Goal: Task Accomplishment & Management: Use online tool/utility

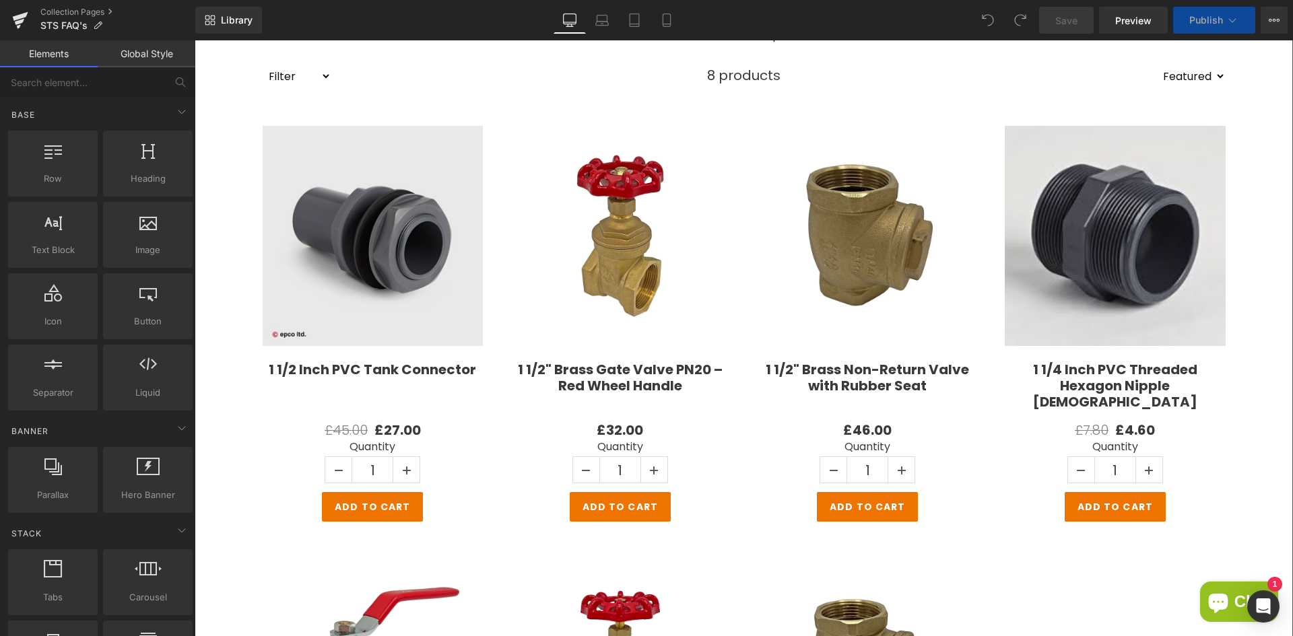
scroll to position [269, 0]
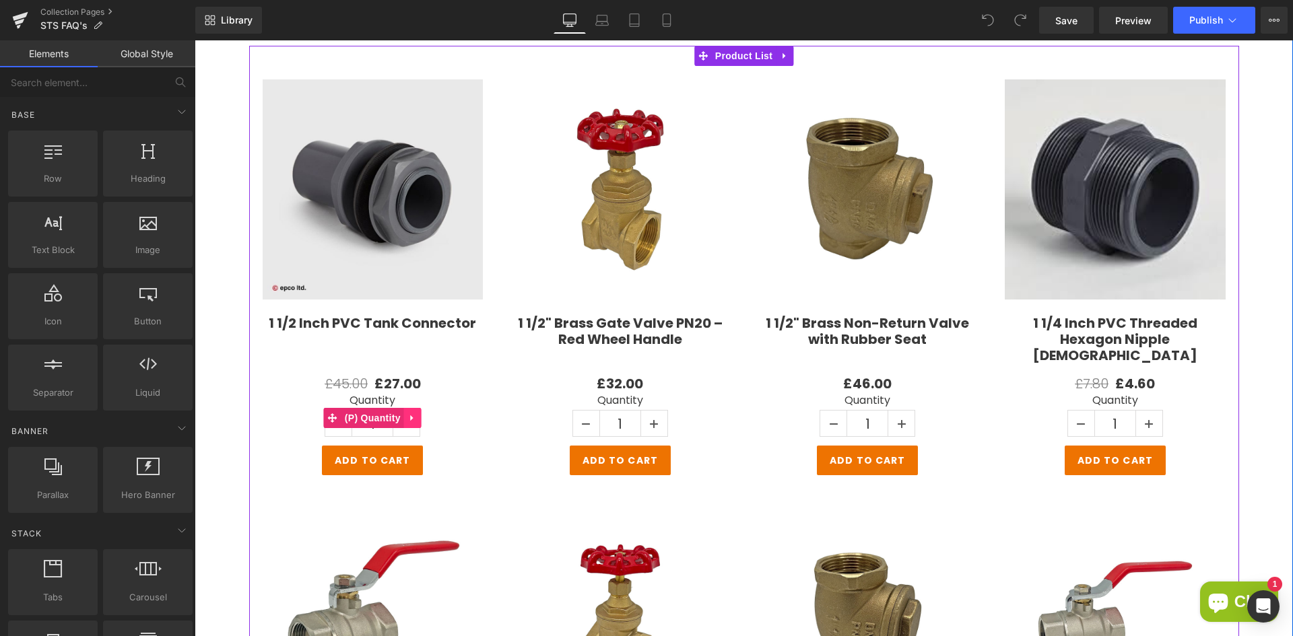
click at [408, 418] on icon at bounding box center [412, 418] width 9 height 10
click at [417, 417] on icon at bounding box center [421, 417] width 9 height 9
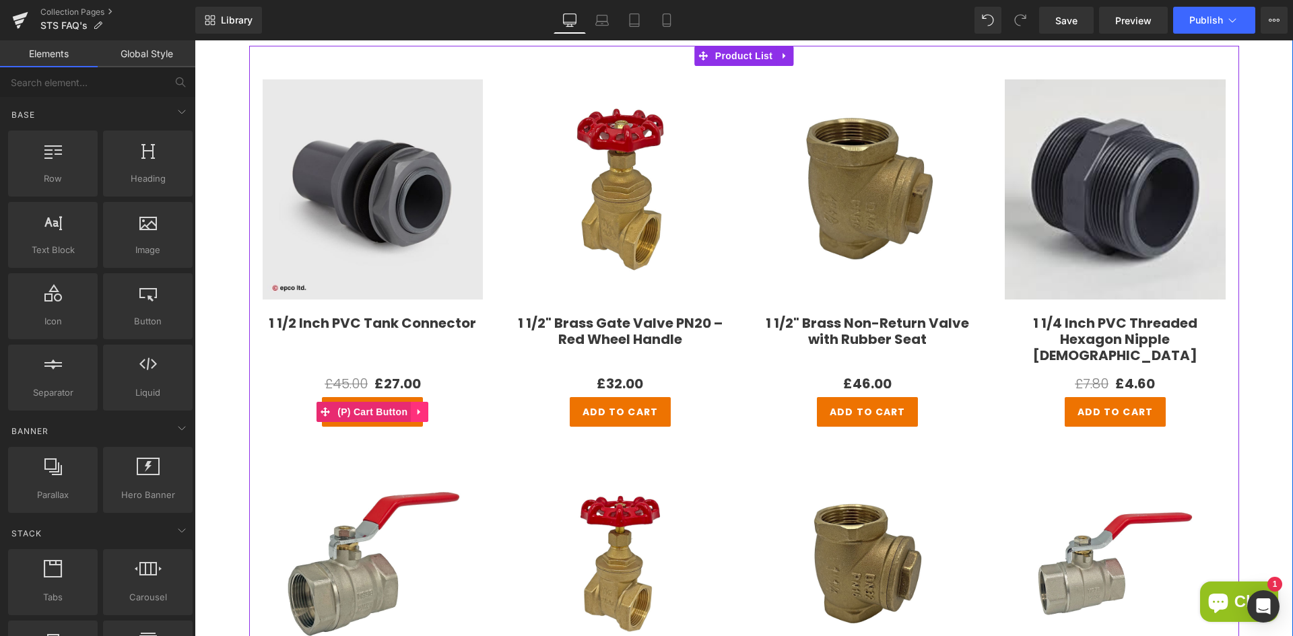
click at [417, 411] on icon at bounding box center [419, 412] width 9 height 10
click at [424, 411] on icon at bounding box center [428, 411] width 9 height 9
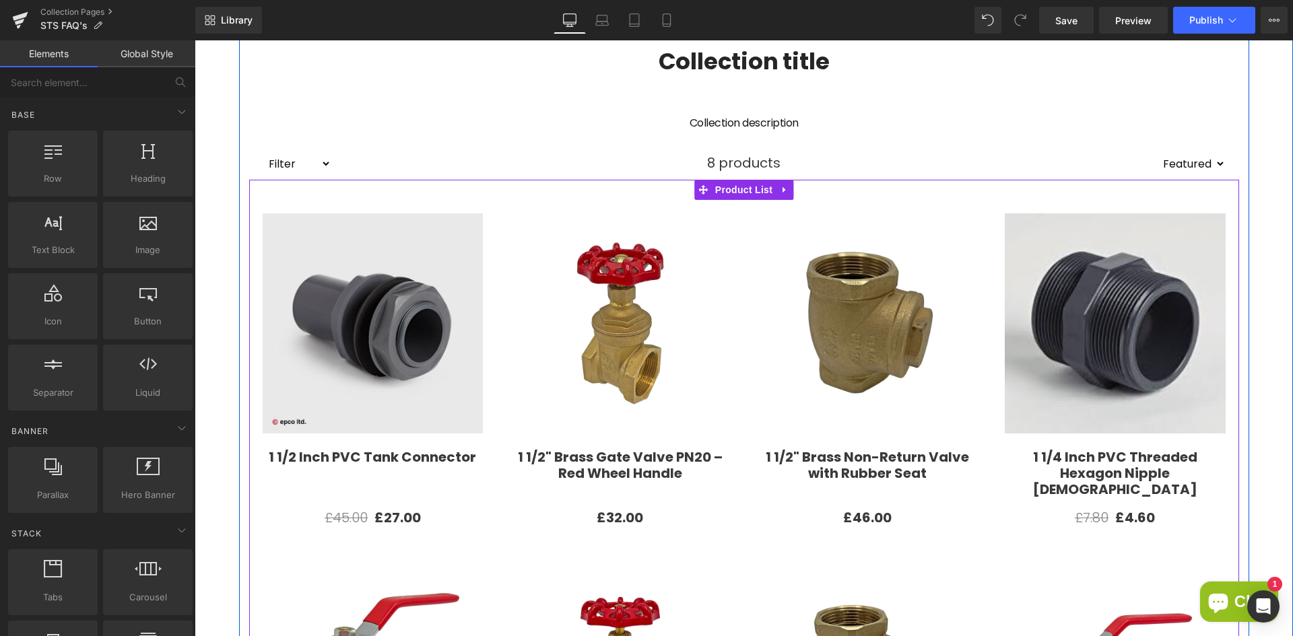
scroll to position [337, 0]
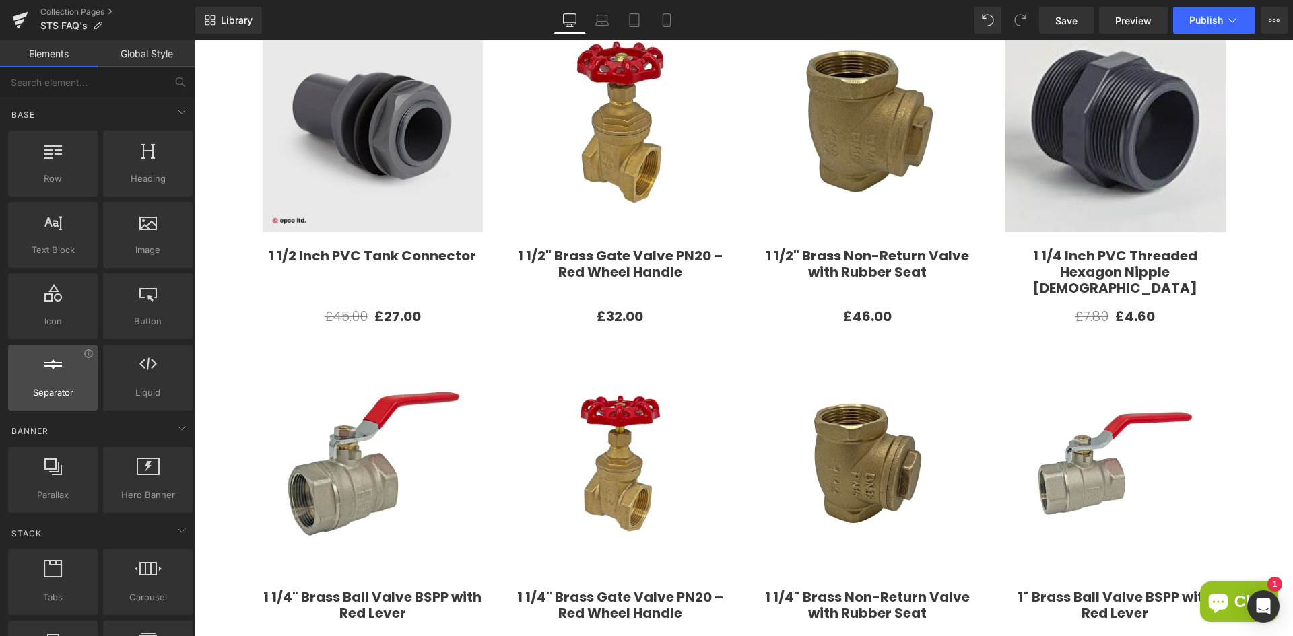
click at [46, 363] on icon at bounding box center [53, 365] width 18 height 18
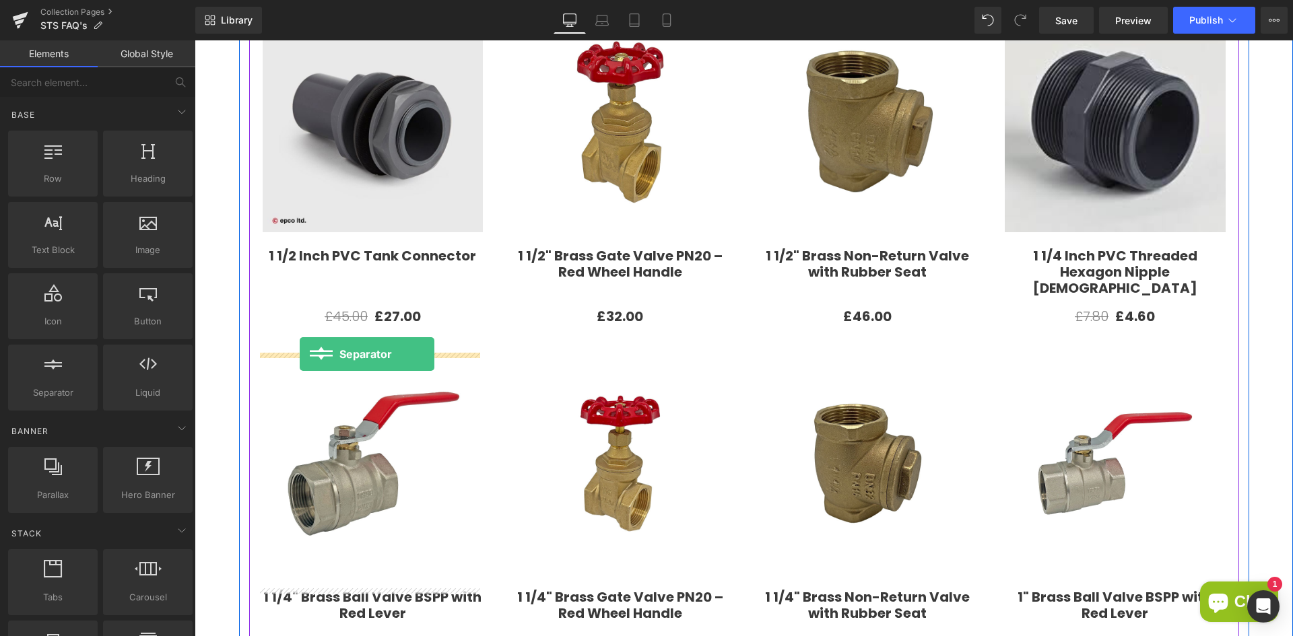
drag, startPoint x: 252, startPoint y: 423, endPoint x: 300, endPoint y: 354, distance: 83.7
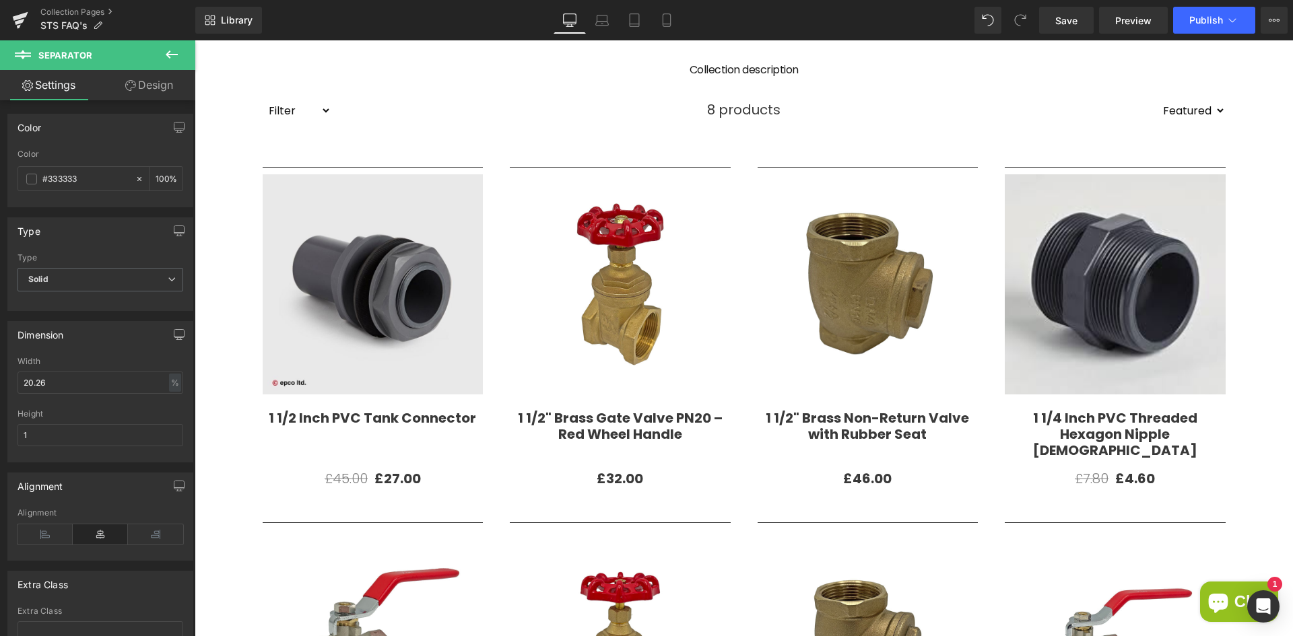
scroll to position [0, 0]
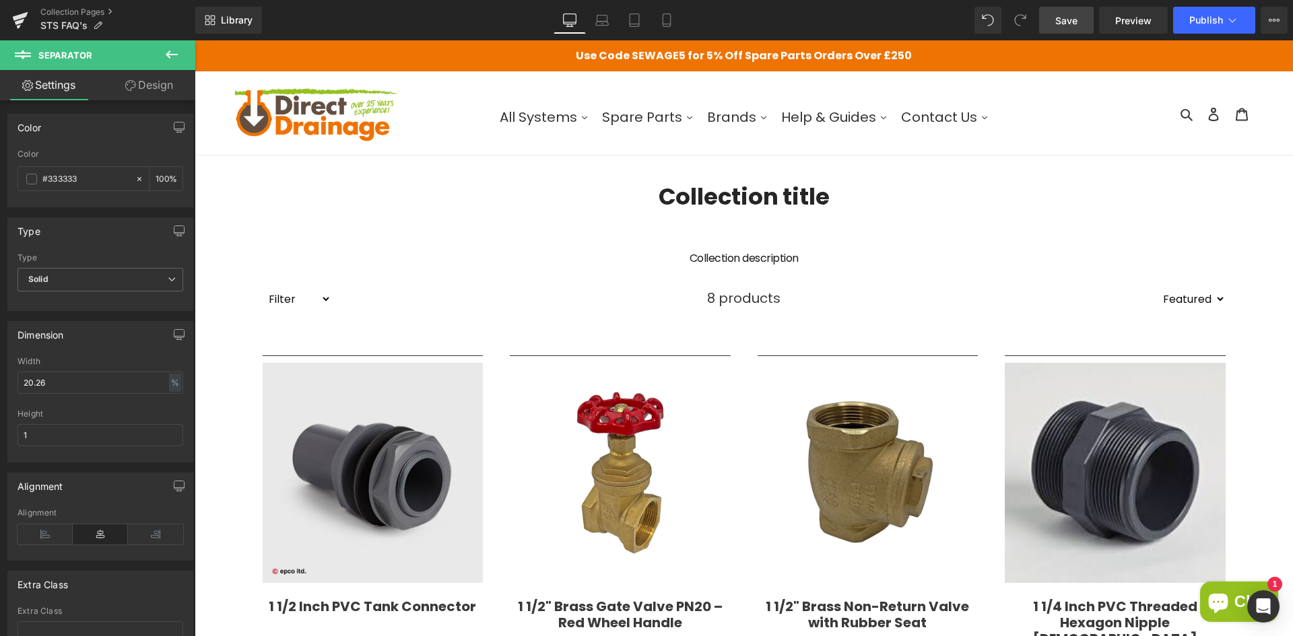
drag, startPoint x: 1067, startPoint y: 26, endPoint x: 825, endPoint y: 231, distance: 317.2
click at [1067, 26] on span "Save" at bounding box center [1066, 20] width 22 height 14
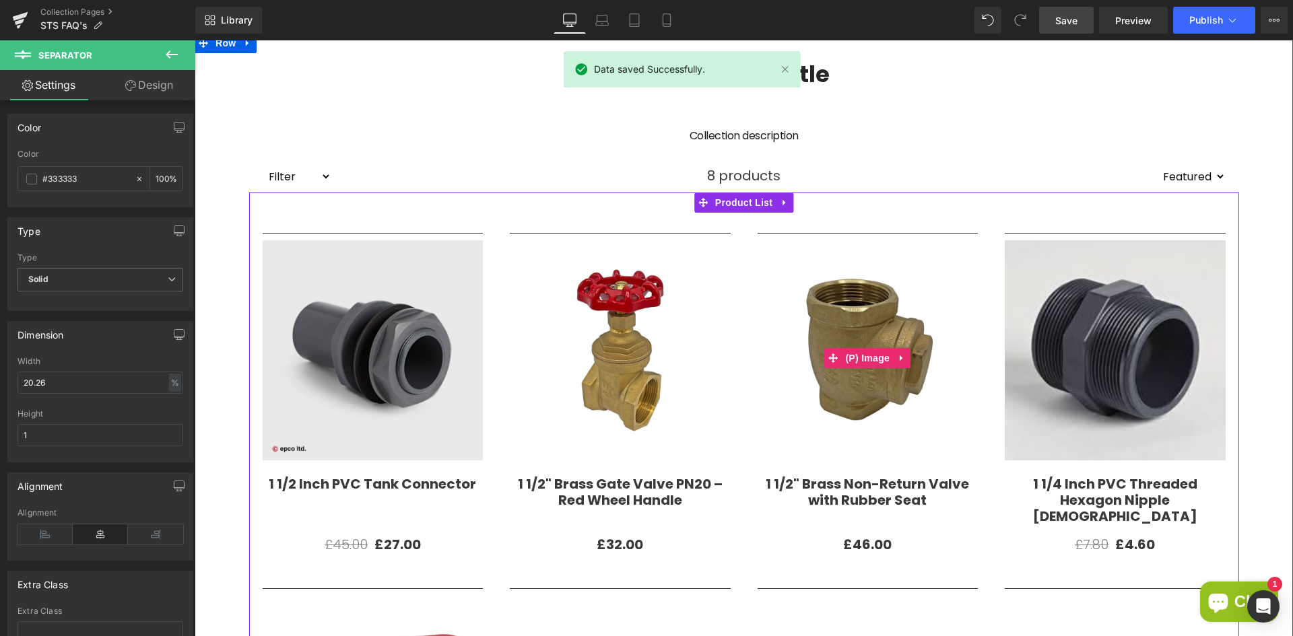
scroll to position [135, 0]
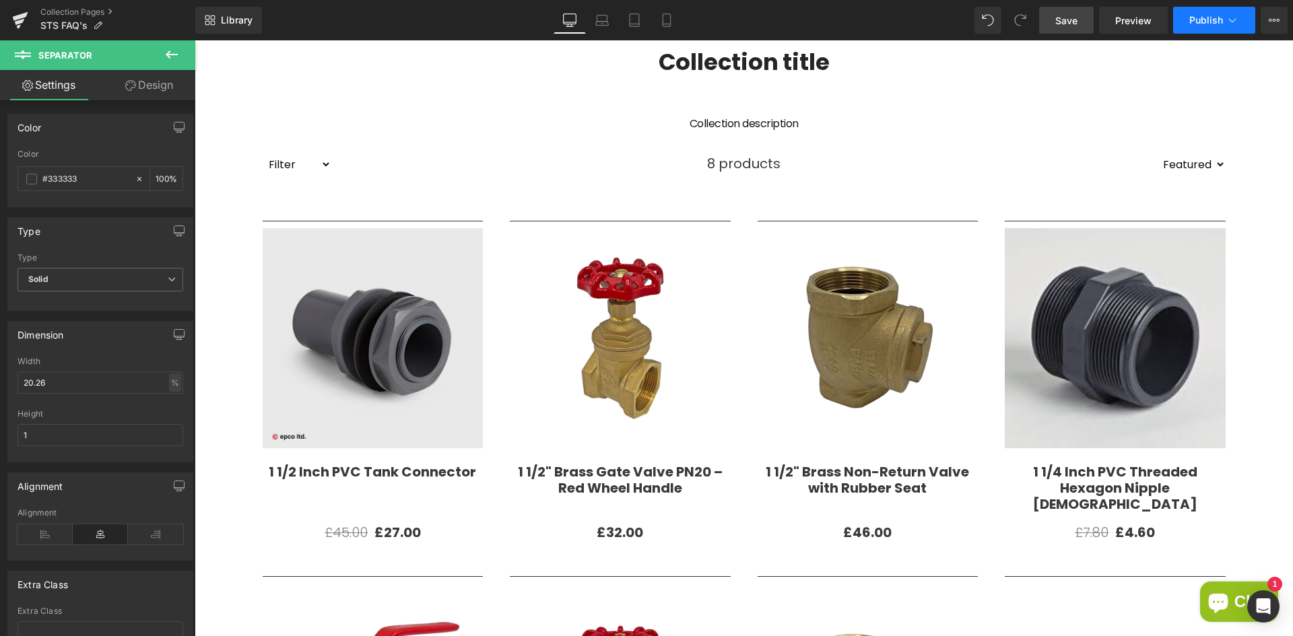
click at [1211, 24] on span "Publish" at bounding box center [1206, 20] width 34 height 11
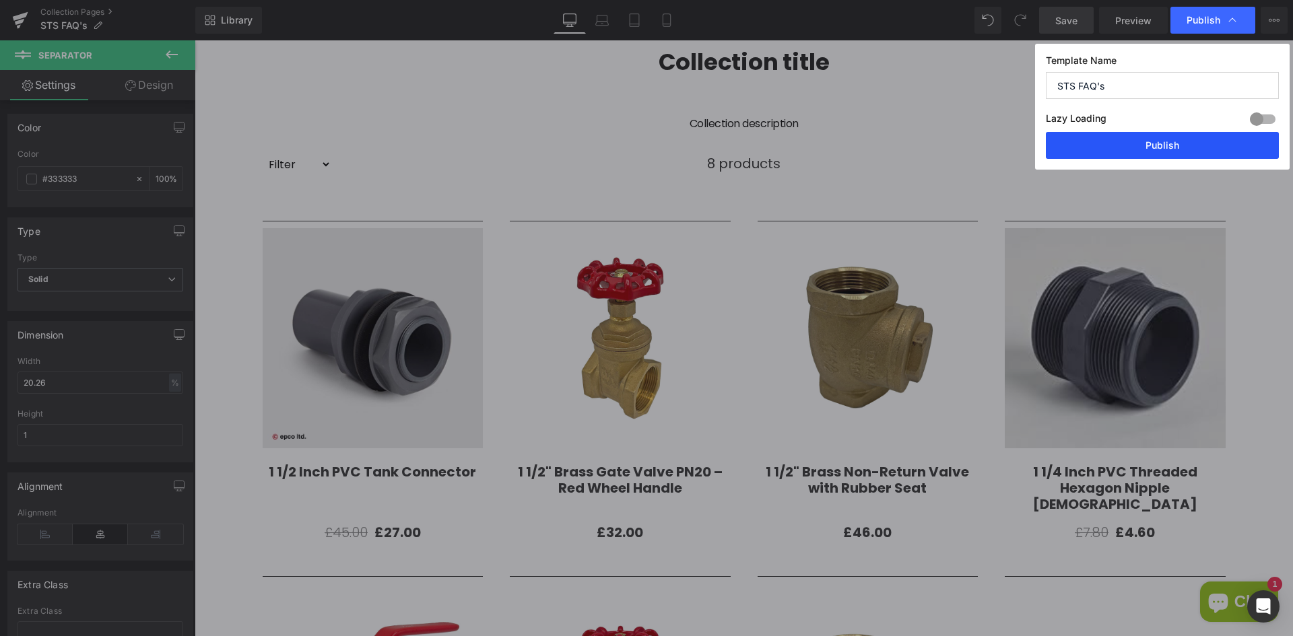
click at [1172, 152] on button "Publish" at bounding box center [1162, 145] width 233 height 27
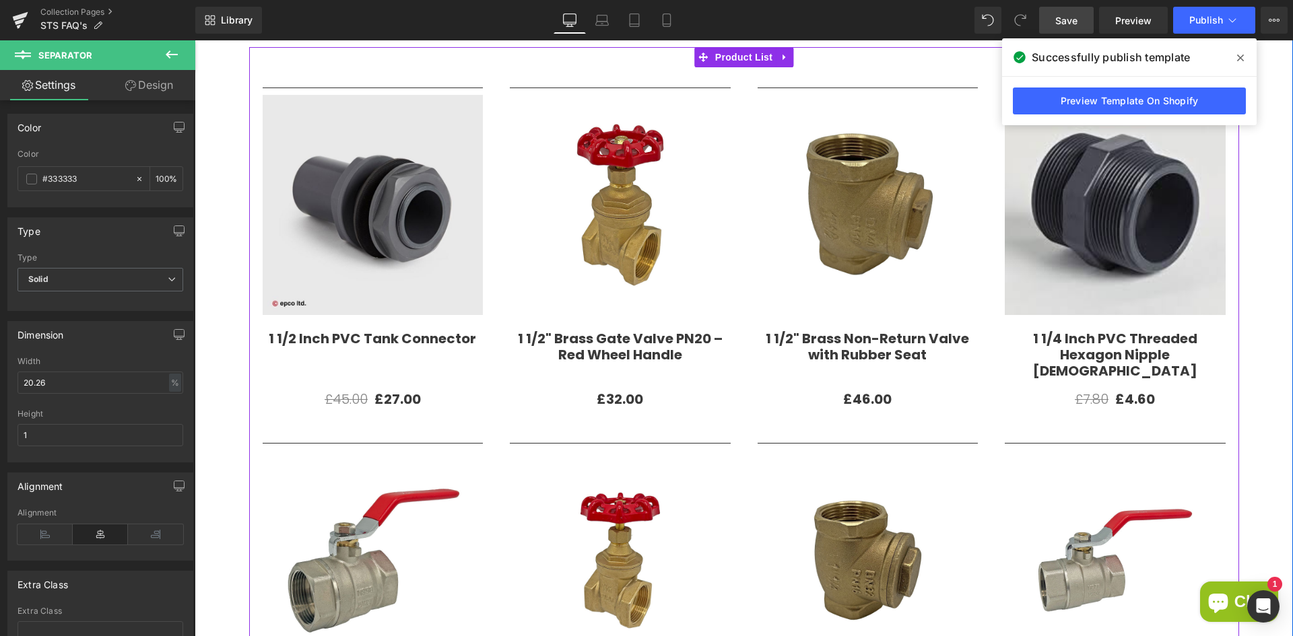
scroll to position [269, 0]
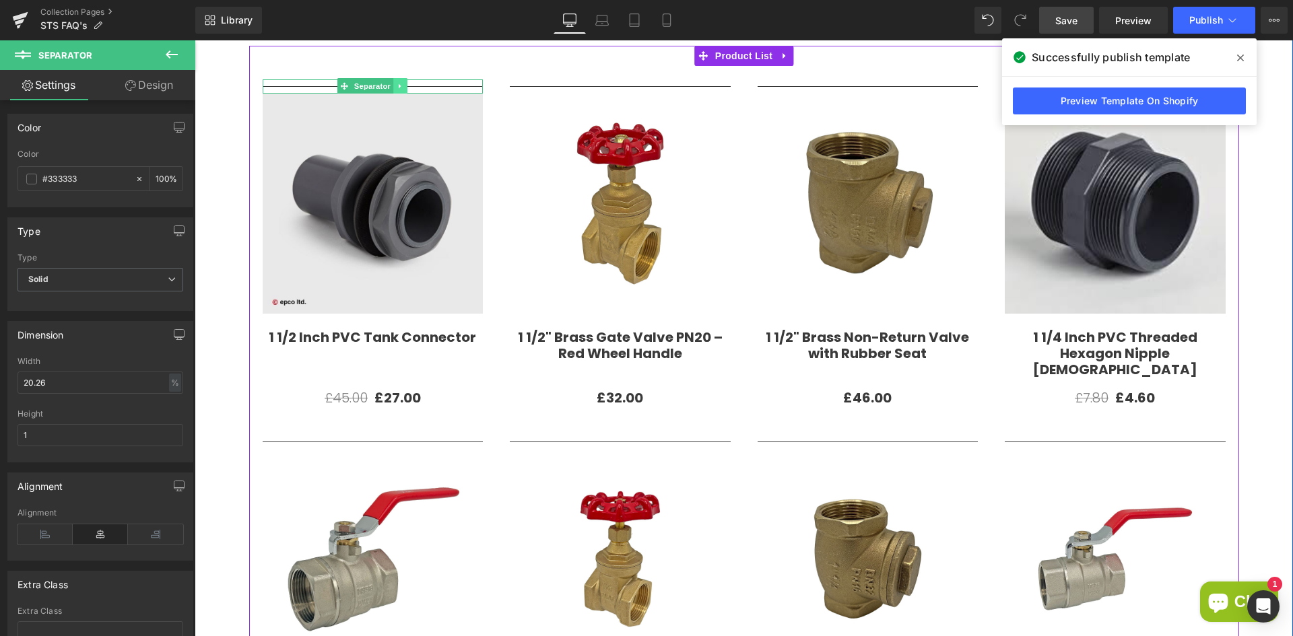
click at [397, 83] on icon at bounding box center [400, 86] width 7 height 8
click at [404, 84] on icon at bounding box center [407, 86] width 7 height 7
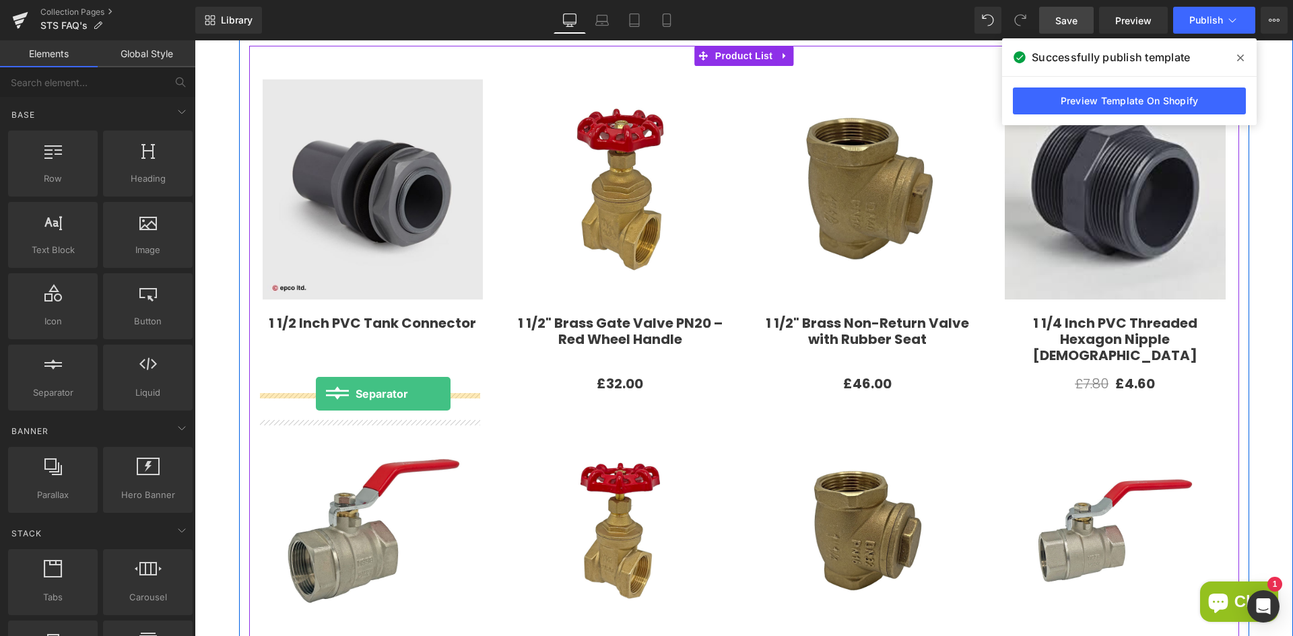
drag, startPoint x: 234, startPoint y: 426, endPoint x: 316, endPoint y: 394, distance: 88.3
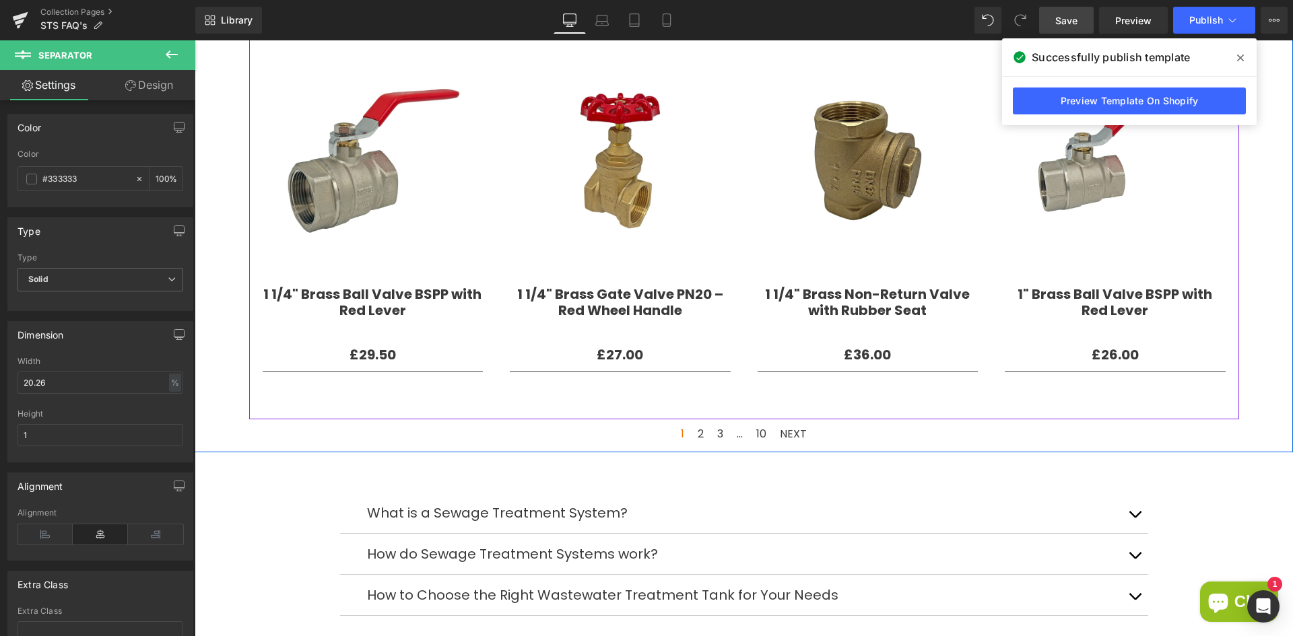
scroll to position [673, 0]
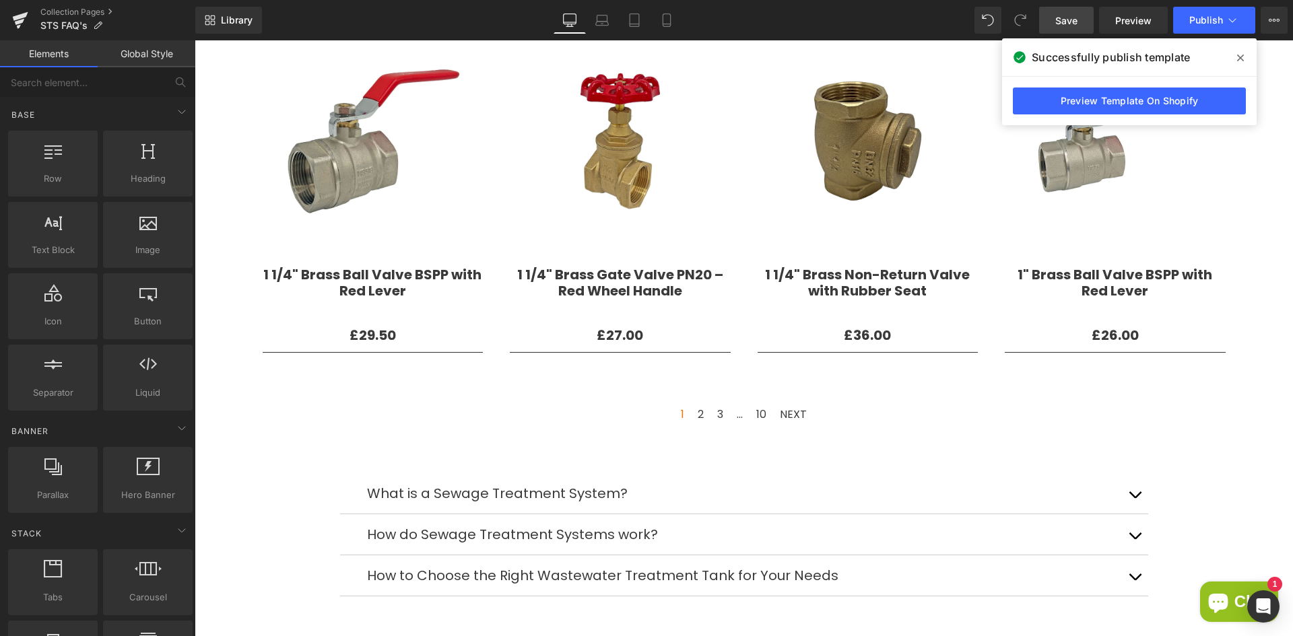
click at [1228, 463] on div "Collection title Collection Title Collection description Collection Desc Filter…" at bounding box center [744, 141] width 1098 height 1319
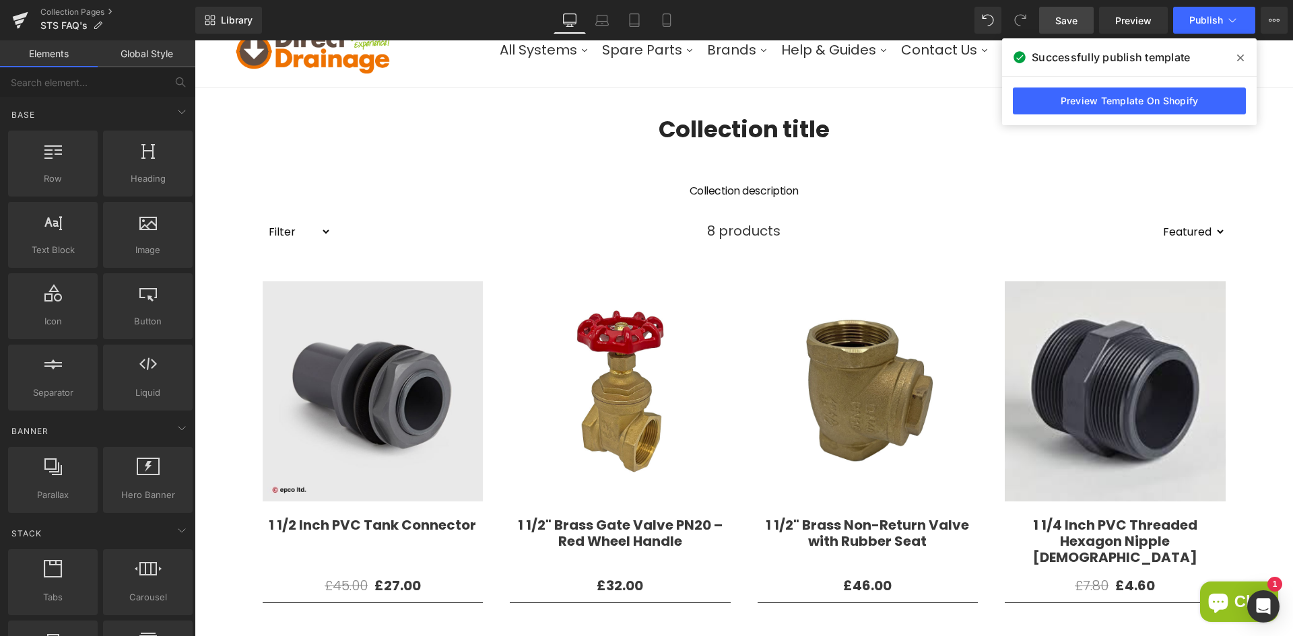
scroll to position [135, 0]
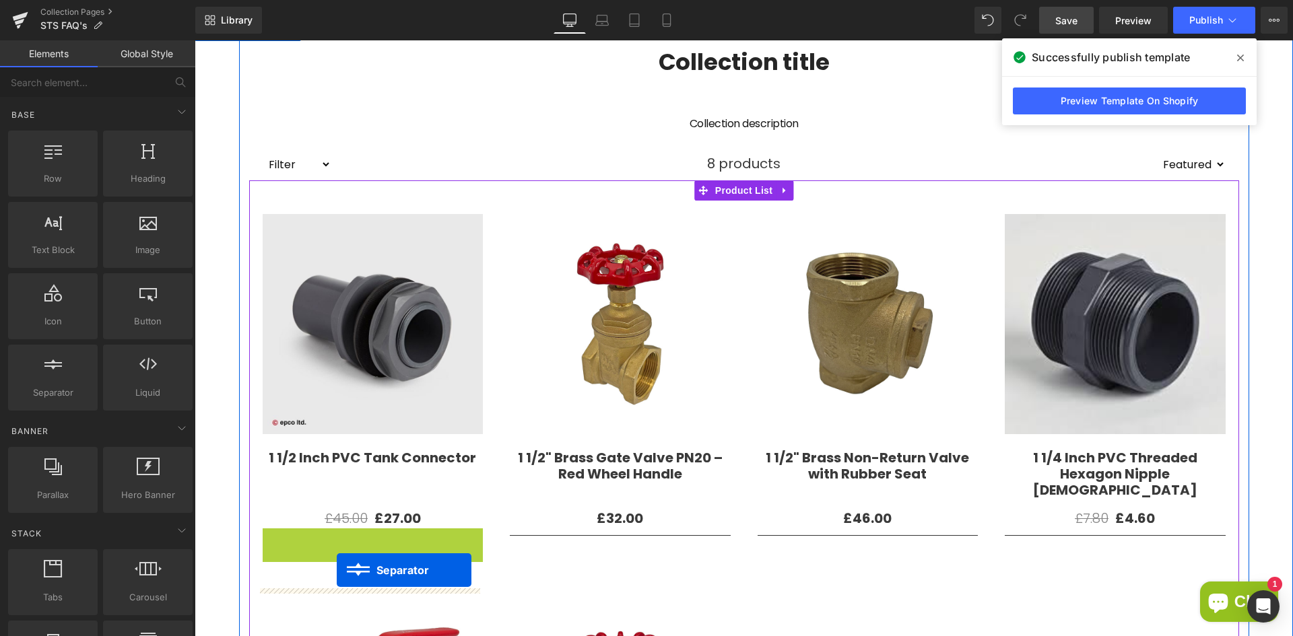
drag, startPoint x: 340, startPoint y: 535, endPoint x: 337, endPoint y: 570, distance: 35.2
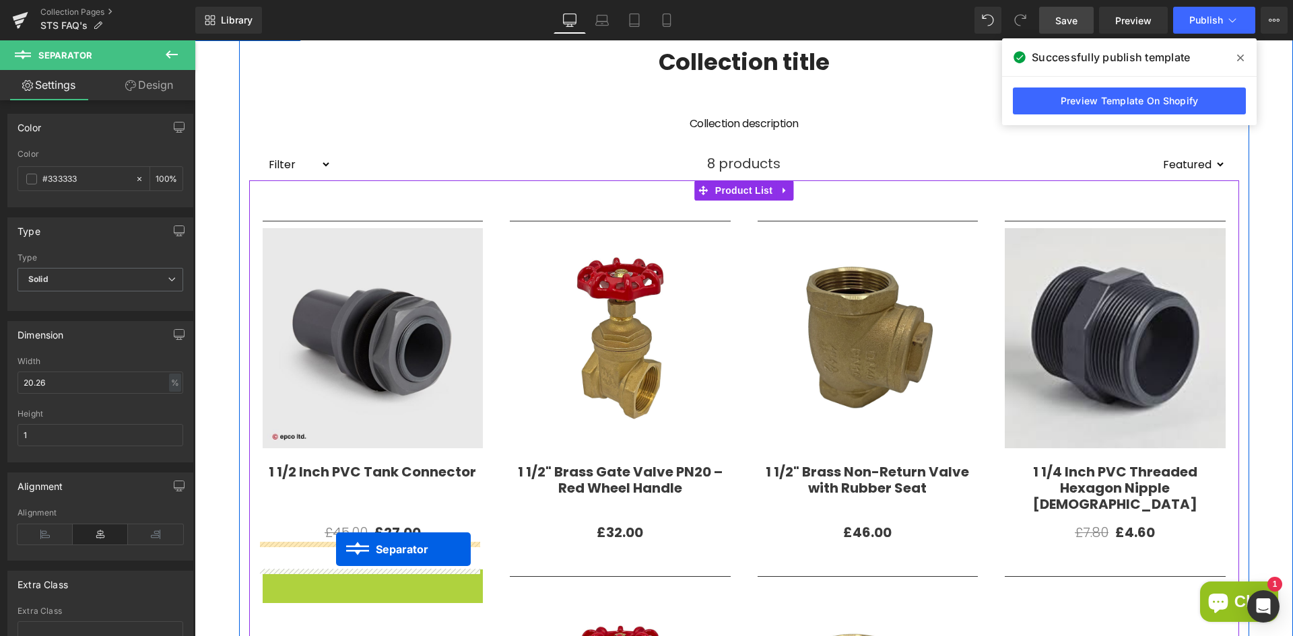
drag, startPoint x: 337, startPoint y: 576, endPoint x: 336, endPoint y: 549, distance: 26.3
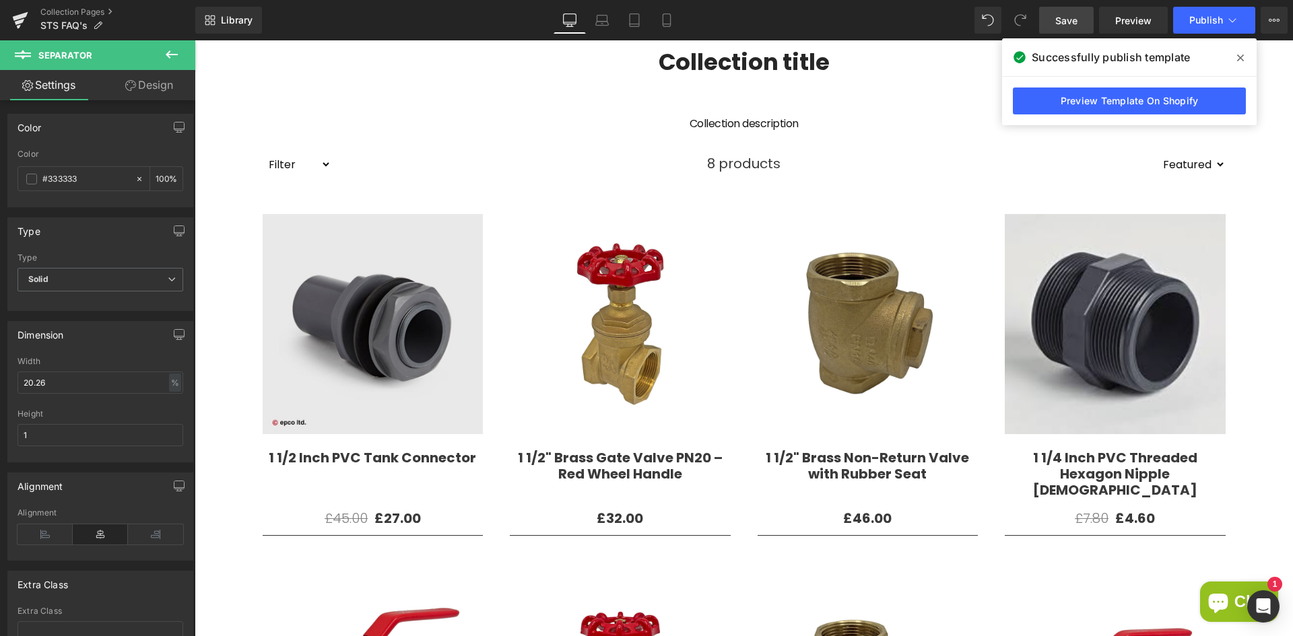
click at [1071, 23] on span "Save" at bounding box center [1066, 20] width 22 height 14
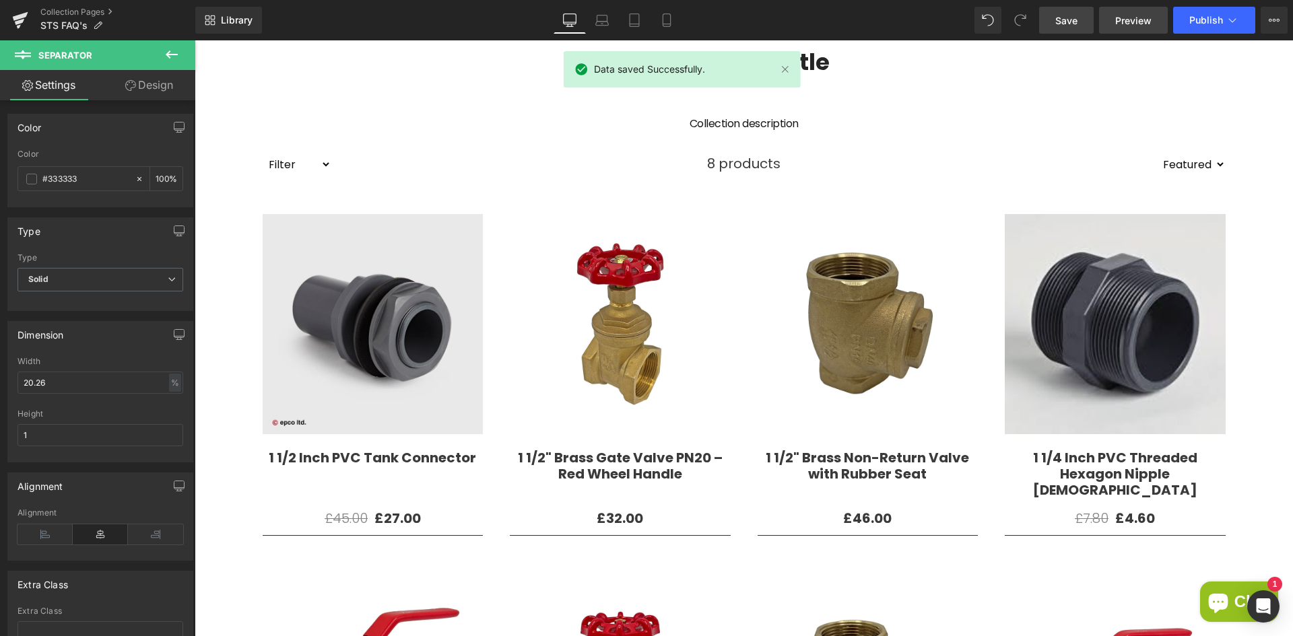
click at [1134, 20] on span "Preview" at bounding box center [1133, 20] width 36 height 14
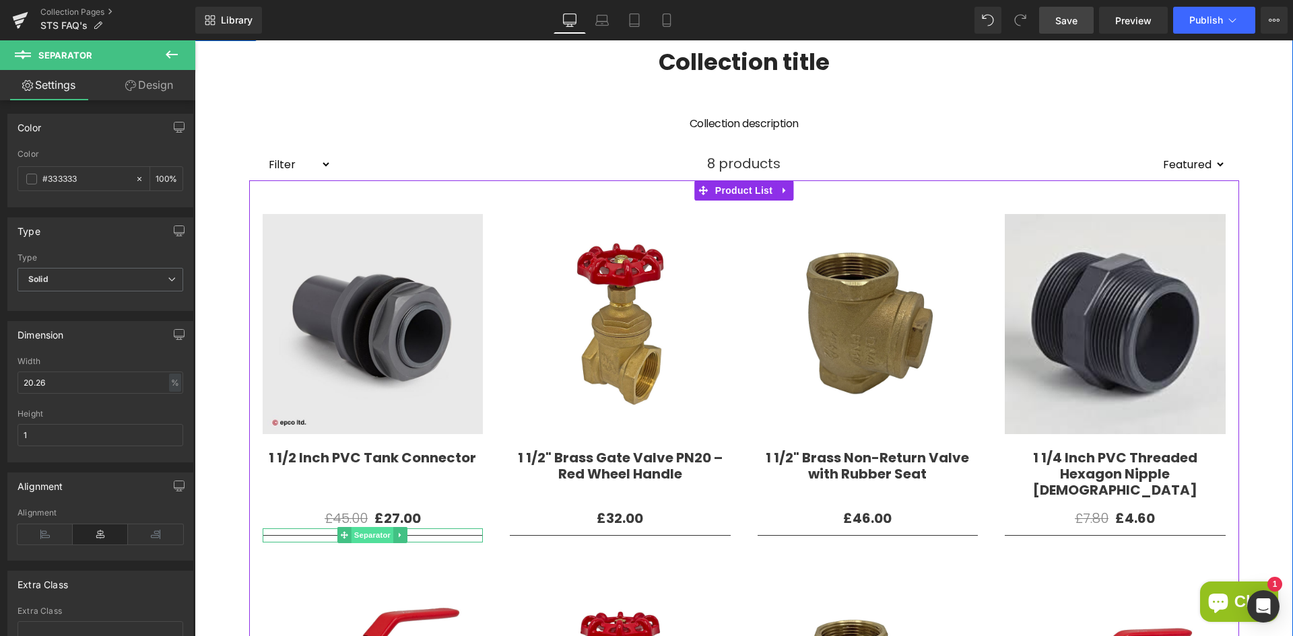
click at [377, 538] on span "Separator" at bounding box center [372, 535] width 42 height 16
click at [397, 537] on icon at bounding box center [400, 535] width 7 height 8
click at [404, 538] on icon at bounding box center [407, 535] width 7 height 7
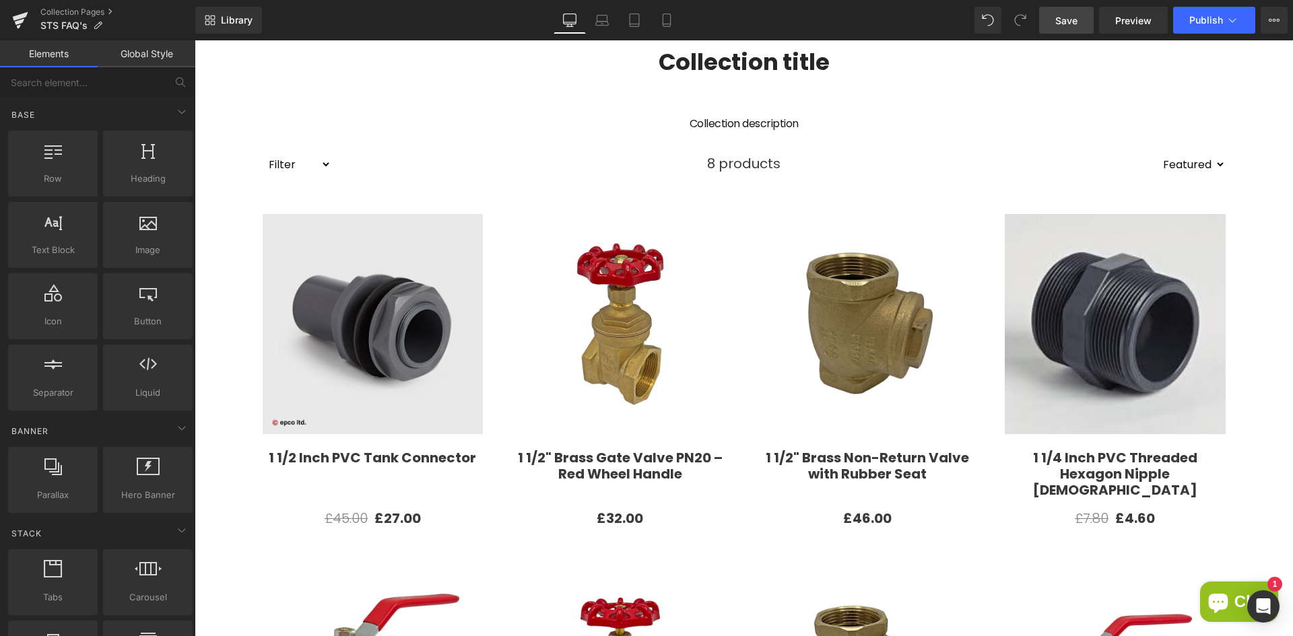
click at [1067, 15] on span "Save" at bounding box center [1066, 20] width 22 height 14
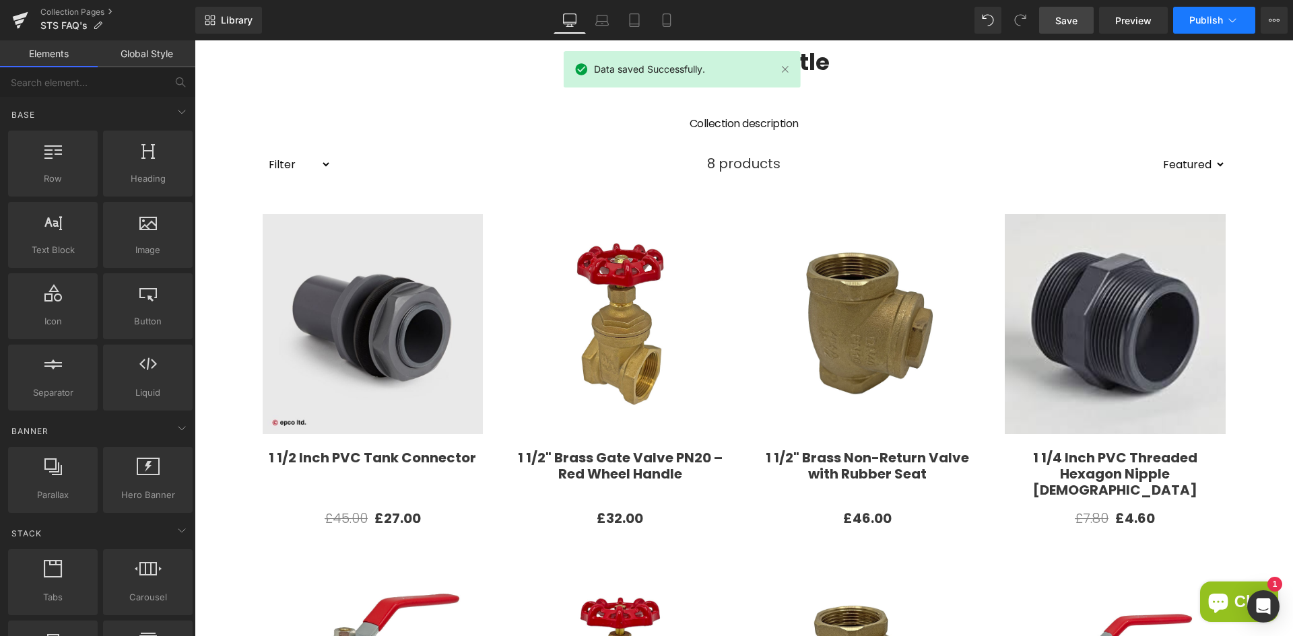
click at [1206, 16] on span "Publish" at bounding box center [1206, 20] width 34 height 11
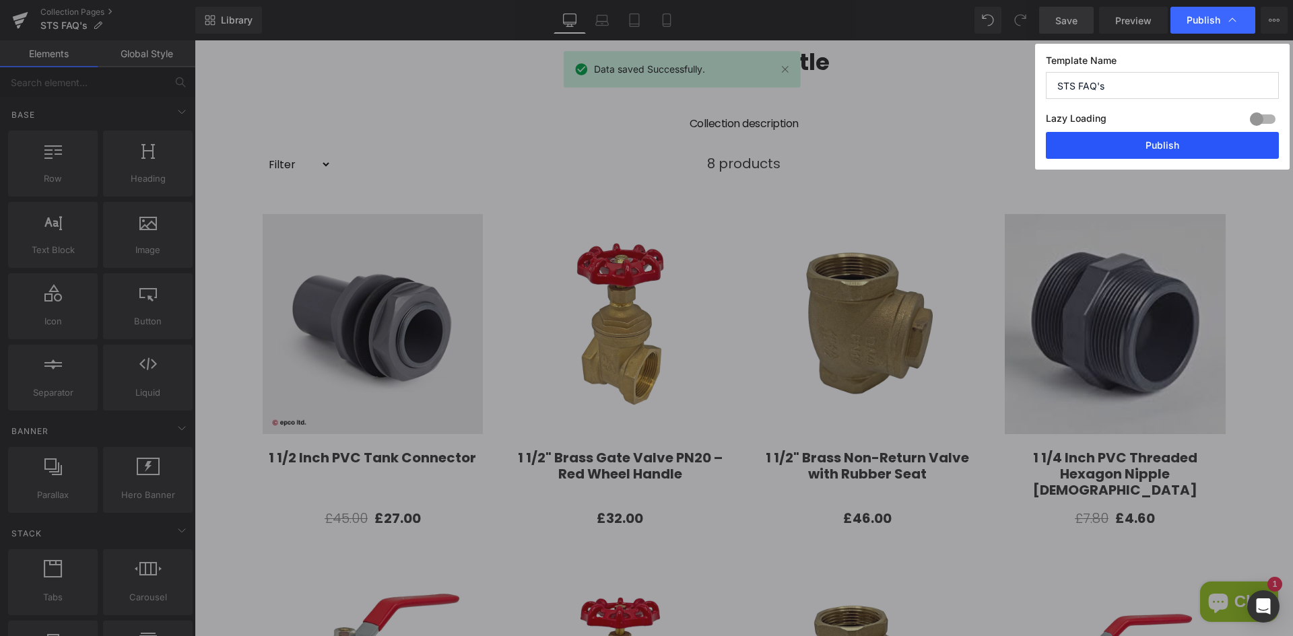
click at [1131, 149] on button "Publish" at bounding box center [1162, 145] width 233 height 27
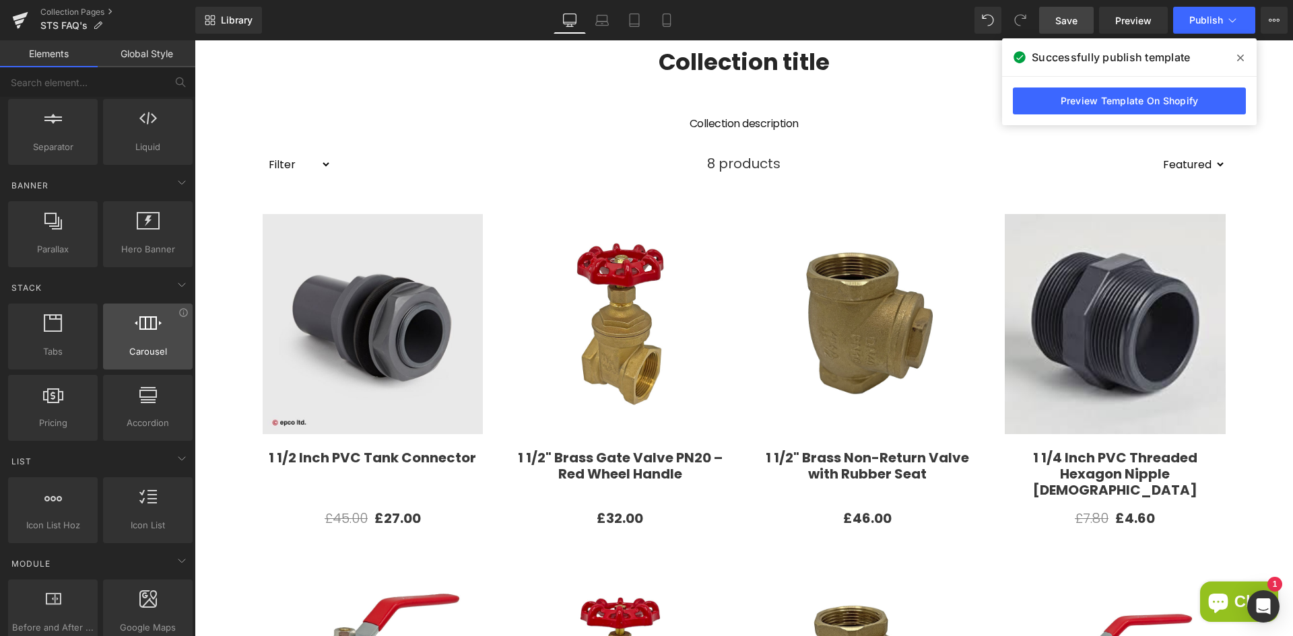
scroll to position [269, 0]
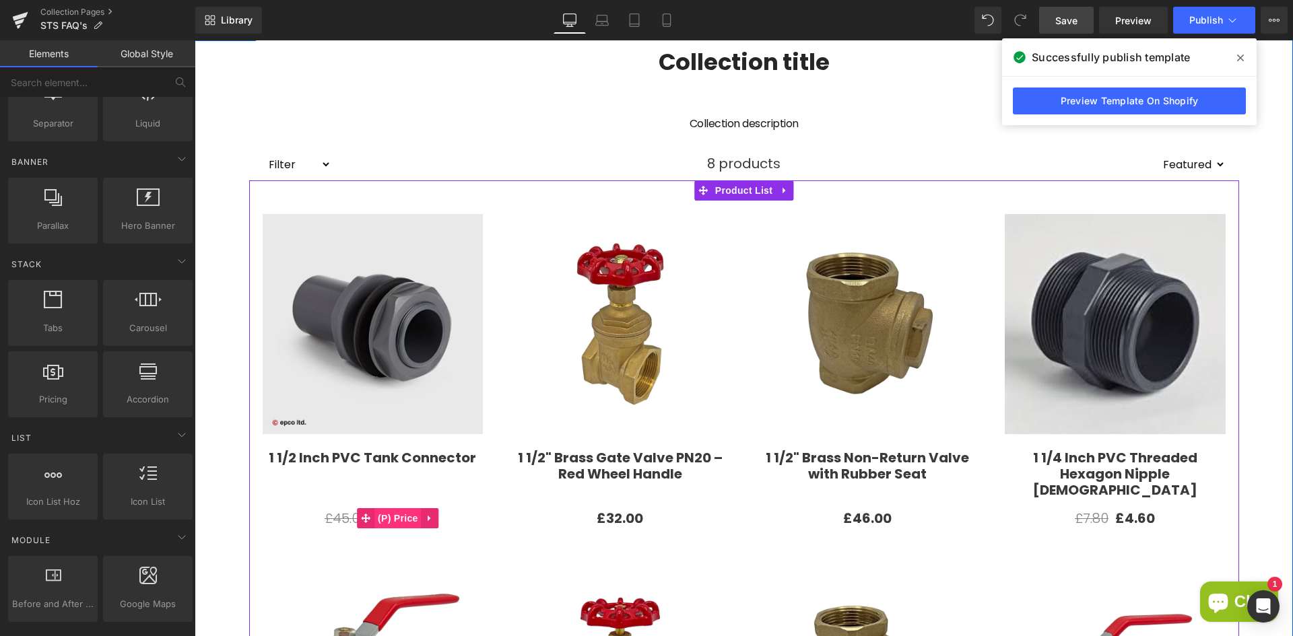
click at [400, 518] on span "(P) Price" at bounding box center [397, 518] width 47 height 20
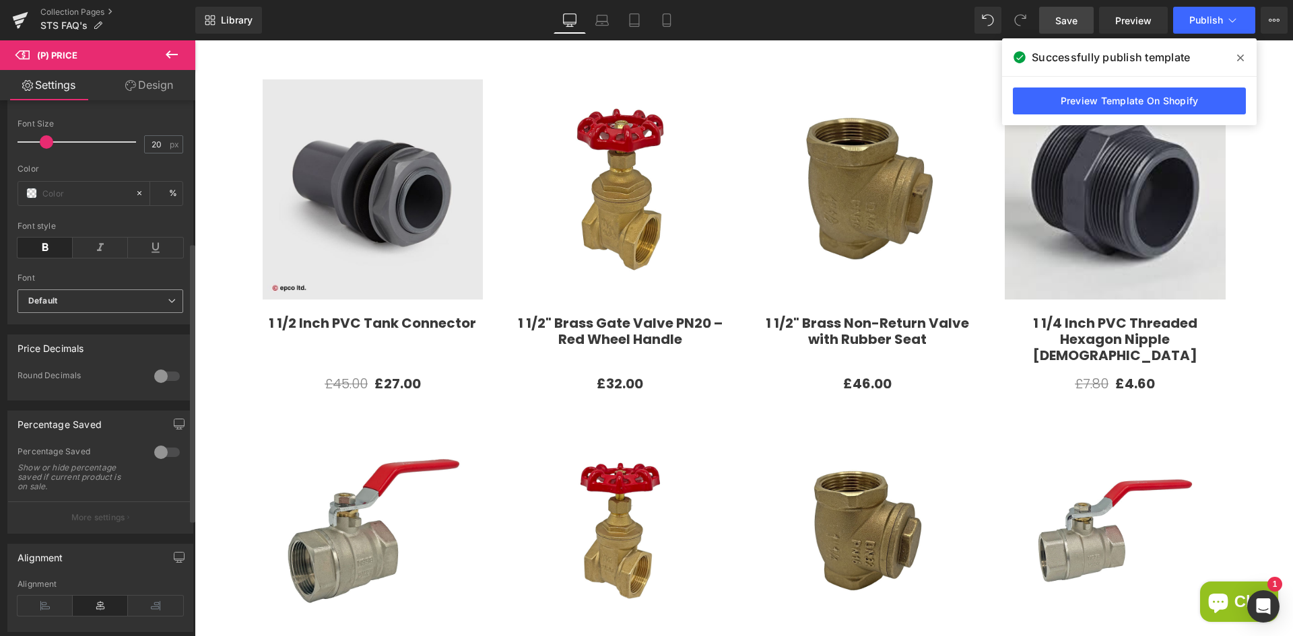
scroll to position [337, 0]
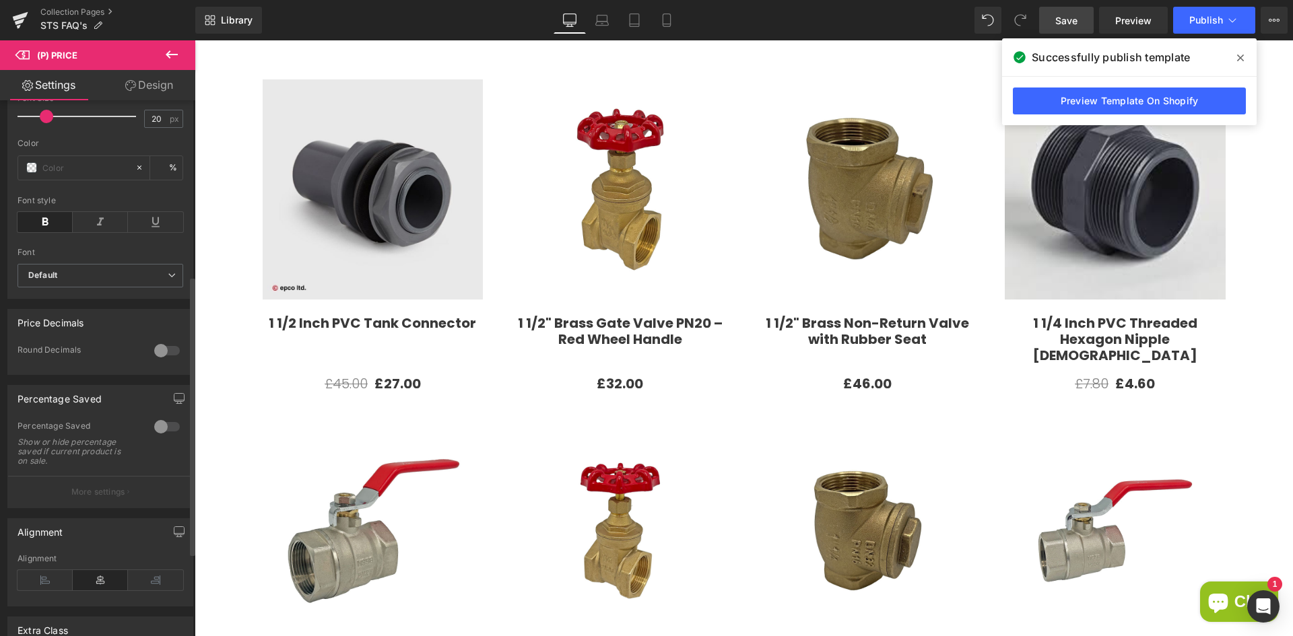
click at [156, 434] on div at bounding box center [167, 427] width 32 height 22
click at [158, 438] on div at bounding box center [167, 427] width 32 height 22
click at [172, 53] on icon at bounding box center [172, 54] width 16 height 16
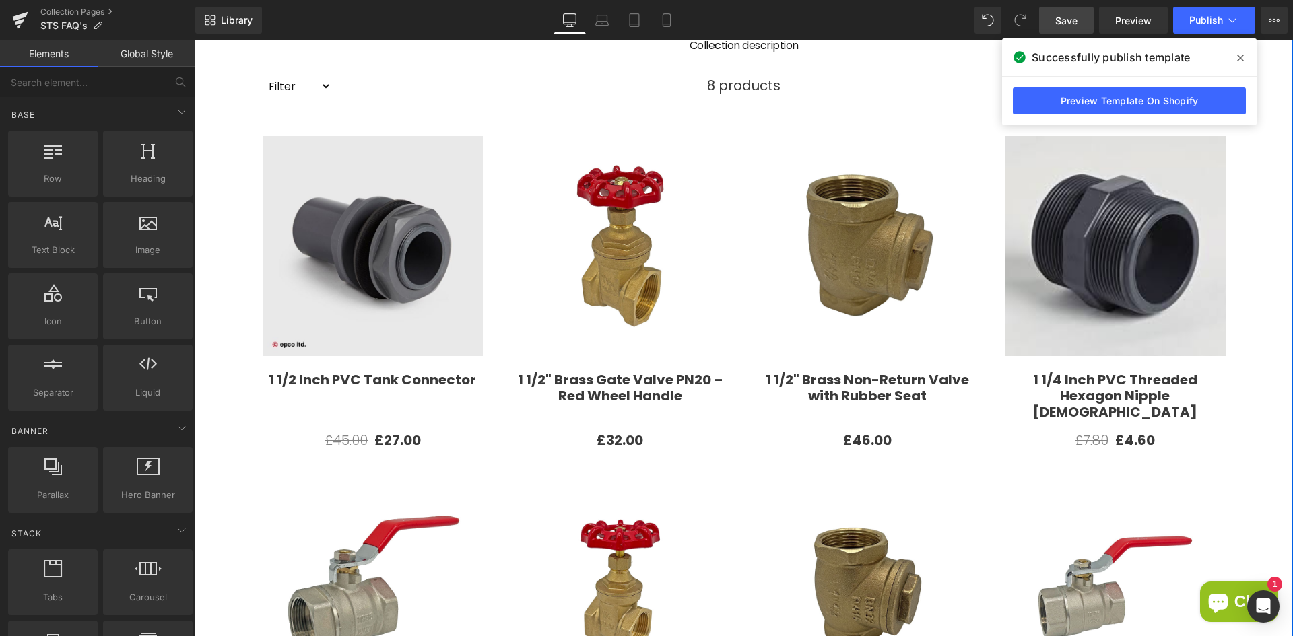
scroll to position [135, 0]
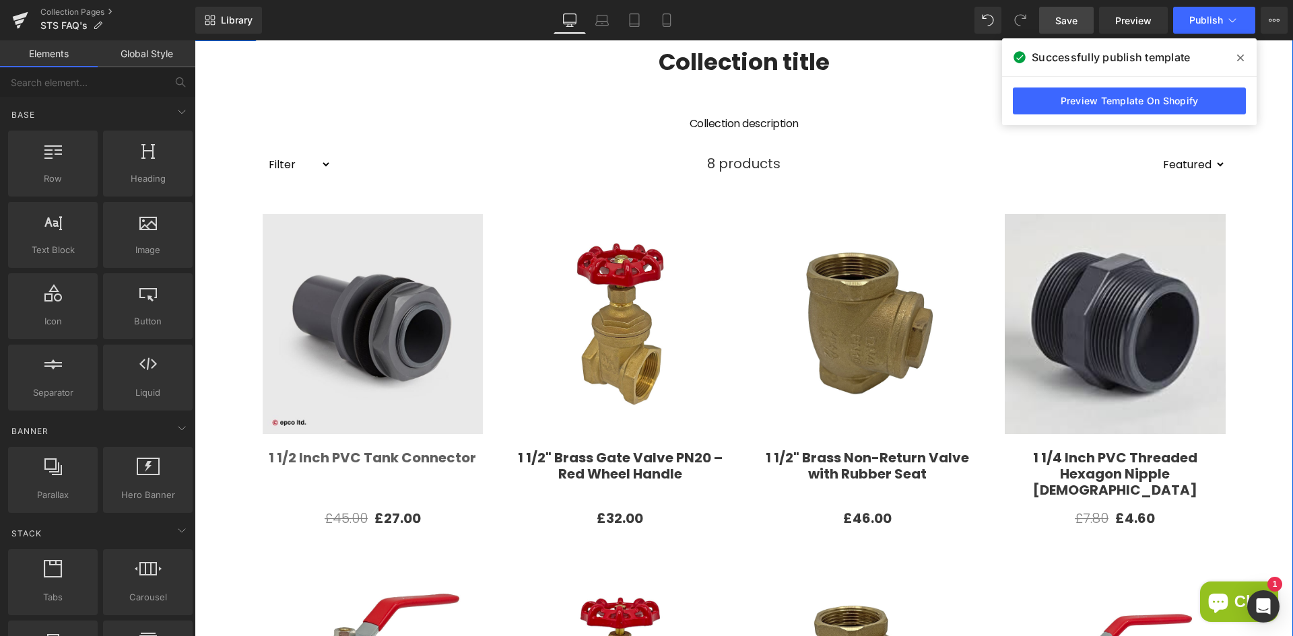
click at [413, 460] on link "1 1/2 Inch PVC Tank Connector" at bounding box center [372, 475] width 207 height 51
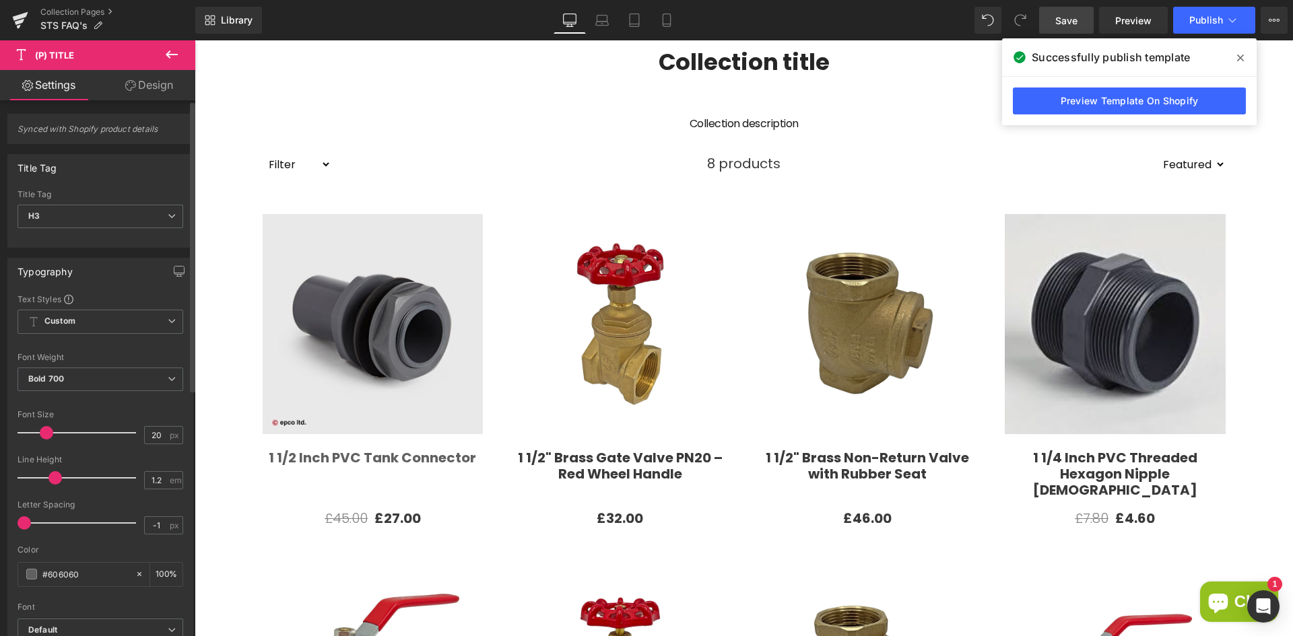
scroll to position [67, 0]
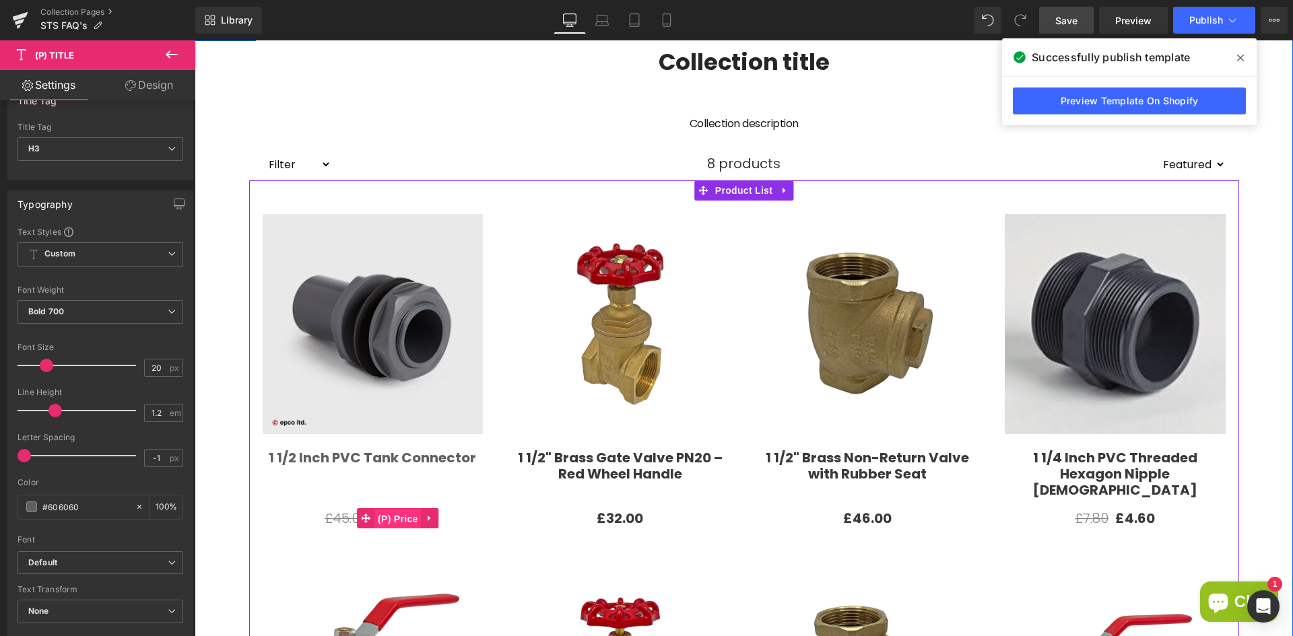
click at [393, 523] on span "(P) Price" at bounding box center [397, 519] width 47 height 20
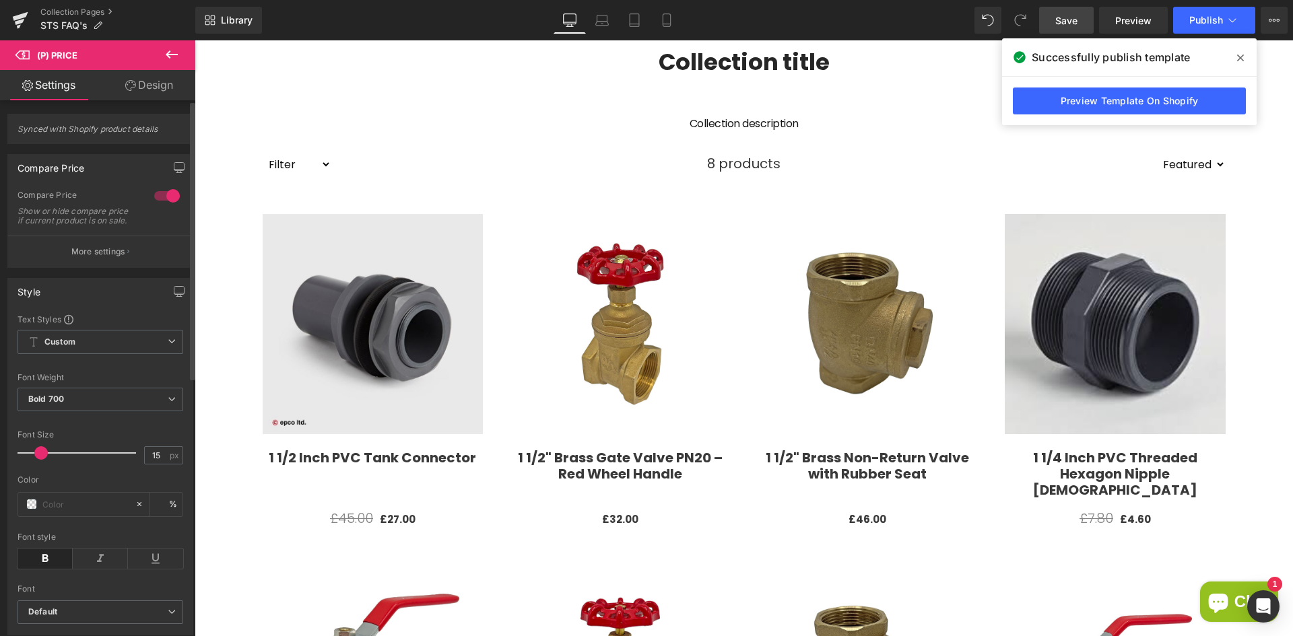
click at [40, 460] on span at bounding box center [40, 452] width 13 height 13
type input "20"
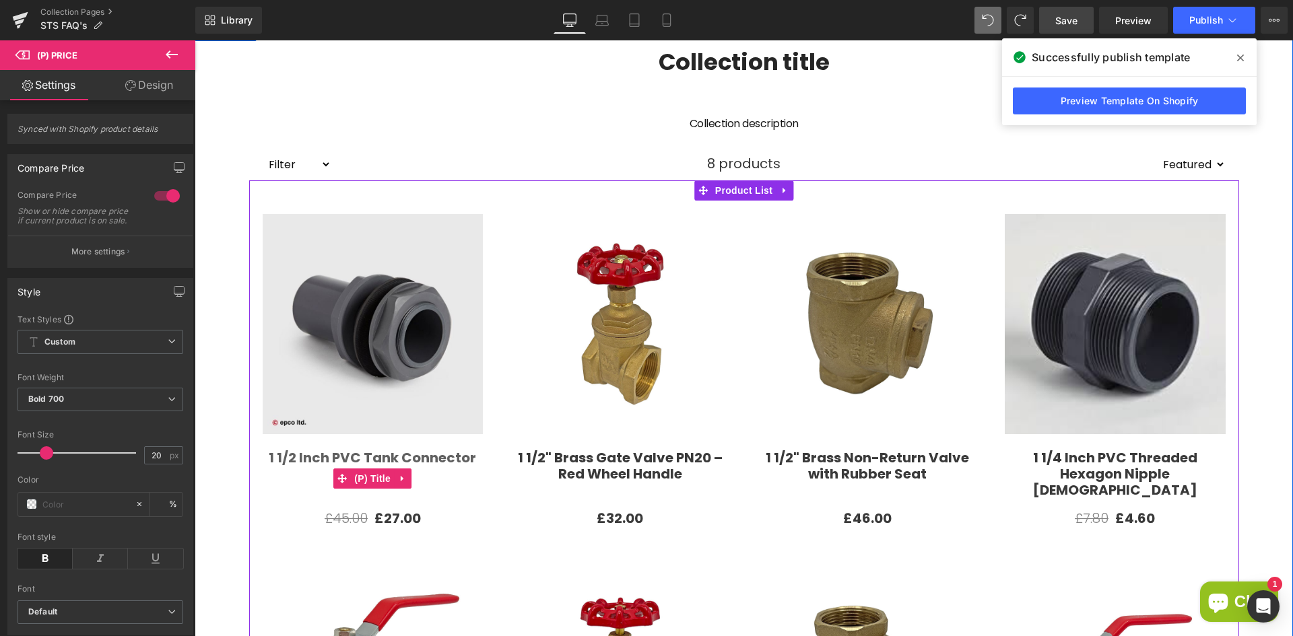
click at [376, 454] on link "1 1/2 Inch PVC Tank Connector" at bounding box center [372, 475] width 207 height 51
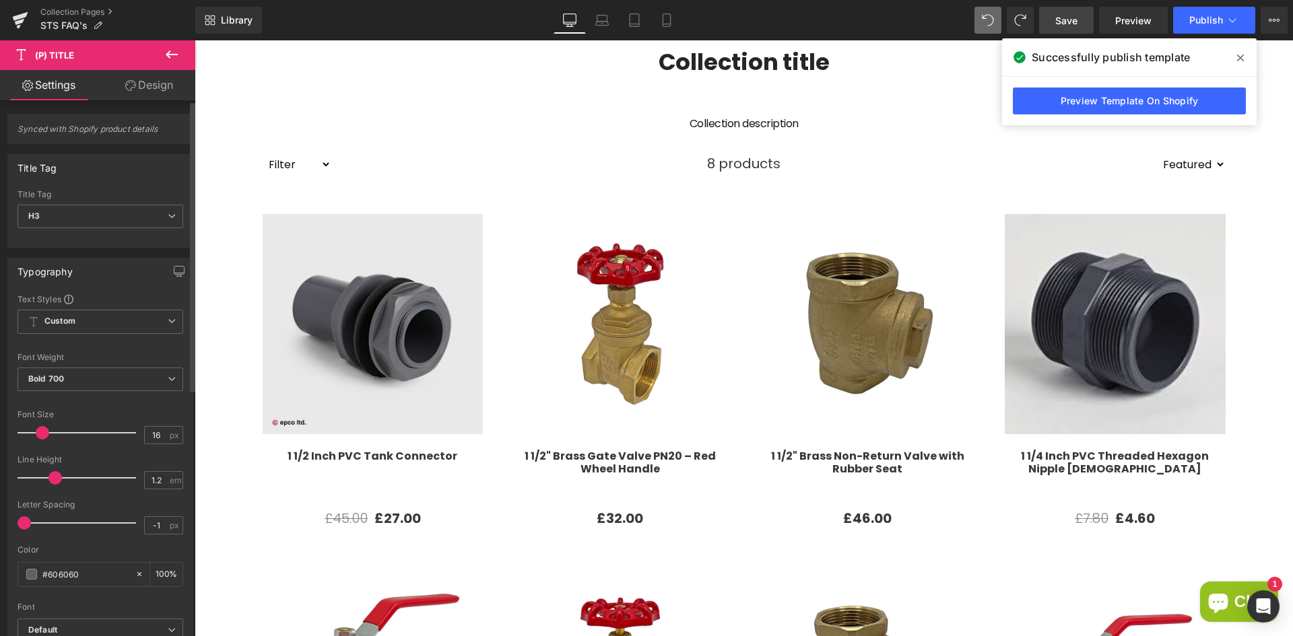
click at [44, 430] on span at bounding box center [42, 432] width 13 height 13
drag, startPoint x: 156, startPoint y: 434, endPoint x: 128, endPoint y: 431, distance: 27.7
click at [128, 431] on div "Font Size 16 px" at bounding box center [101, 432] width 166 height 45
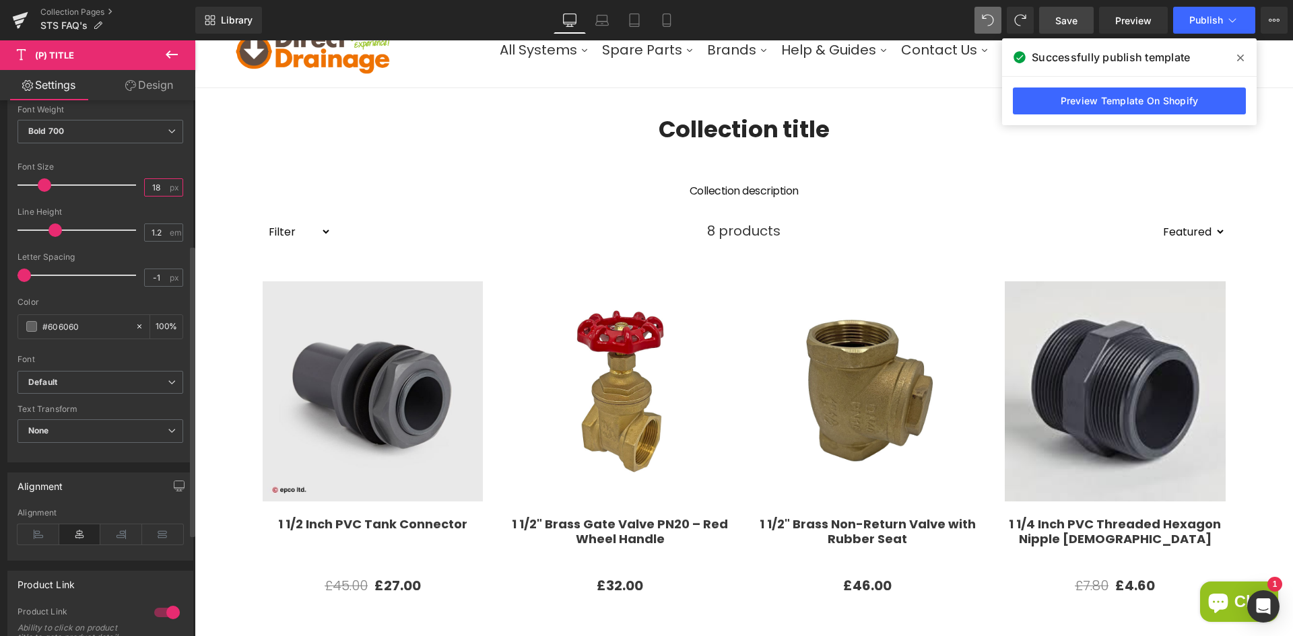
scroll to position [269, 0]
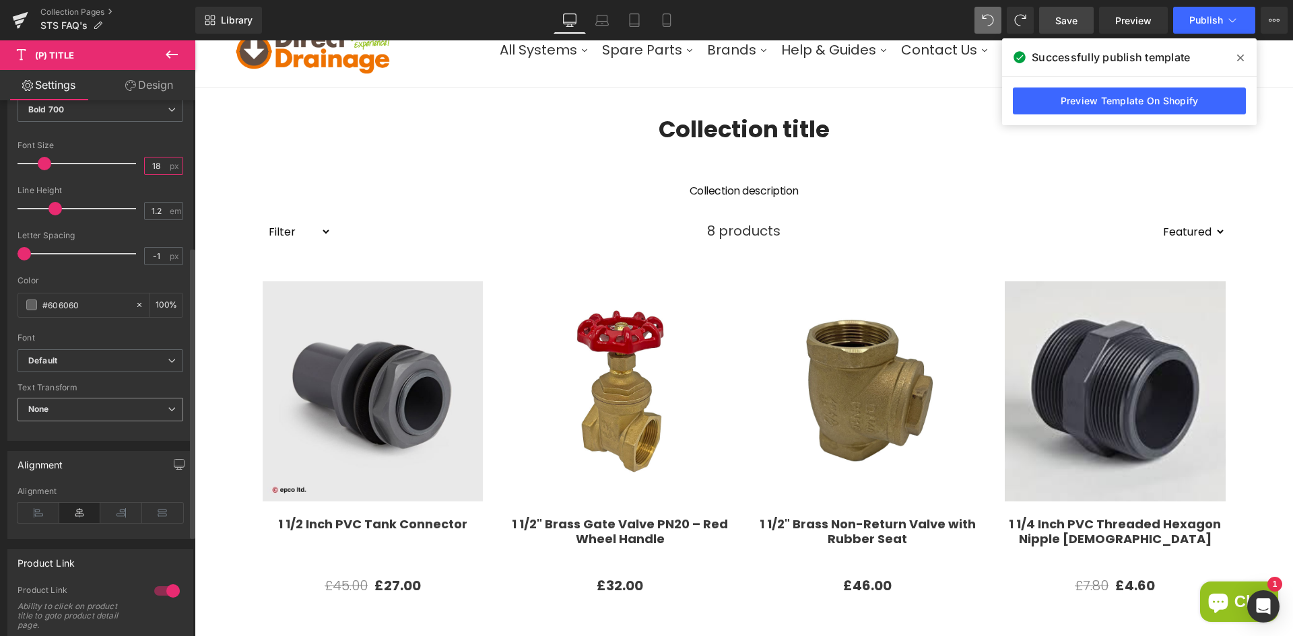
type input "18"
click at [97, 413] on span "None" at bounding box center [101, 410] width 166 height 24
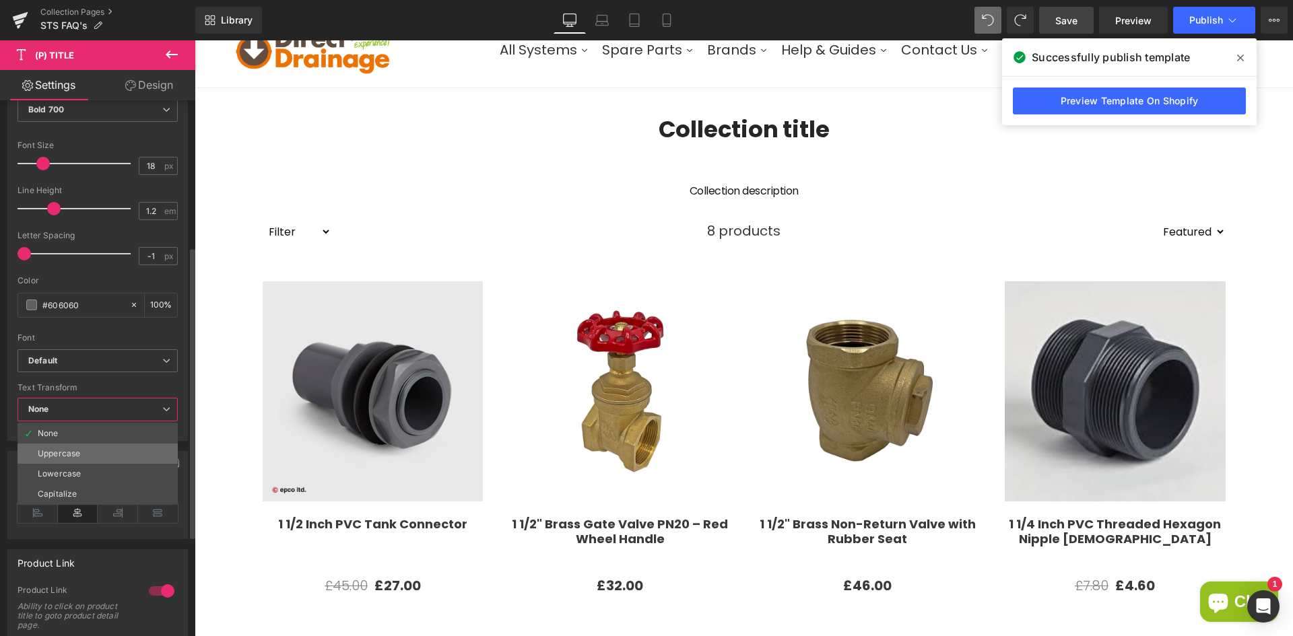
click at [75, 450] on div "Uppercase" at bounding box center [59, 453] width 42 height 9
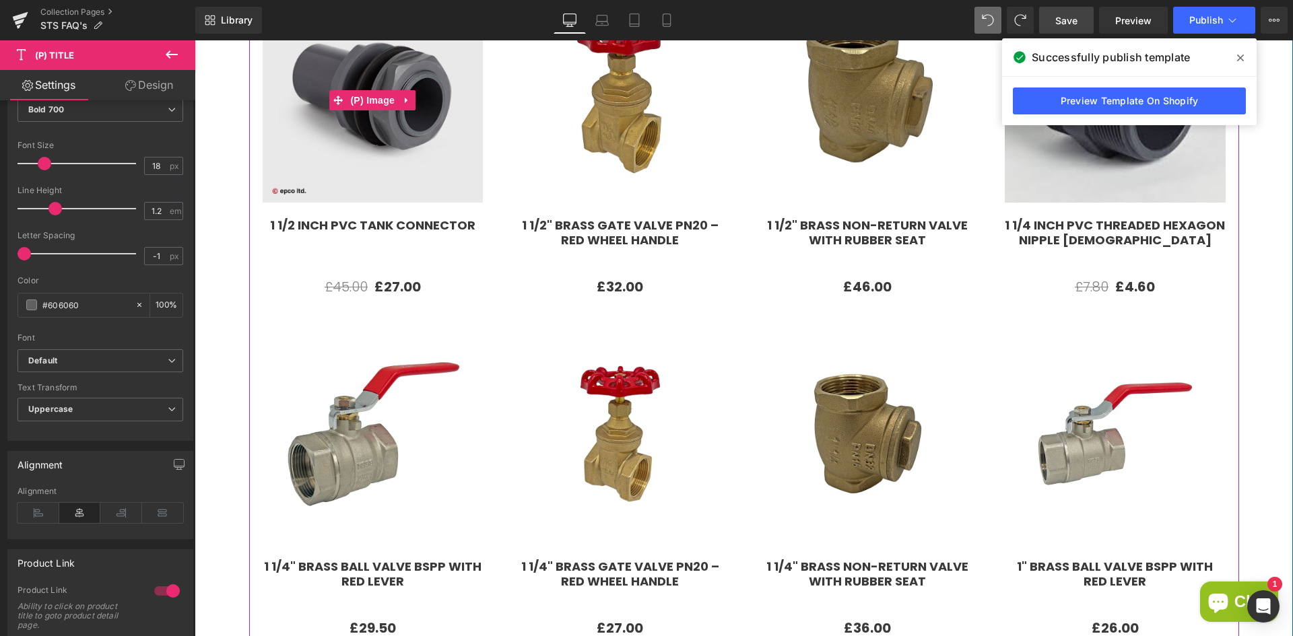
scroll to position [404, 0]
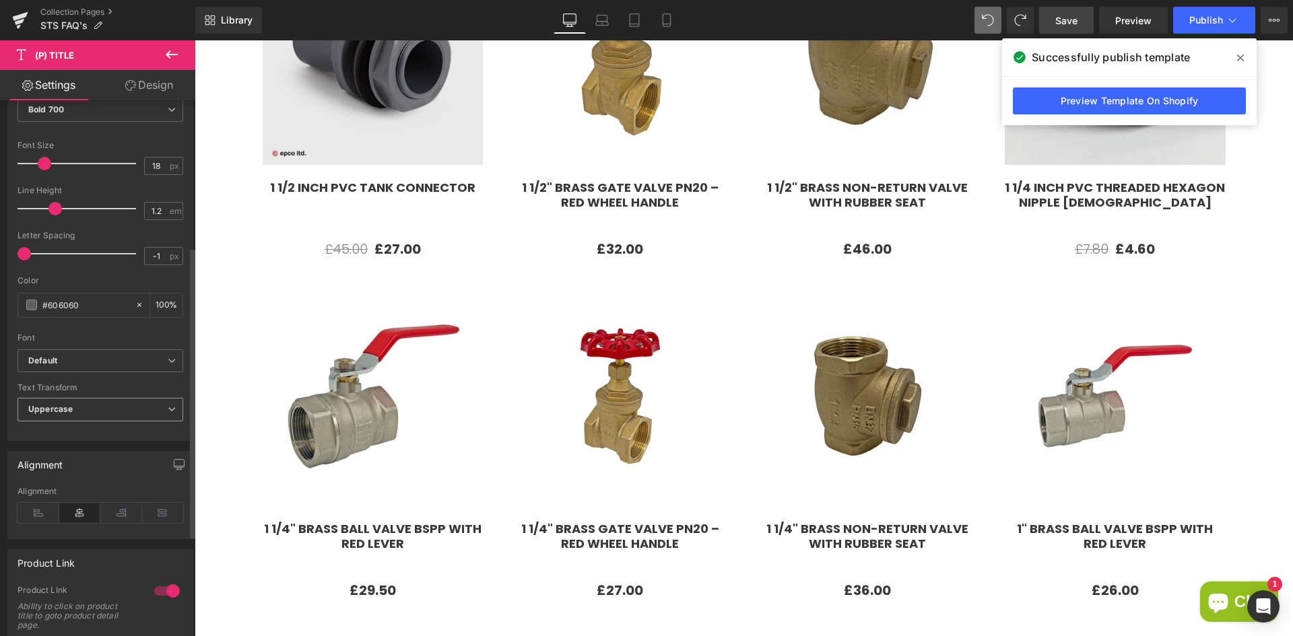
click at [67, 409] on b "Uppercase" at bounding box center [50, 409] width 44 height 10
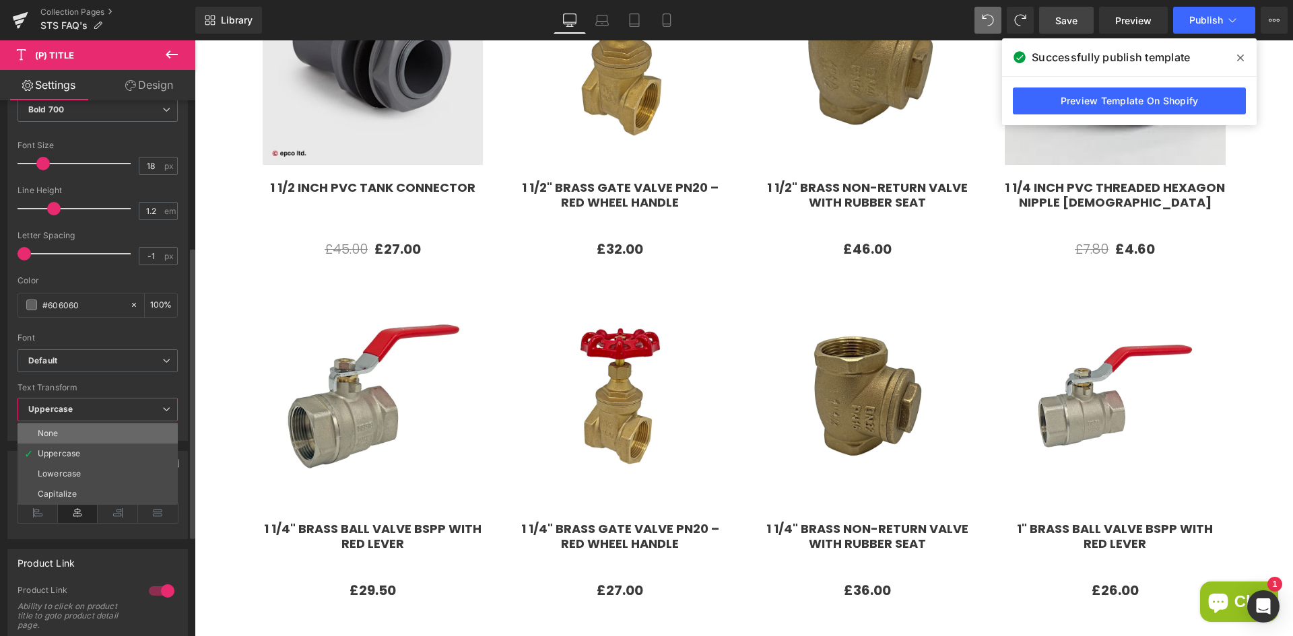
click at [69, 431] on li "None" at bounding box center [98, 434] width 160 height 20
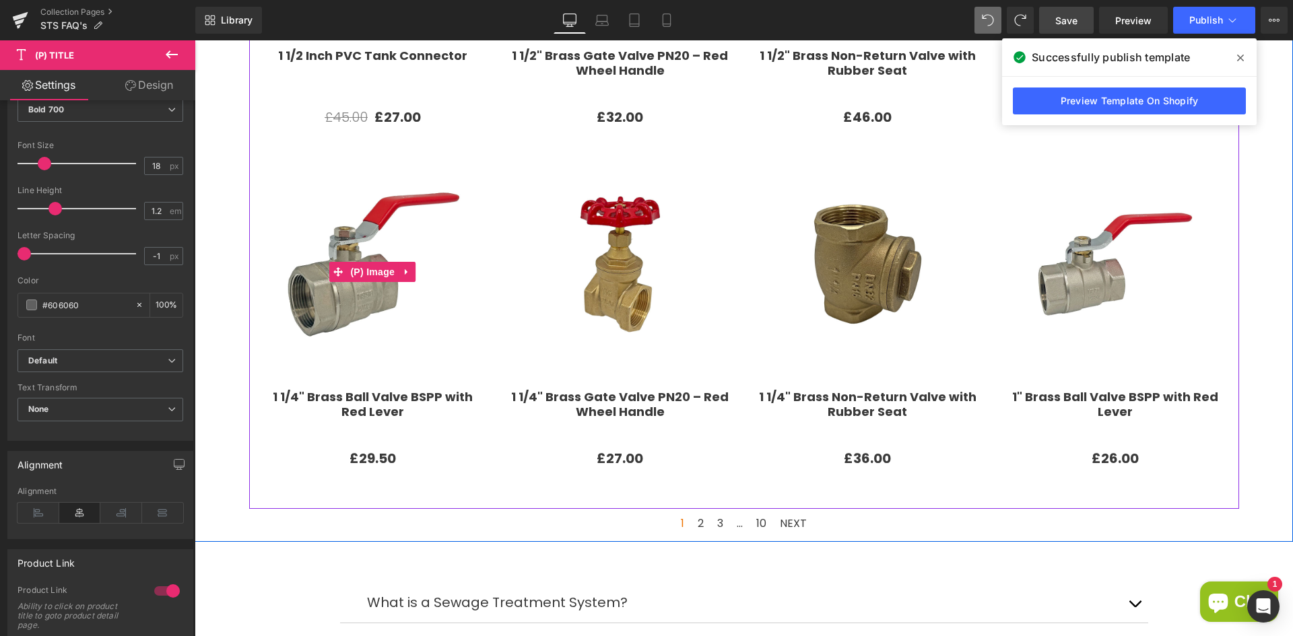
scroll to position [539, 0]
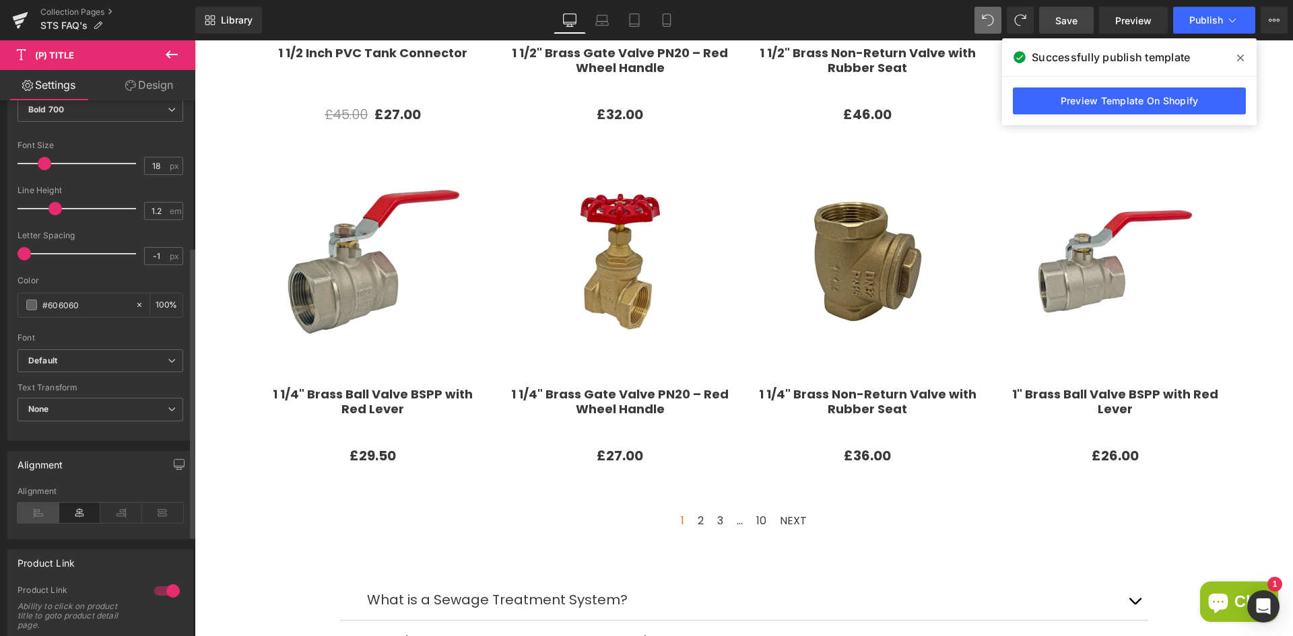
click at [47, 513] on icon at bounding box center [39, 513] width 42 height 20
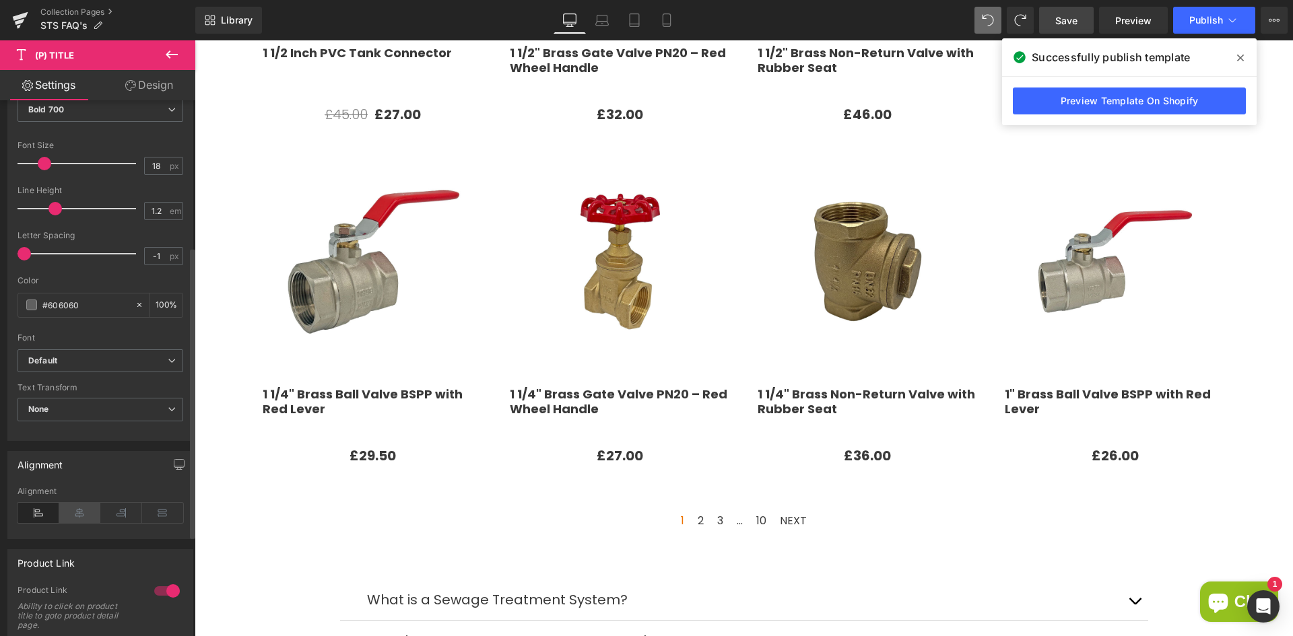
click at [73, 514] on icon at bounding box center [80, 513] width 42 height 20
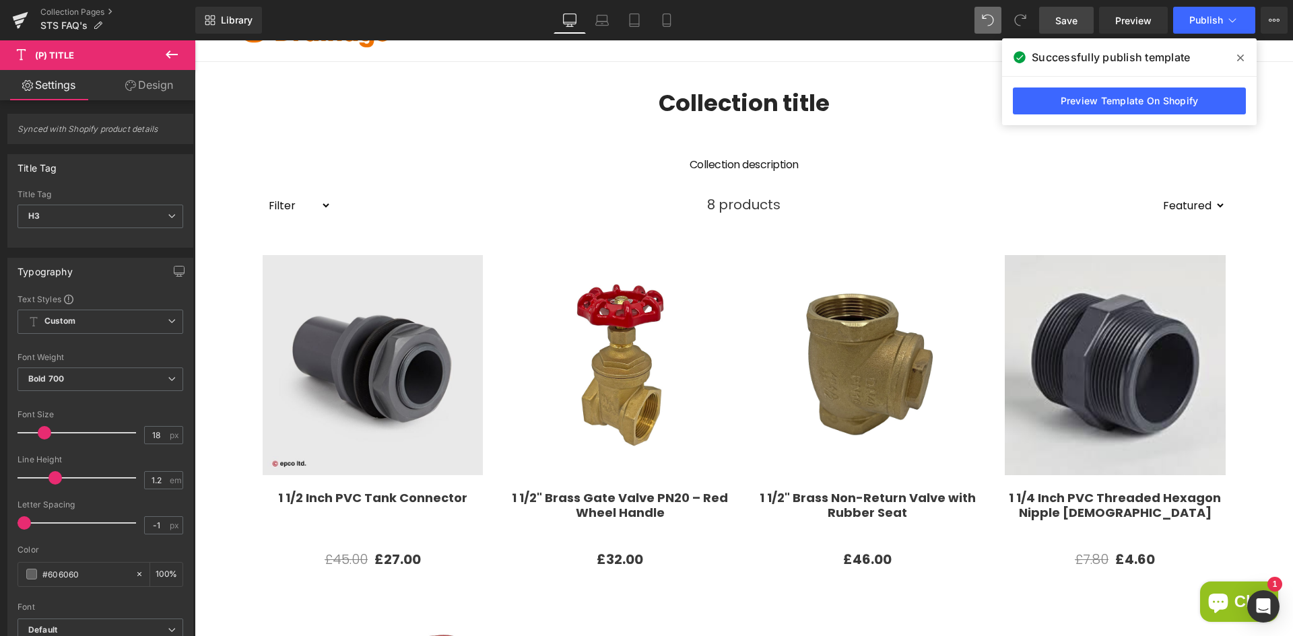
scroll to position [0, 0]
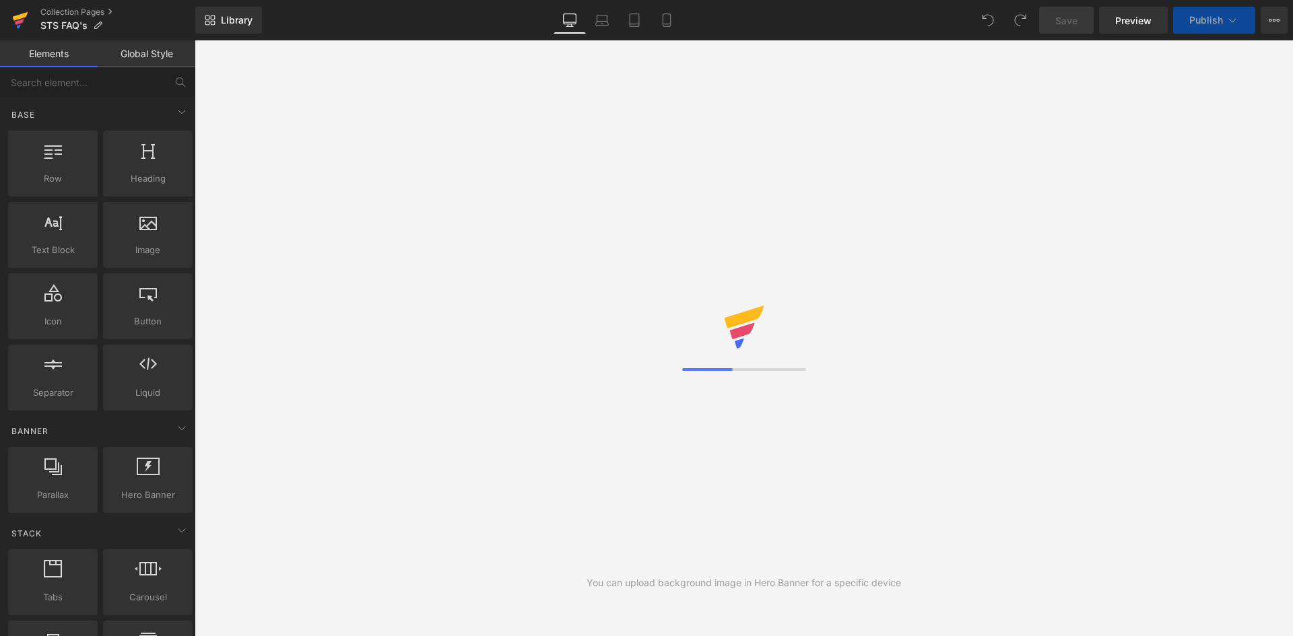
click at [26, 14] on icon at bounding box center [20, 16] width 15 height 9
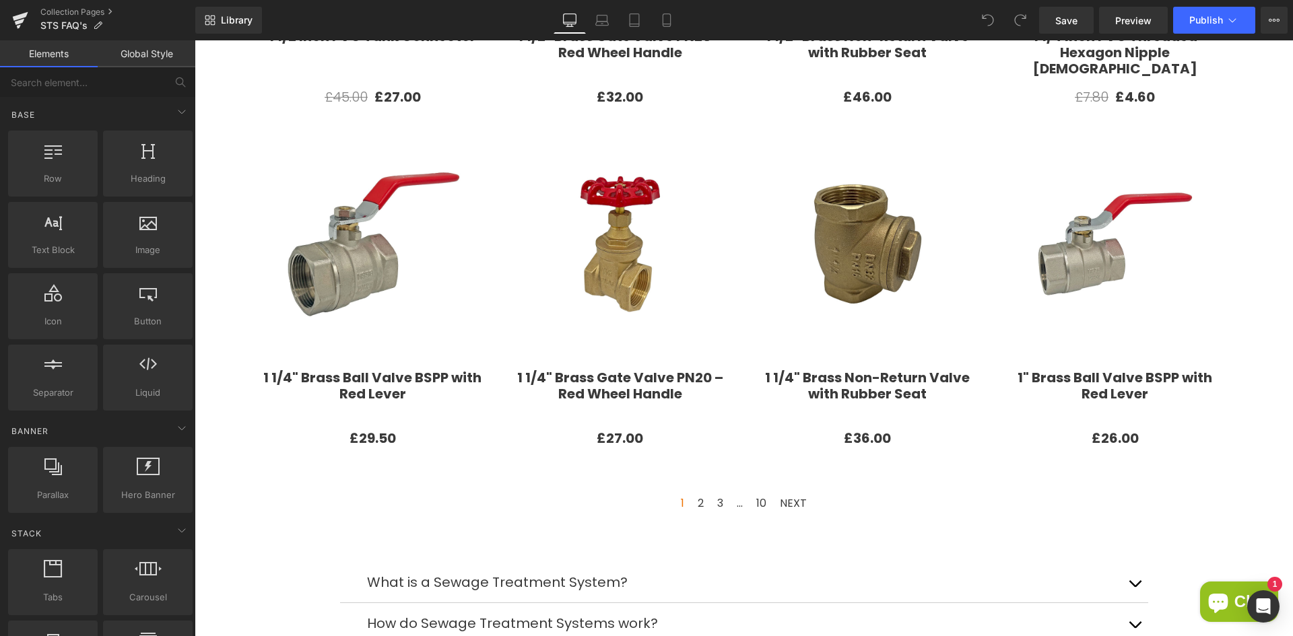
scroll to position [537, 0]
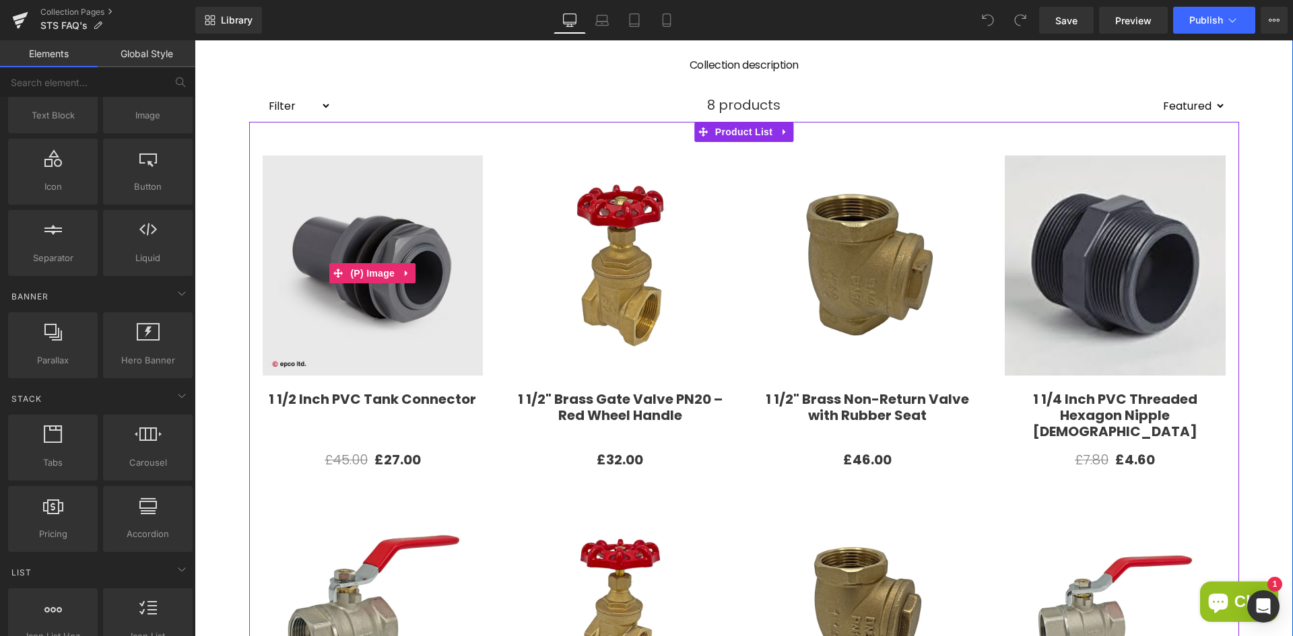
scroll to position [202, 0]
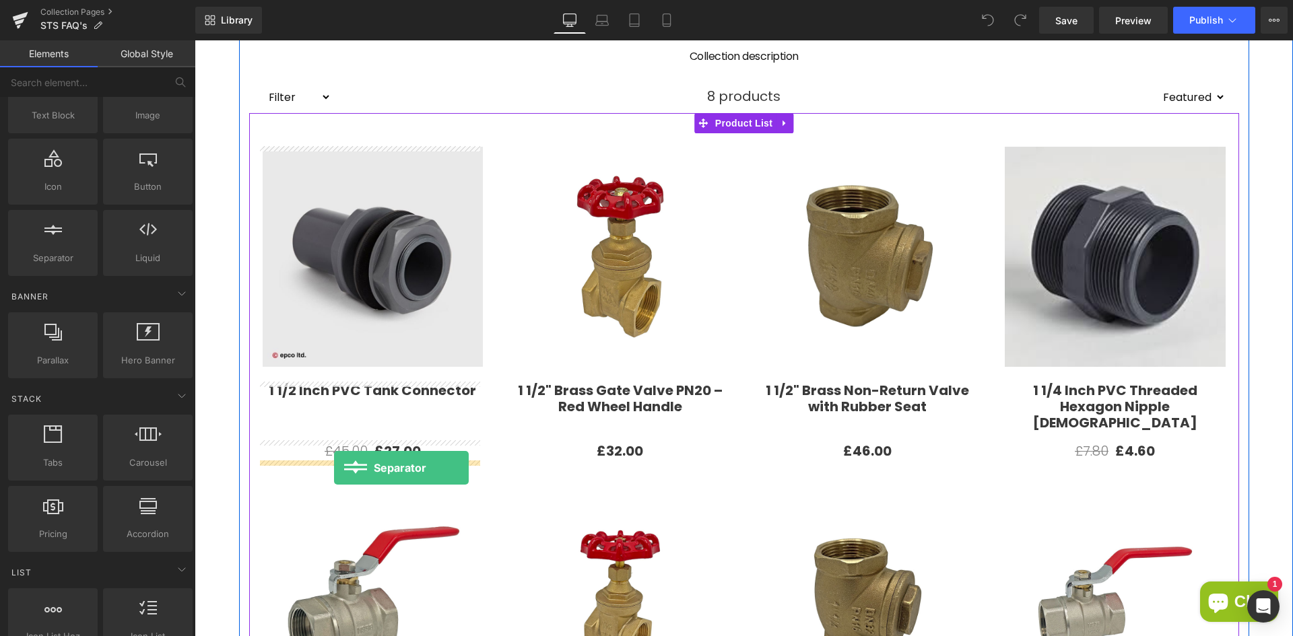
drag, startPoint x: 248, startPoint y: 310, endPoint x: 334, endPoint y: 468, distance: 179.6
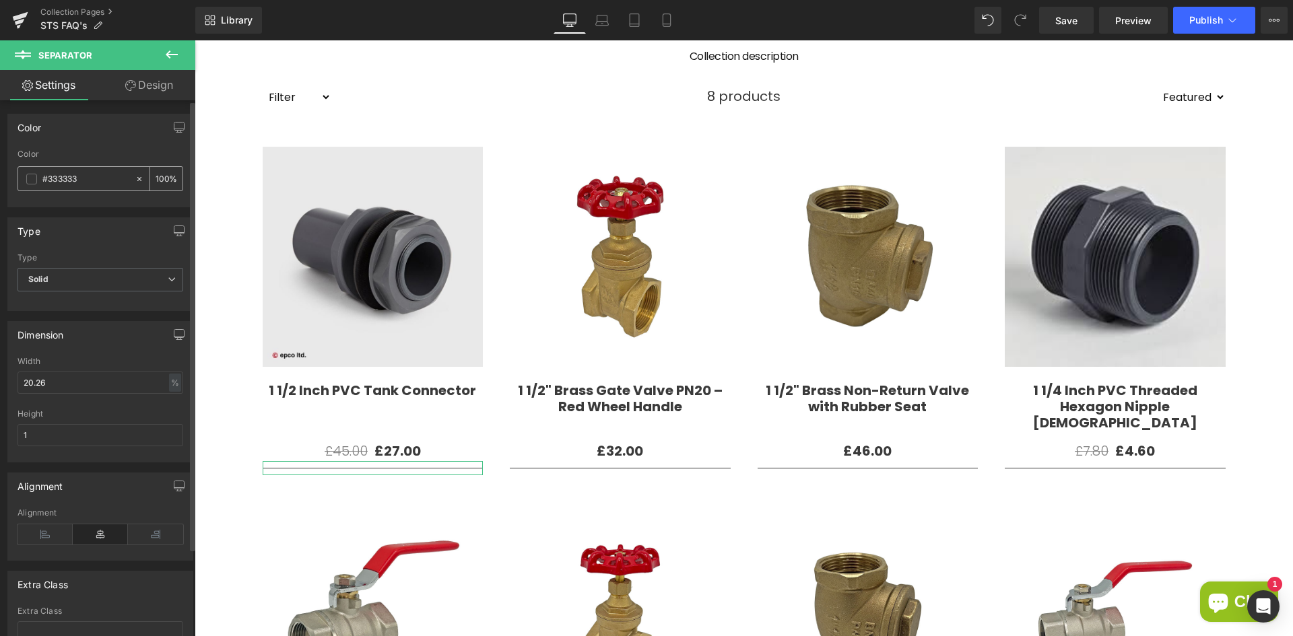
click at [30, 180] on span at bounding box center [31, 179] width 11 height 11
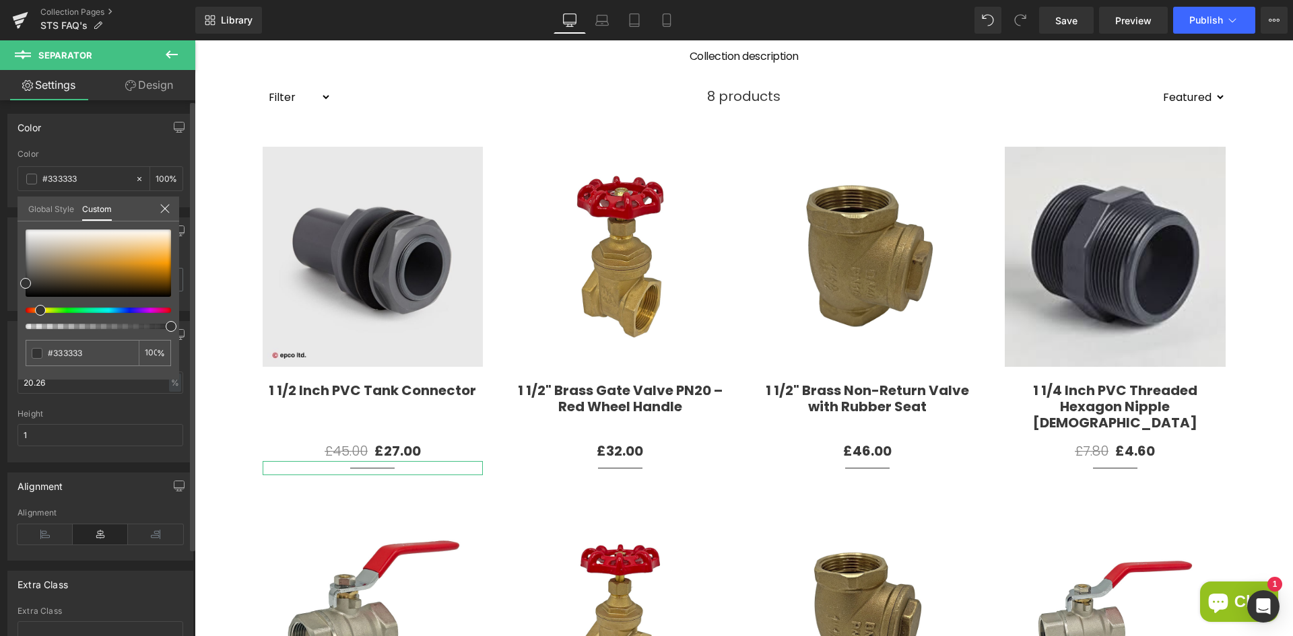
drag, startPoint x: 26, startPoint y: 312, endPoint x: 36, endPoint y: 311, distance: 10.1
click at [36, 311] on span at bounding box center [40, 310] width 11 height 11
type input "#dfa13e"
type input "#e4a239"
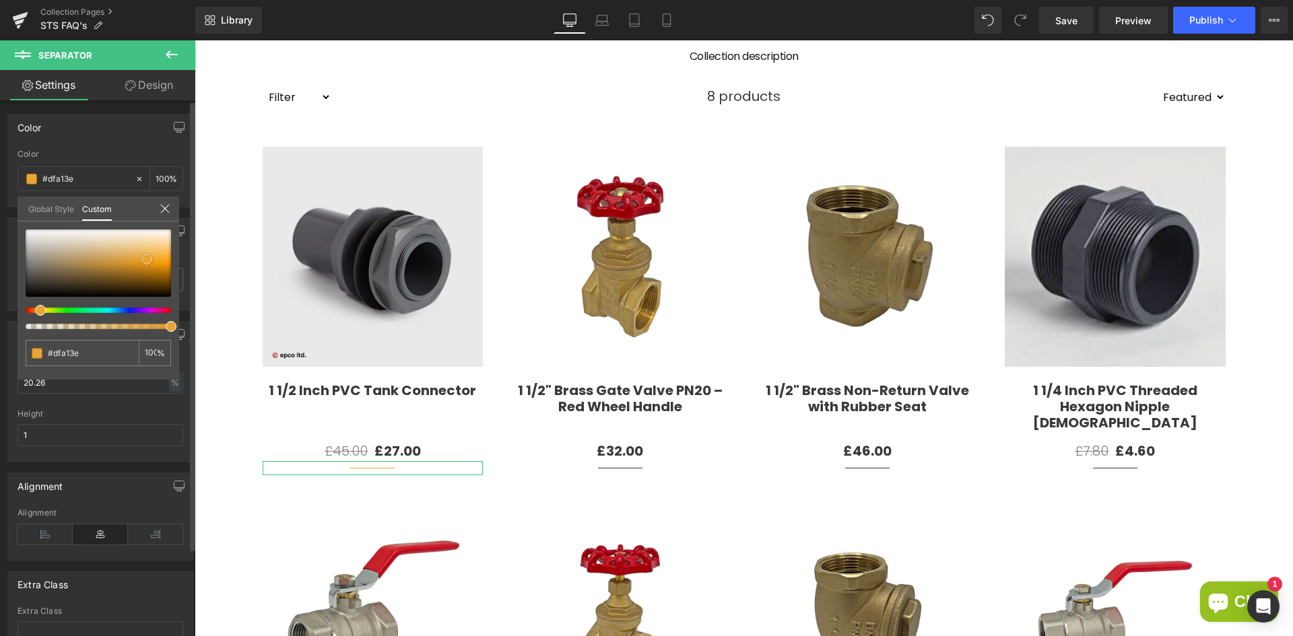
type input "#e4a239"
type input "#eaa432"
type input "#f8a725"
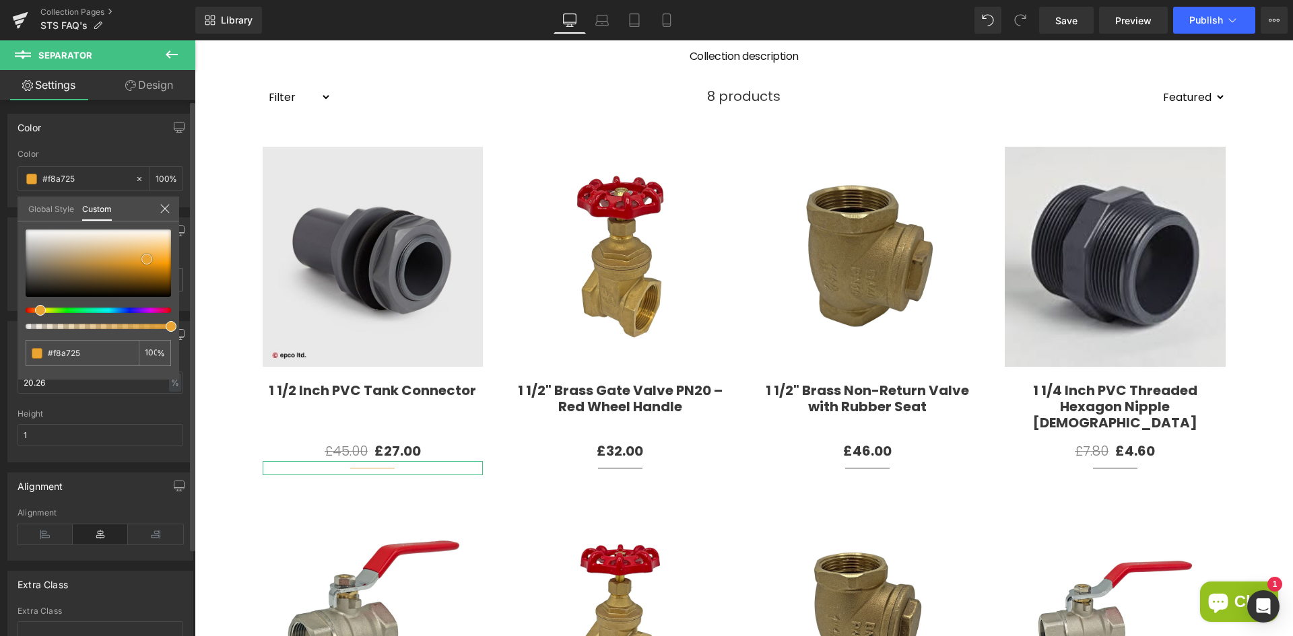
type input "#ffa719"
drag, startPoint x: 147, startPoint y: 259, endPoint x: 184, endPoint y: 260, distance: 37.7
click at [184, 207] on div "Color rgba(255, 167, 25, 1) Color #ffa719 100 % Global Style Custom Setup Globa…" at bounding box center [100, 156] width 201 height 104
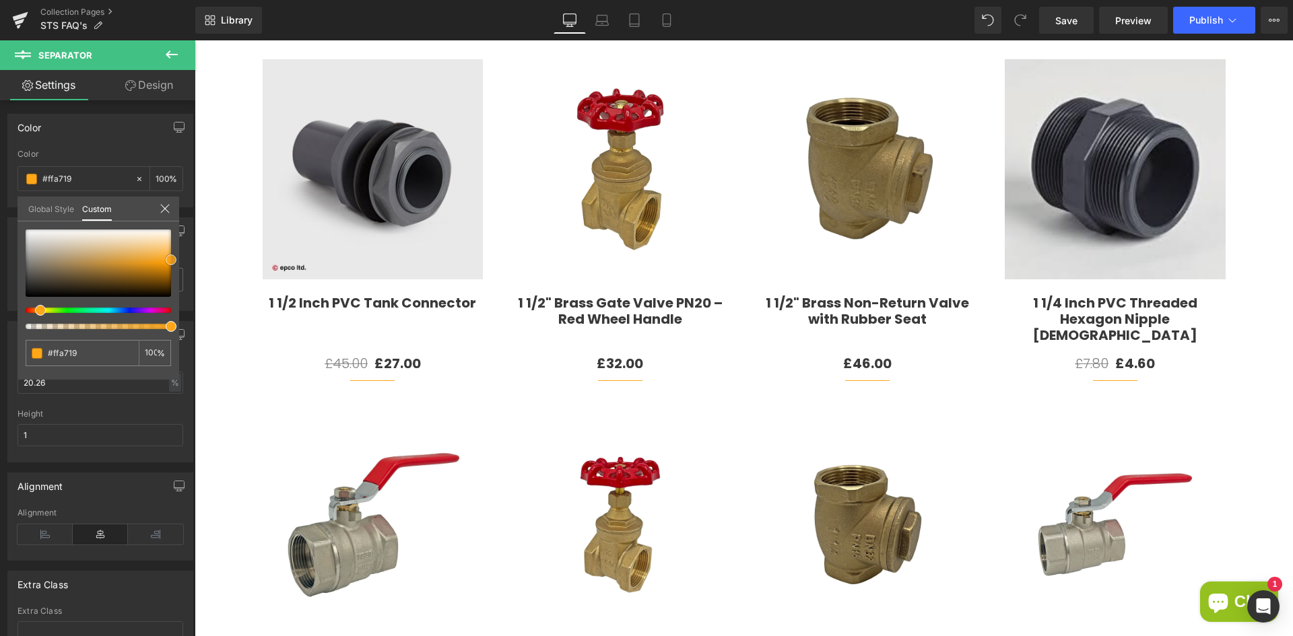
scroll to position [269, 0]
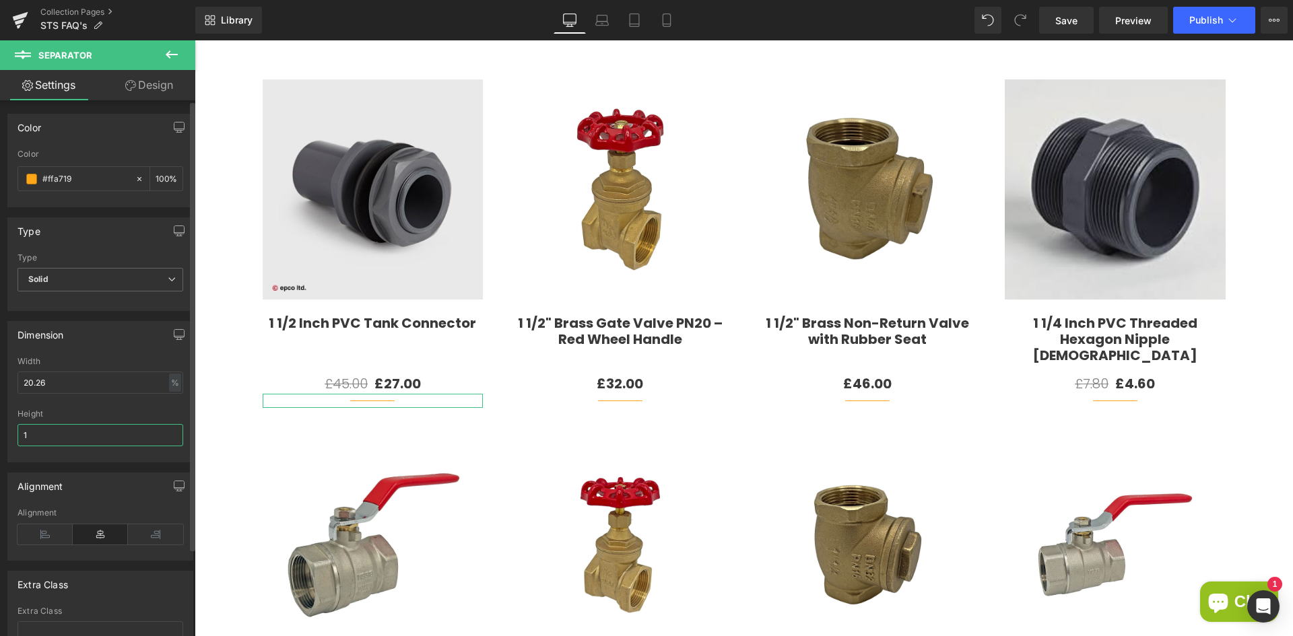
drag, startPoint x: 58, startPoint y: 435, endPoint x: 23, endPoint y: 435, distance: 35.0
click at [23, 435] on input "1" at bounding box center [101, 435] width 166 height 22
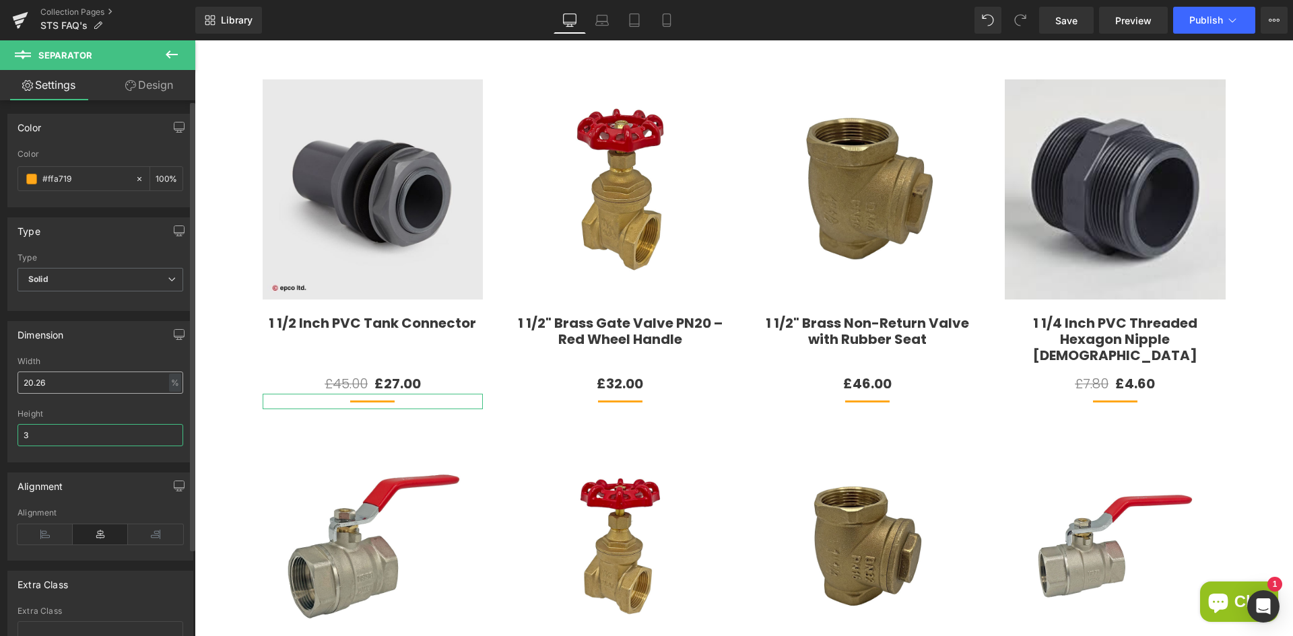
type input "3"
drag, startPoint x: 71, startPoint y: 382, endPoint x: 11, endPoint y: 385, distance: 59.3
click at [12, 384] on div "20.26% Width 20.26 % % px 3px Height 3" at bounding box center [100, 409] width 184 height 105
type input "100"
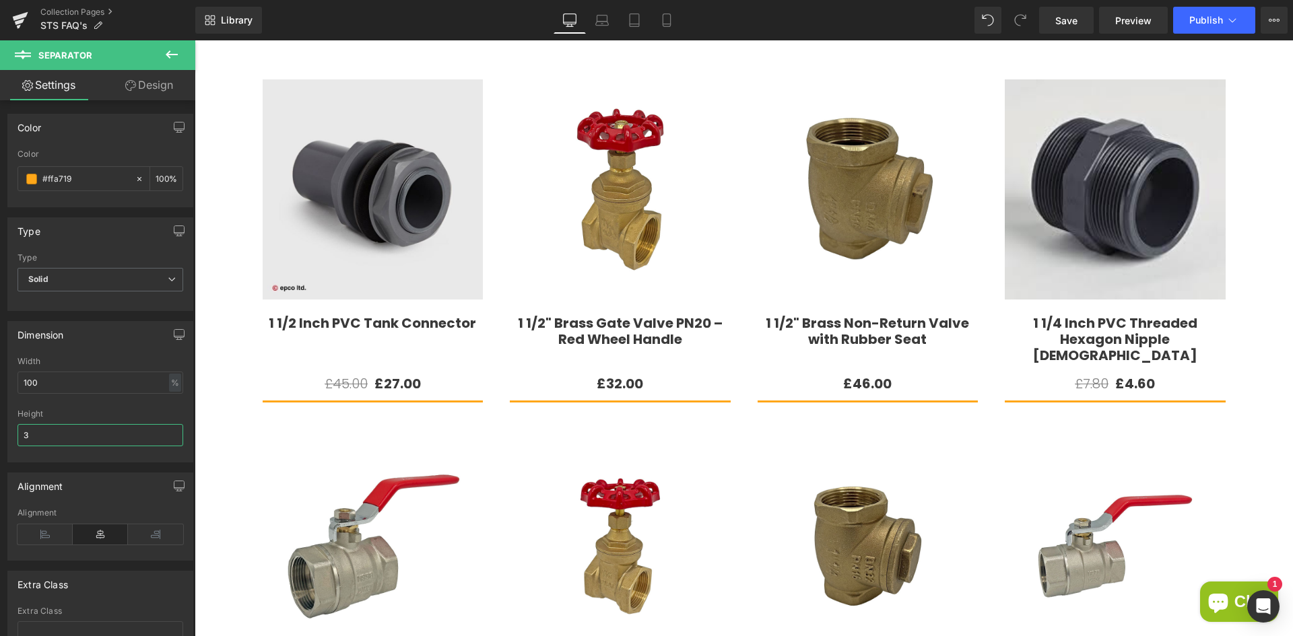
drag, startPoint x: 26, startPoint y: 436, endPoint x: -3, endPoint y: 433, distance: 28.4
click at [0, 433] on html "Separator You are previewing how the will restyle your page. You can not edit E…" at bounding box center [646, 318] width 1293 height 636
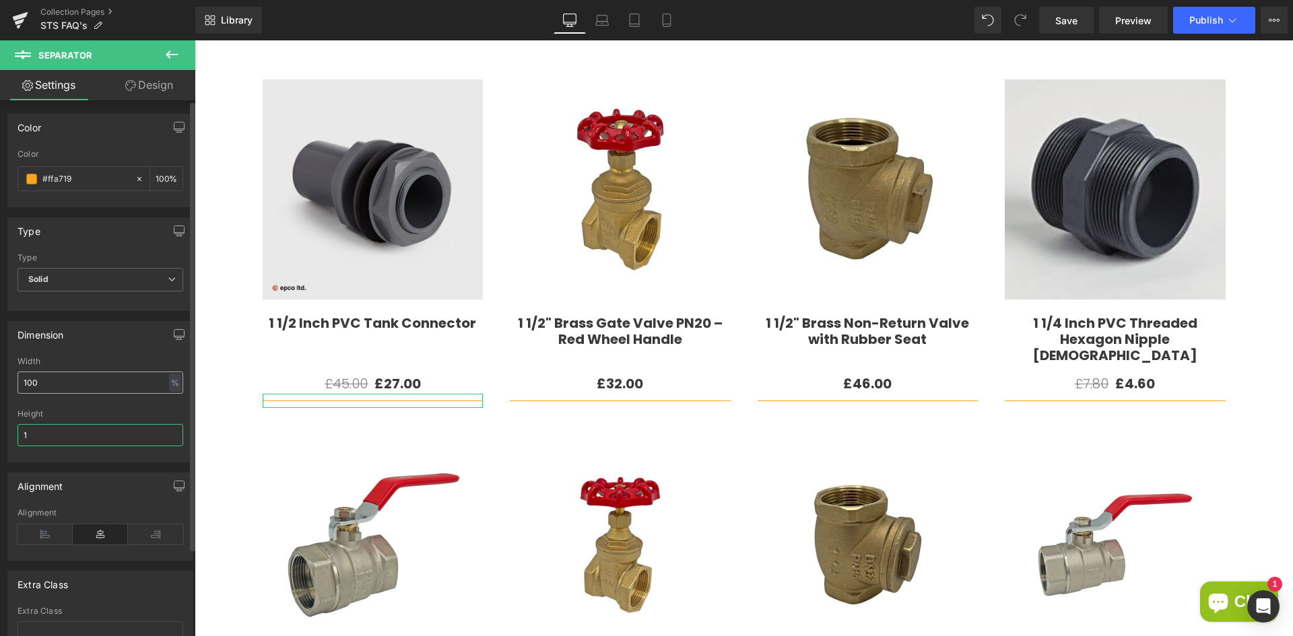
type input "1"
drag, startPoint x: 57, startPoint y: 381, endPoint x: -25, endPoint y: 379, distance: 81.5
click at [0, 379] on html "Separator You are previewing how the will restyle your page. You can not edit E…" at bounding box center [646, 318] width 1293 height 636
drag, startPoint x: 10, startPoint y: 386, endPoint x: -7, endPoint y: 385, distance: 17.5
click at [0, 385] on html "Separator You are previewing how the will restyle your page. You can not edit E…" at bounding box center [646, 318] width 1293 height 636
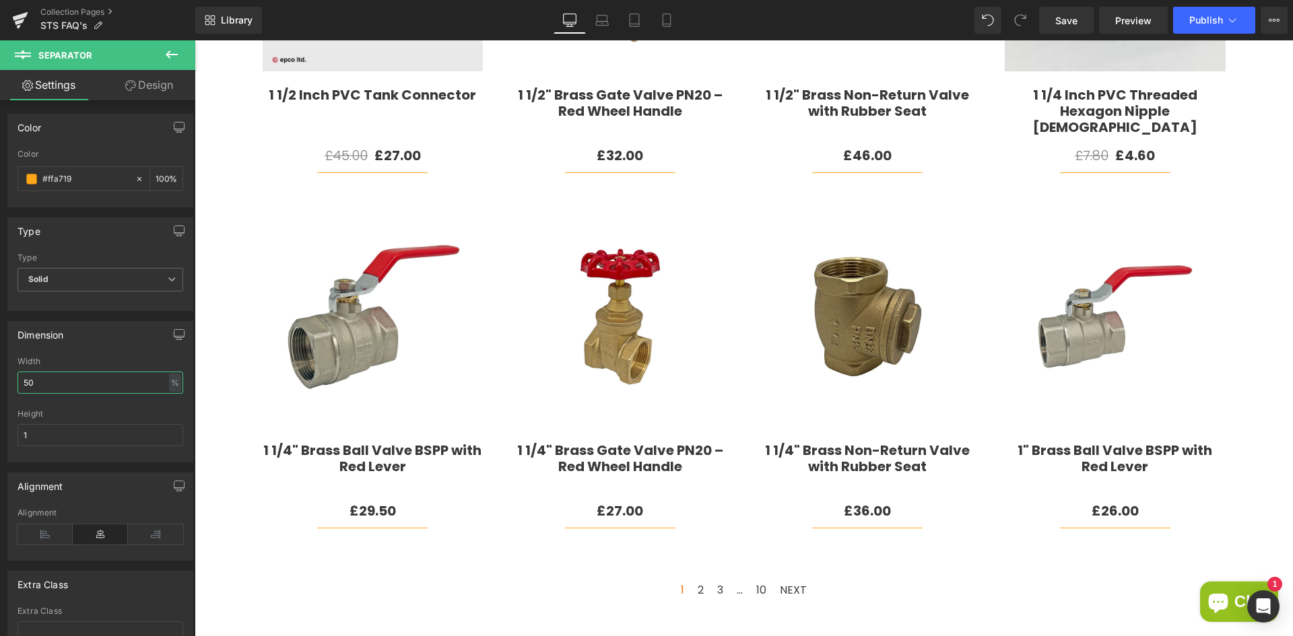
scroll to position [539, 0]
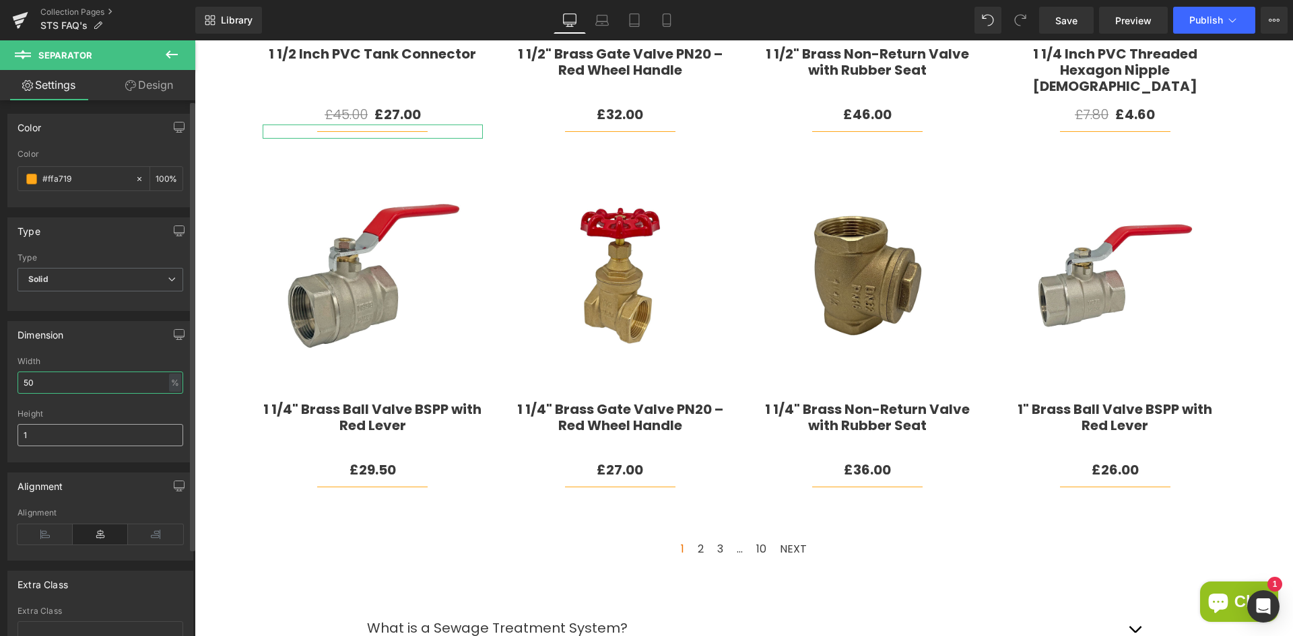
type input "50"
drag, startPoint x: 40, startPoint y: 436, endPoint x: 3, endPoint y: 430, distance: 37.5
click at [3, 430] on div "Dimension 50% Width 50 % % px 1px Height 1" at bounding box center [100, 387] width 201 height 152
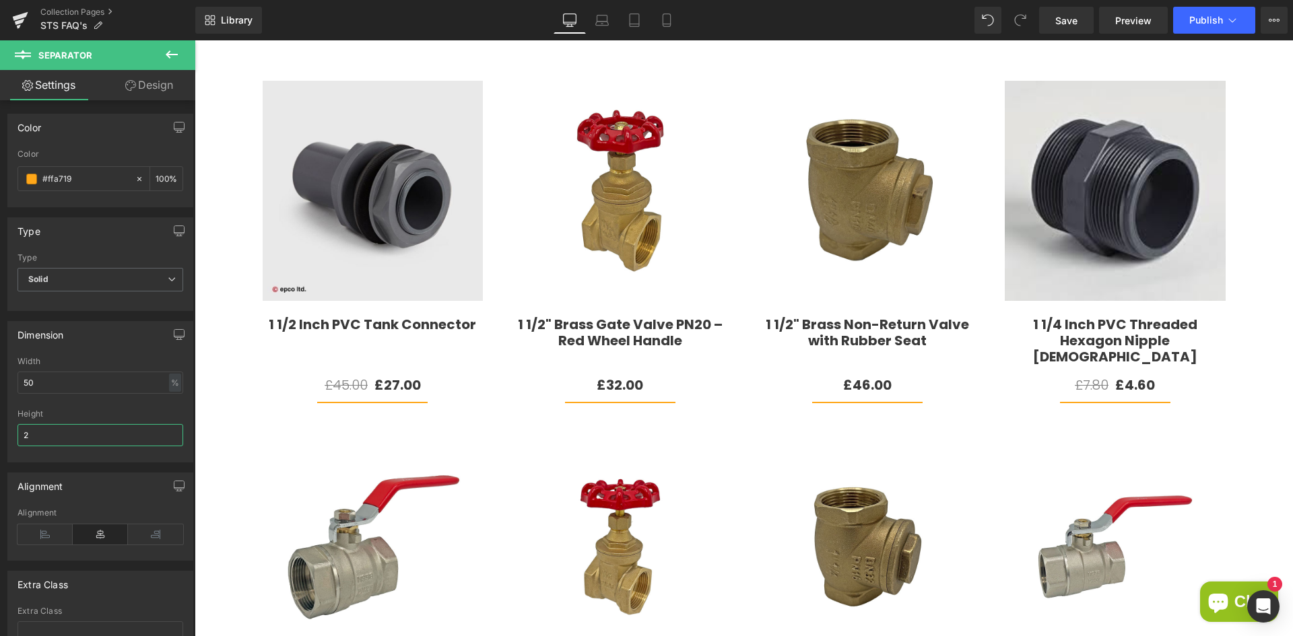
scroll to position [269, 0]
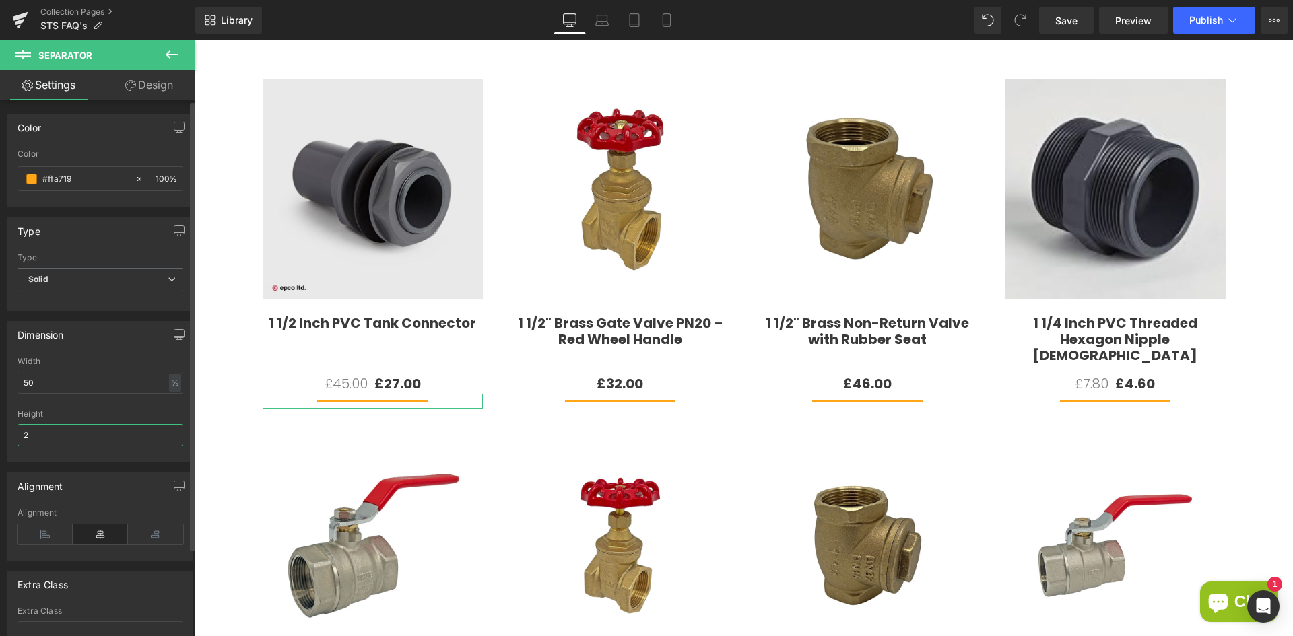
drag, startPoint x: 73, startPoint y: 436, endPoint x: 4, endPoint y: 435, distance: 68.7
click at [4, 435] on div "Dimension 50% Width 50 % % px 2px Height 2" at bounding box center [100, 387] width 201 height 152
type input "1"
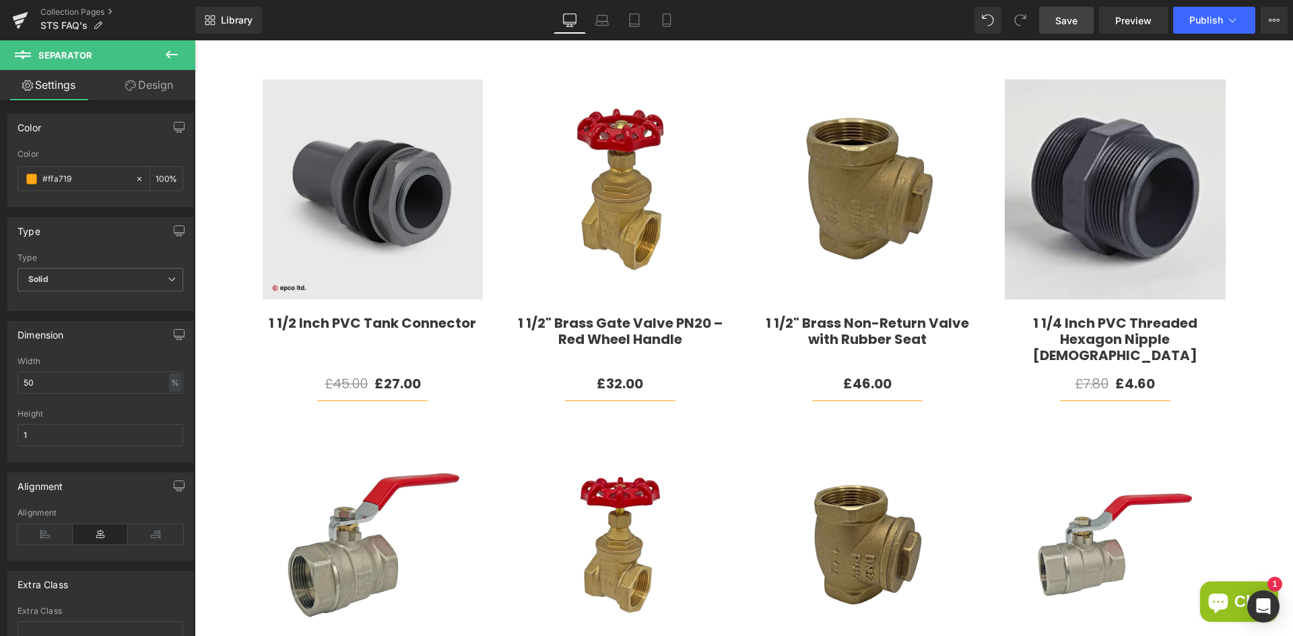
drag, startPoint x: 1081, startPoint y: 17, endPoint x: 886, endPoint y: 10, distance: 194.7
click at [1081, 17] on link "Save" at bounding box center [1066, 20] width 55 height 27
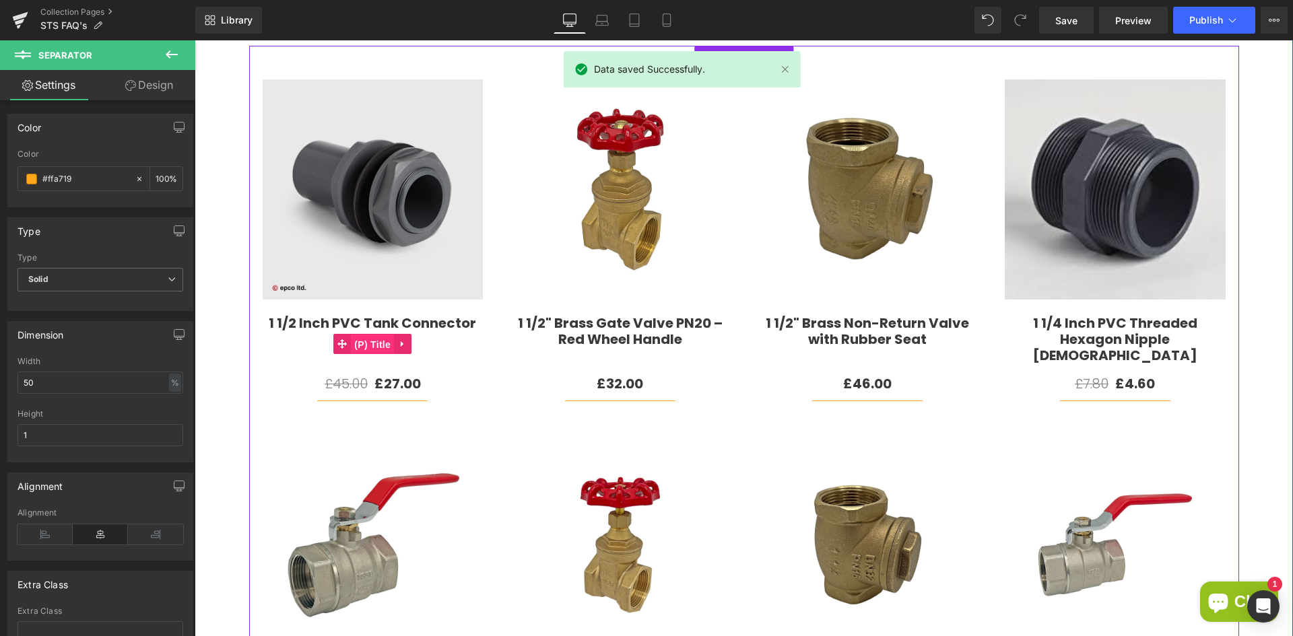
click at [362, 341] on span "(P) Title" at bounding box center [372, 345] width 43 height 20
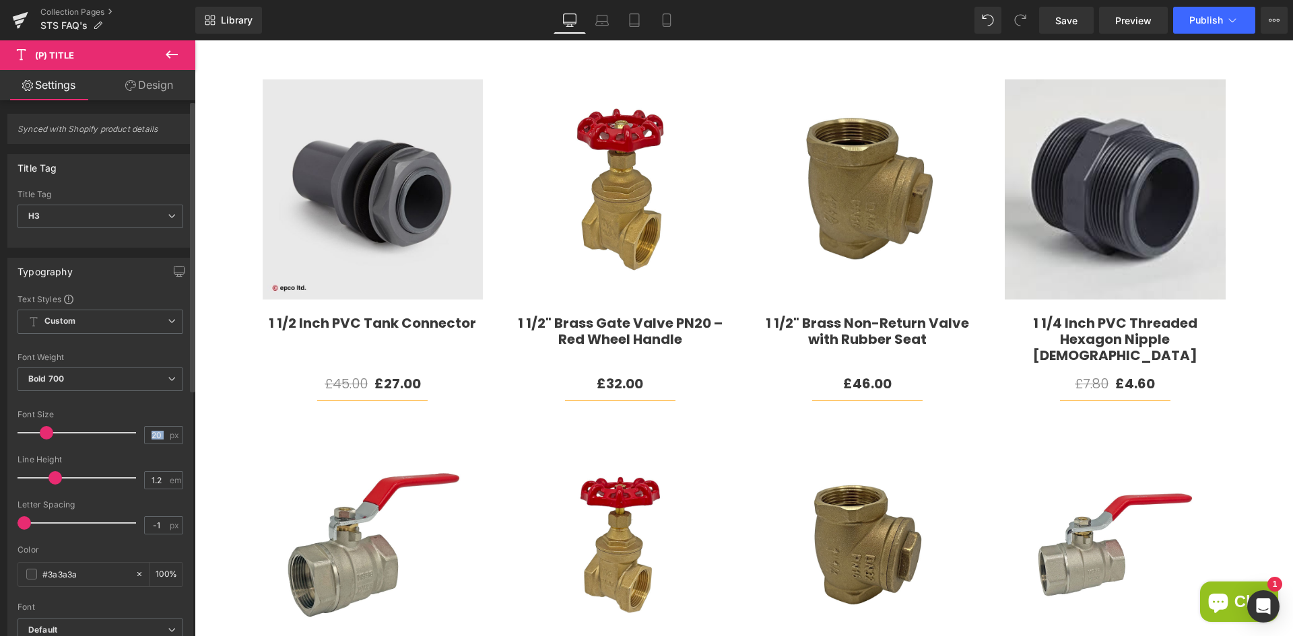
drag, startPoint x: 166, startPoint y: 433, endPoint x: 127, endPoint y: 434, distance: 38.4
click at [128, 434] on div "Font Size 20 px" at bounding box center [101, 432] width 166 height 45
click at [228, 393] on div "Collection title Collection Title Collection description Collection Desc Filter…" at bounding box center [744, 358] width 1098 height 944
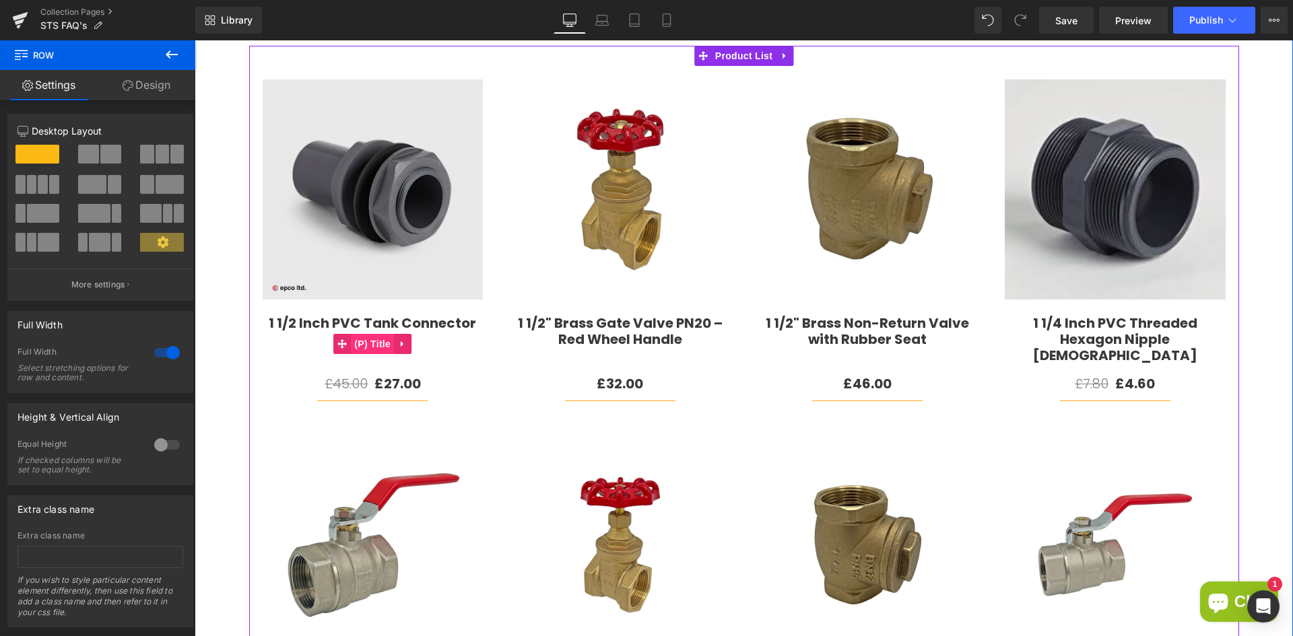
click at [368, 339] on span "(P) Title" at bounding box center [372, 344] width 43 height 20
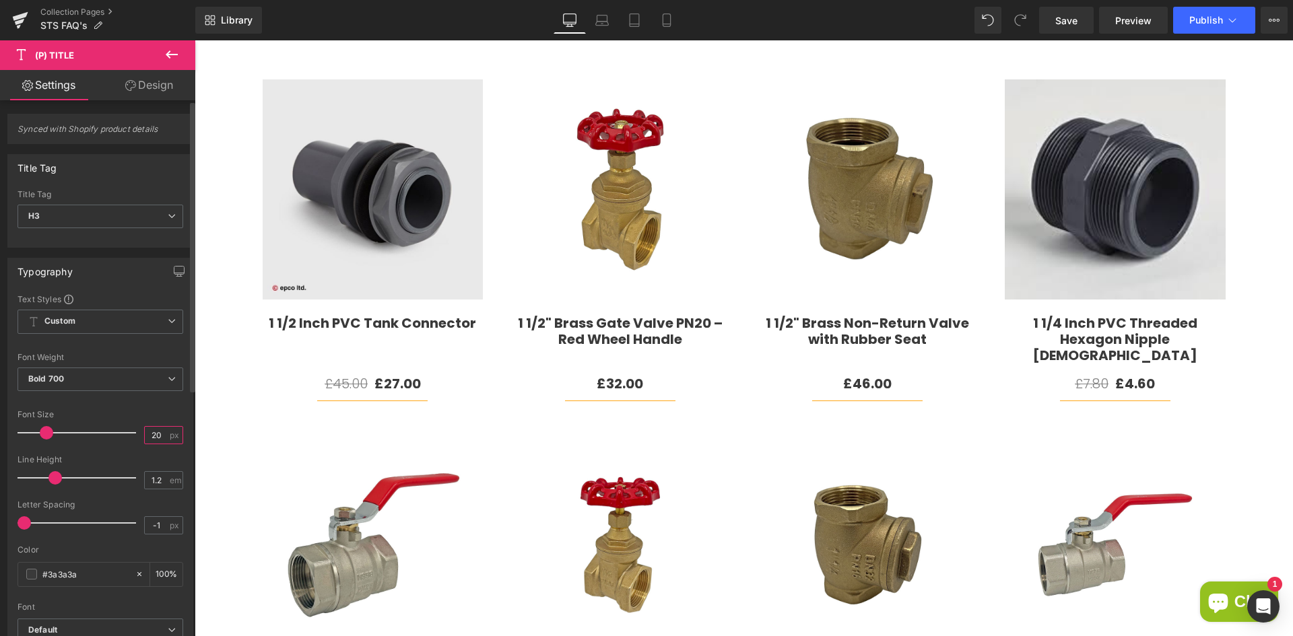
drag, startPoint x: 156, startPoint y: 436, endPoint x: 141, endPoint y: 436, distance: 15.5
click at [145, 436] on input "20" at bounding box center [157, 435] width 24 height 17
type input "17"
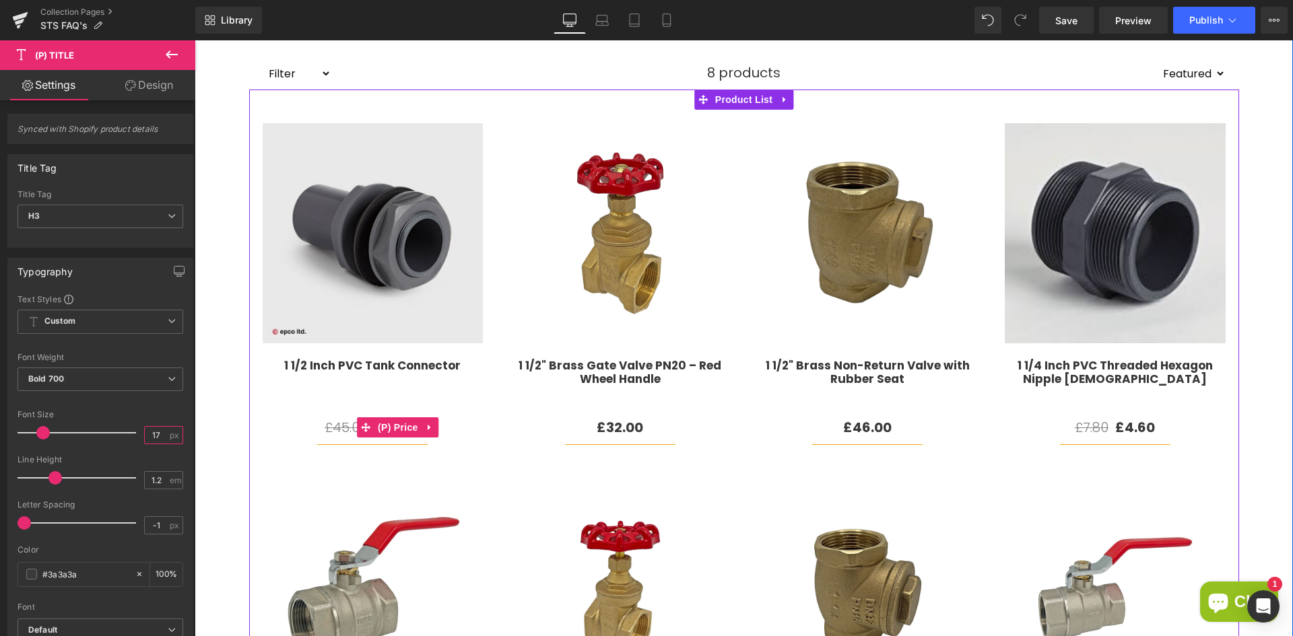
scroll to position [202, 0]
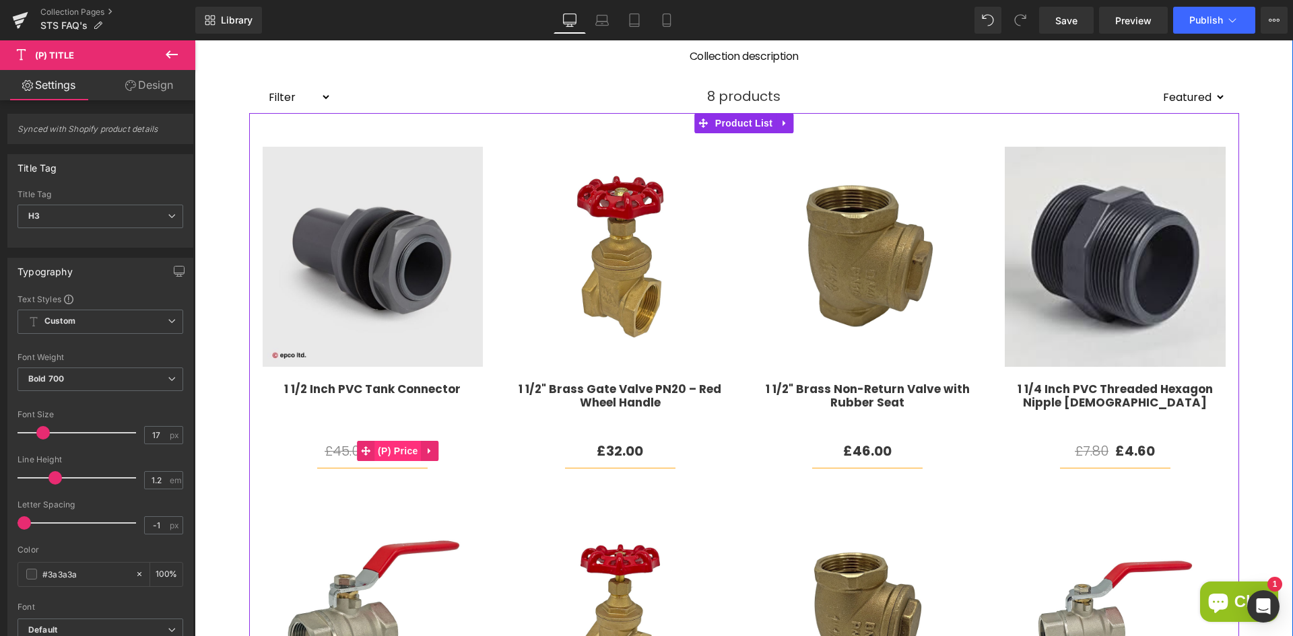
click at [389, 450] on span "(P) Price" at bounding box center [397, 451] width 47 height 20
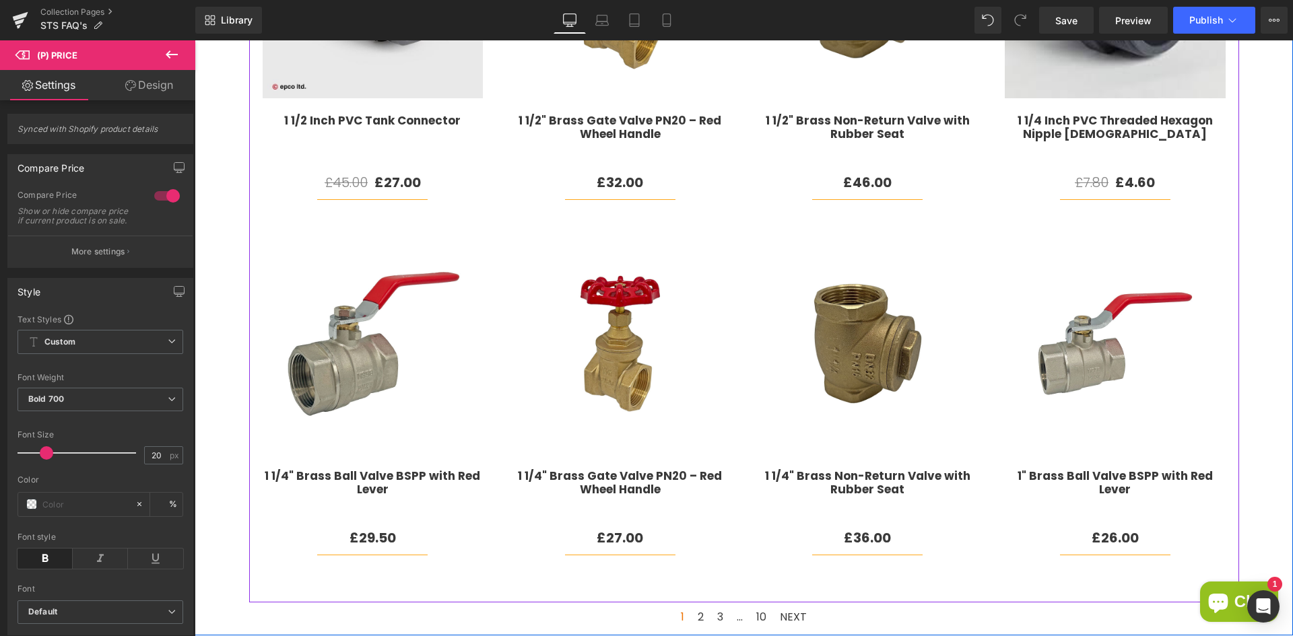
scroll to position [471, 0]
click at [613, 506] on span "(P) Title" at bounding box center [620, 498] width 43 height 20
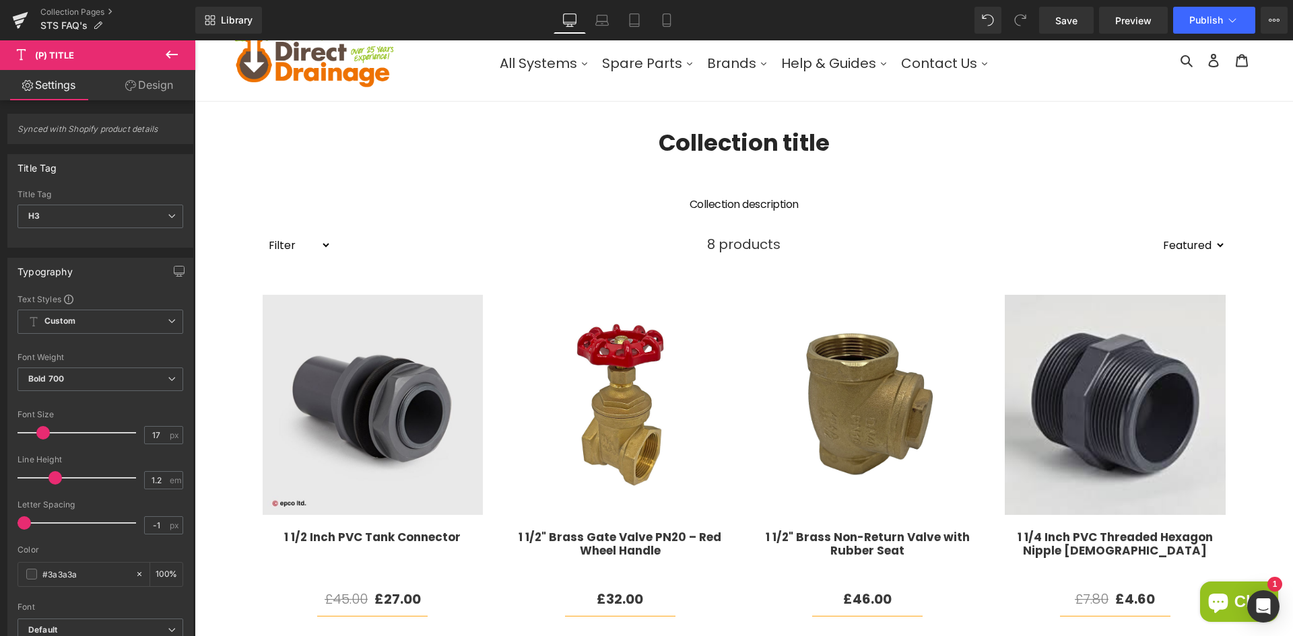
scroll to position [135, 0]
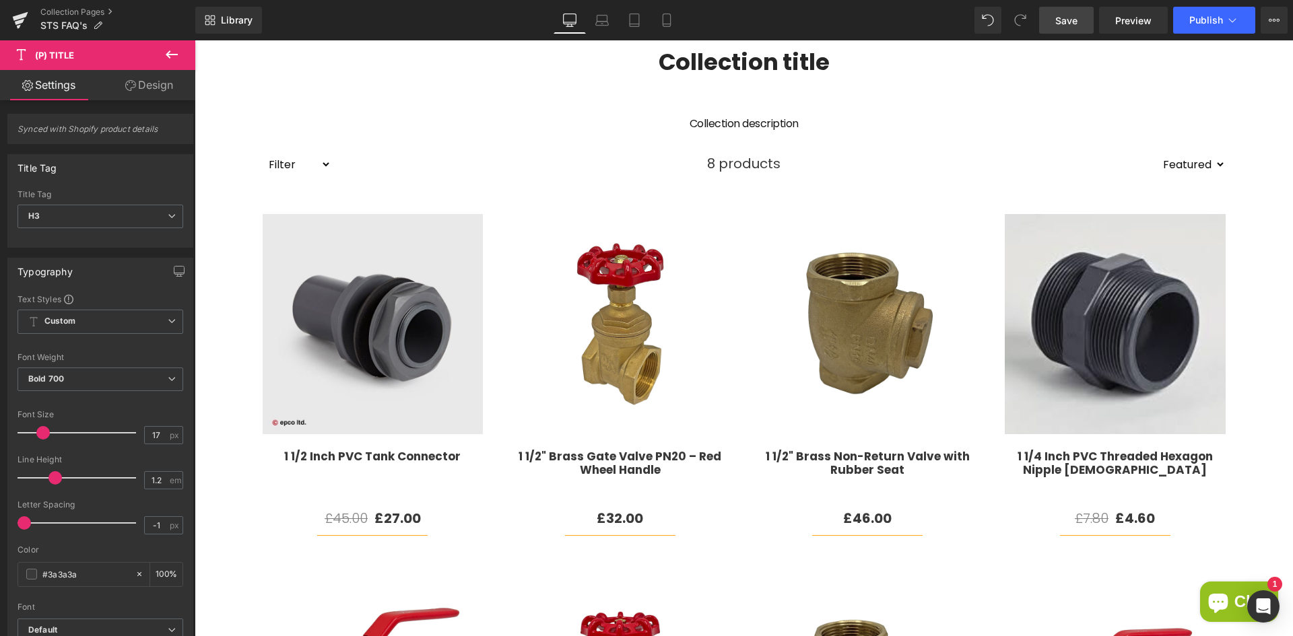
click at [1064, 12] on link "Save" at bounding box center [1066, 20] width 55 height 27
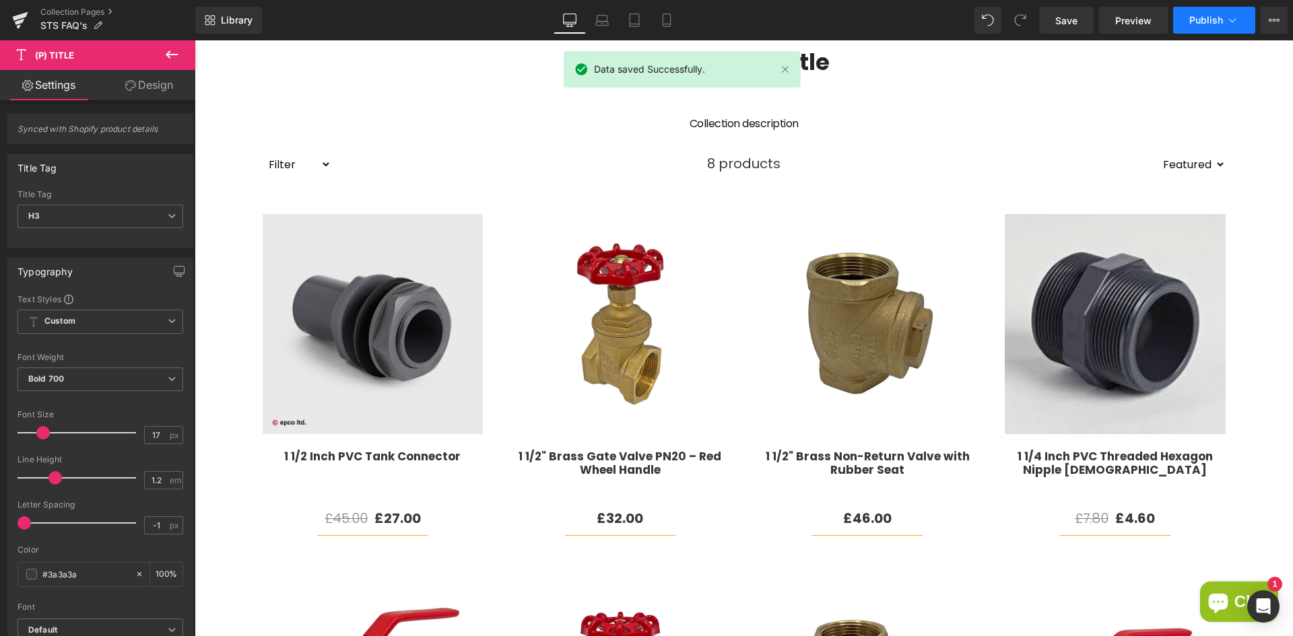
click at [1205, 28] on button "Publish" at bounding box center [1214, 20] width 82 height 27
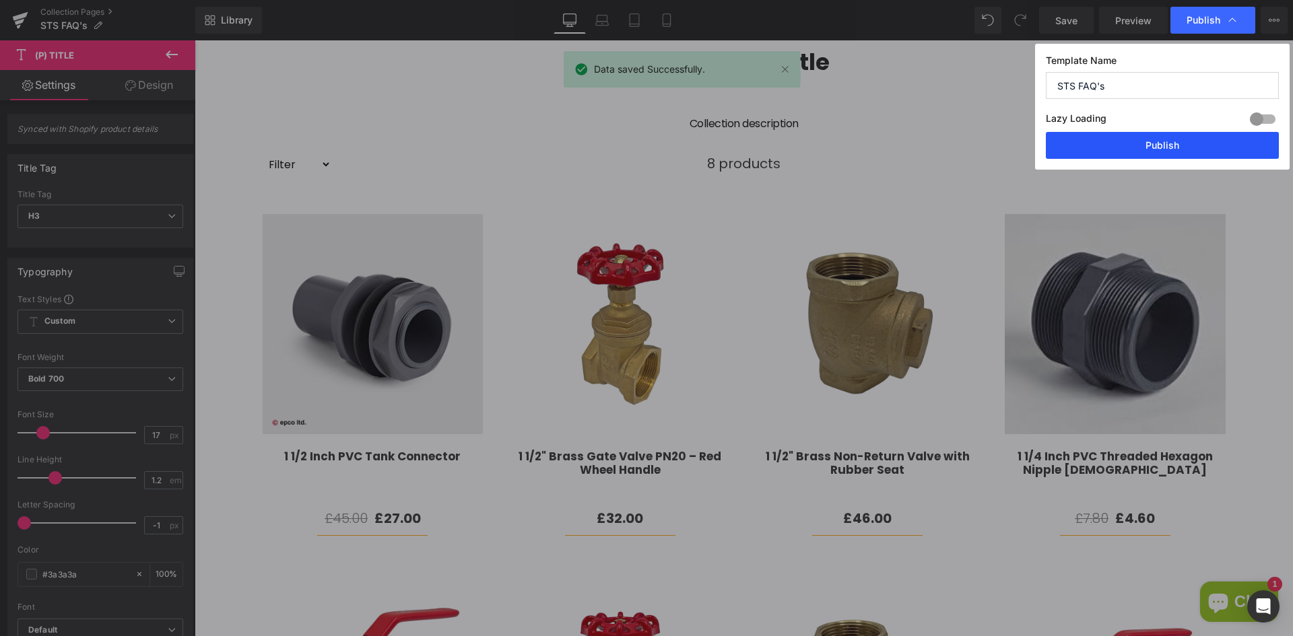
click at [1111, 151] on button "Publish" at bounding box center [1162, 145] width 233 height 27
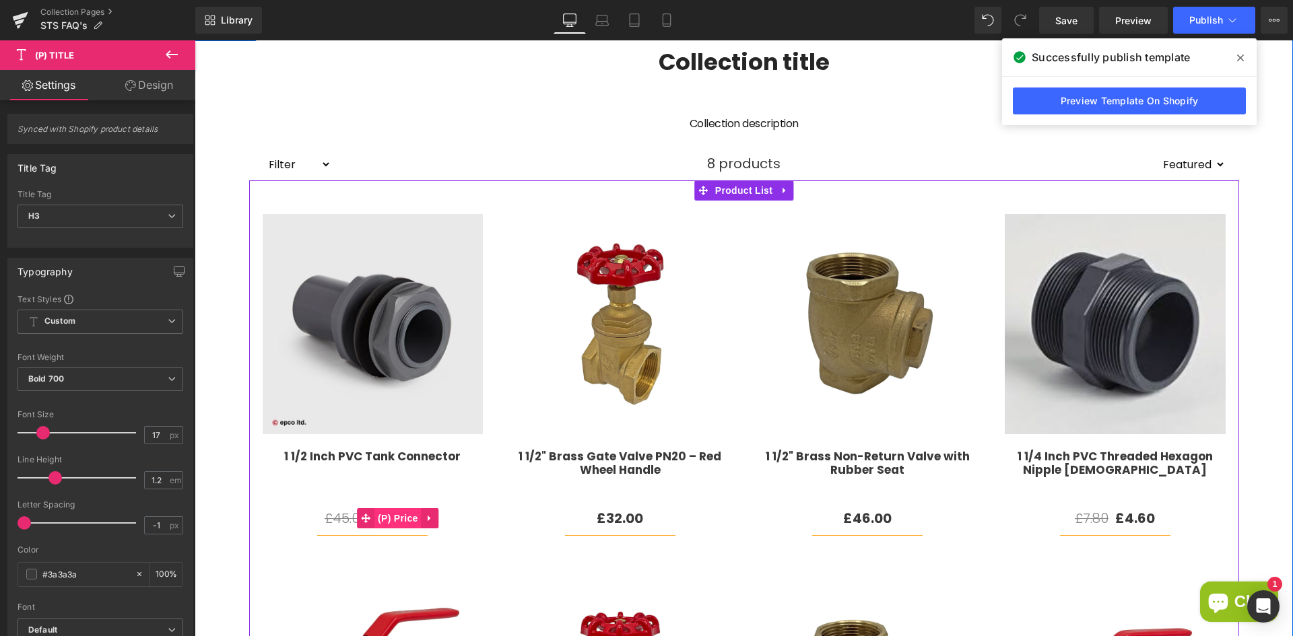
click at [391, 522] on span "(P) Price" at bounding box center [397, 518] width 47 height 20
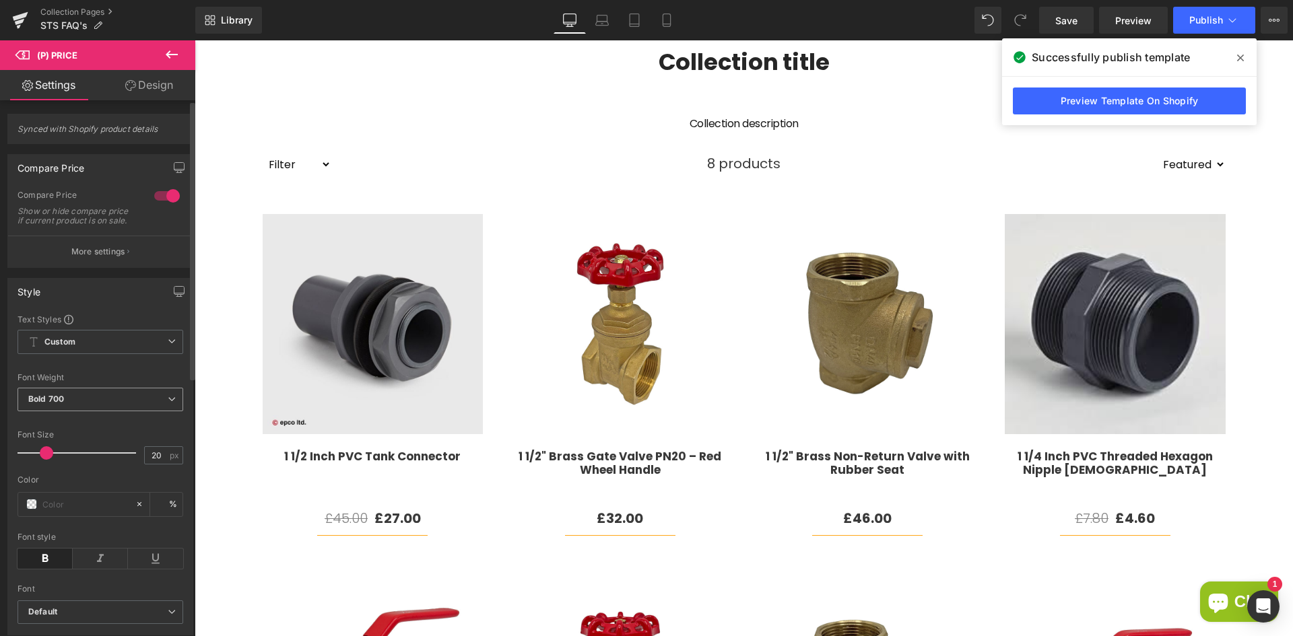
click at [90, 405] on span "Bold 700" at bounding box center [101, 400] width 166 height 24
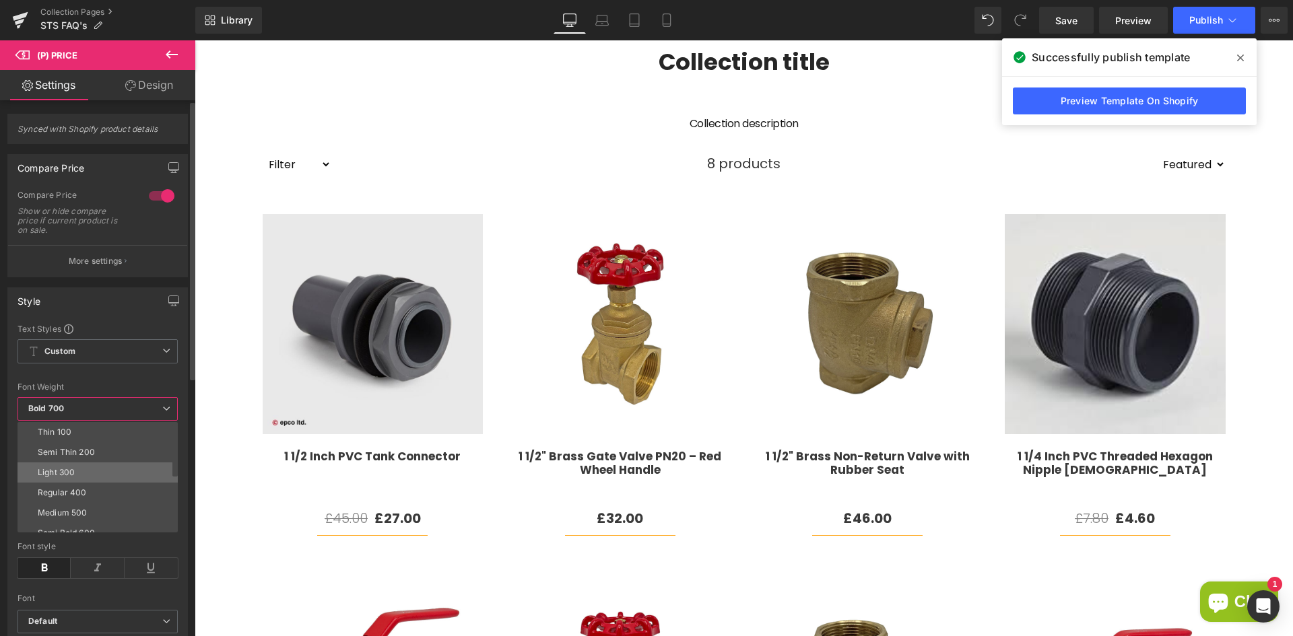
click at [64, 477] on div "Light 300" at bounding box center [56, 472] width 37 height 9
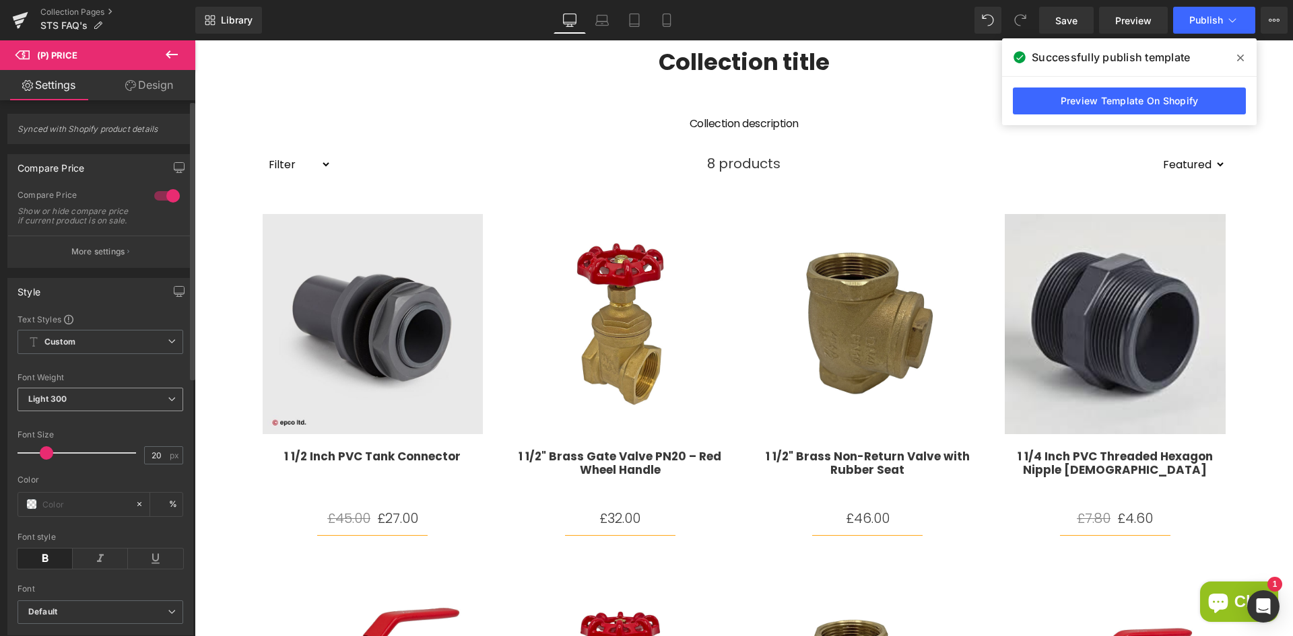
click at [71, 411] on span "Light 300" at bounding box center [101, 400] width 166 height 24
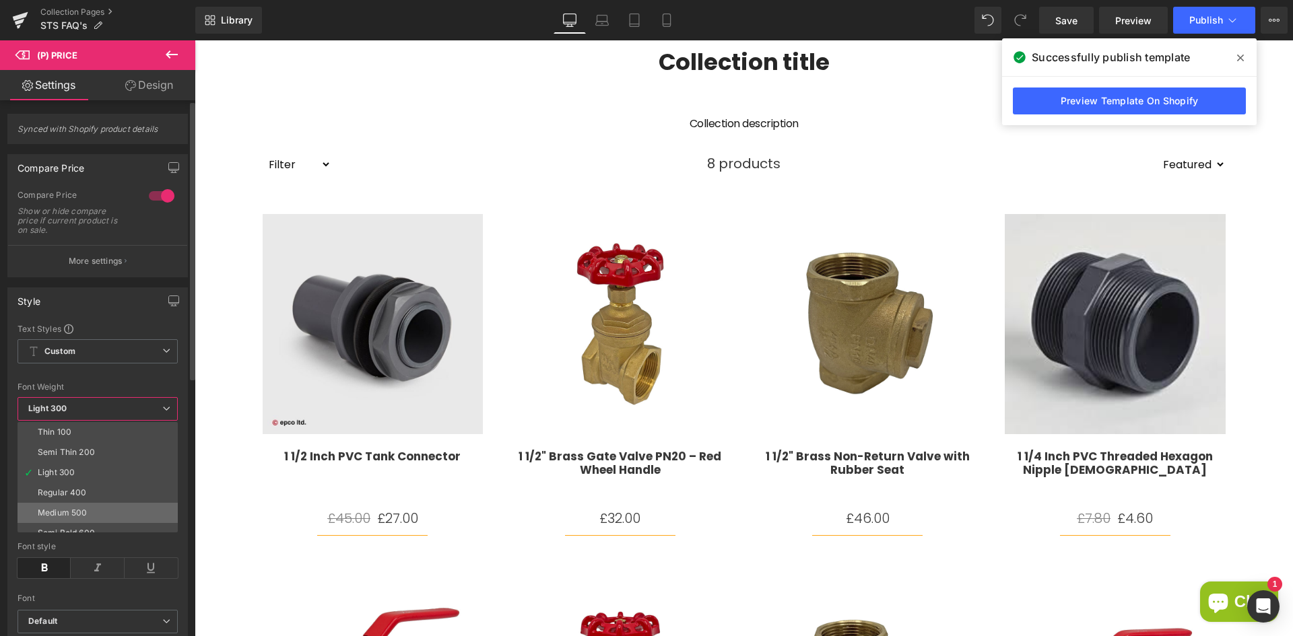
click at [83, 508] on div "Medium 500" at bounding box center [62, 512] width 49 height 9
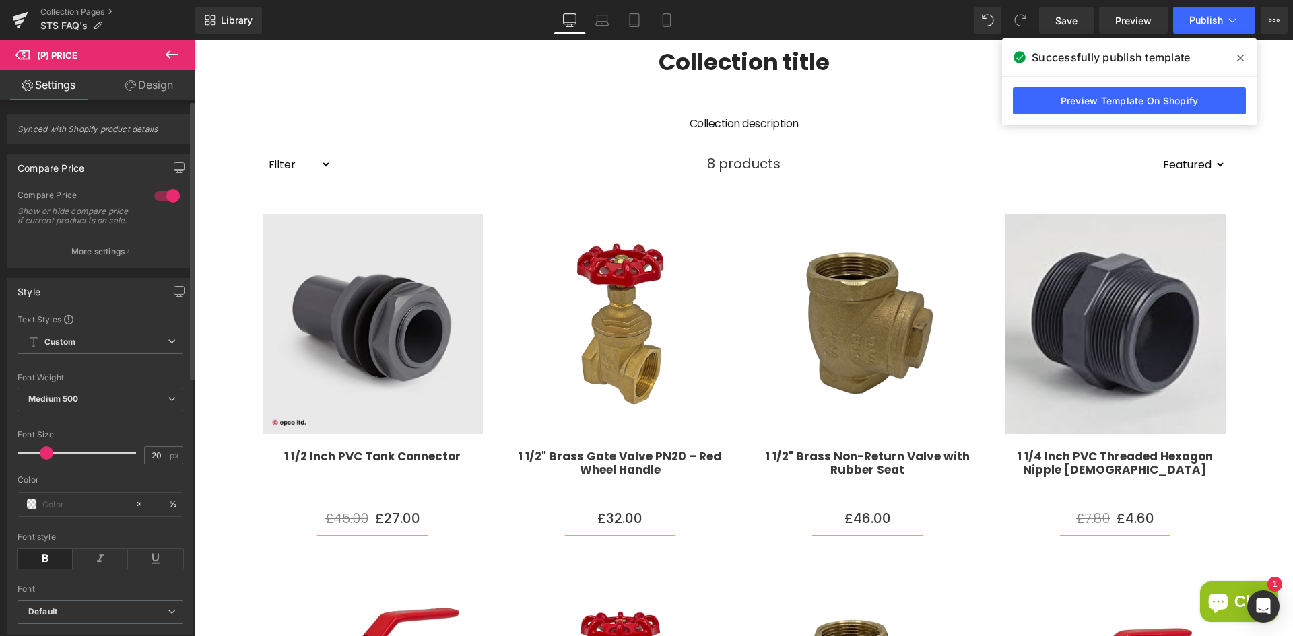
click at [63, 401] on span "Medium 500" at bounding box center [101, 400] width 166 height 24
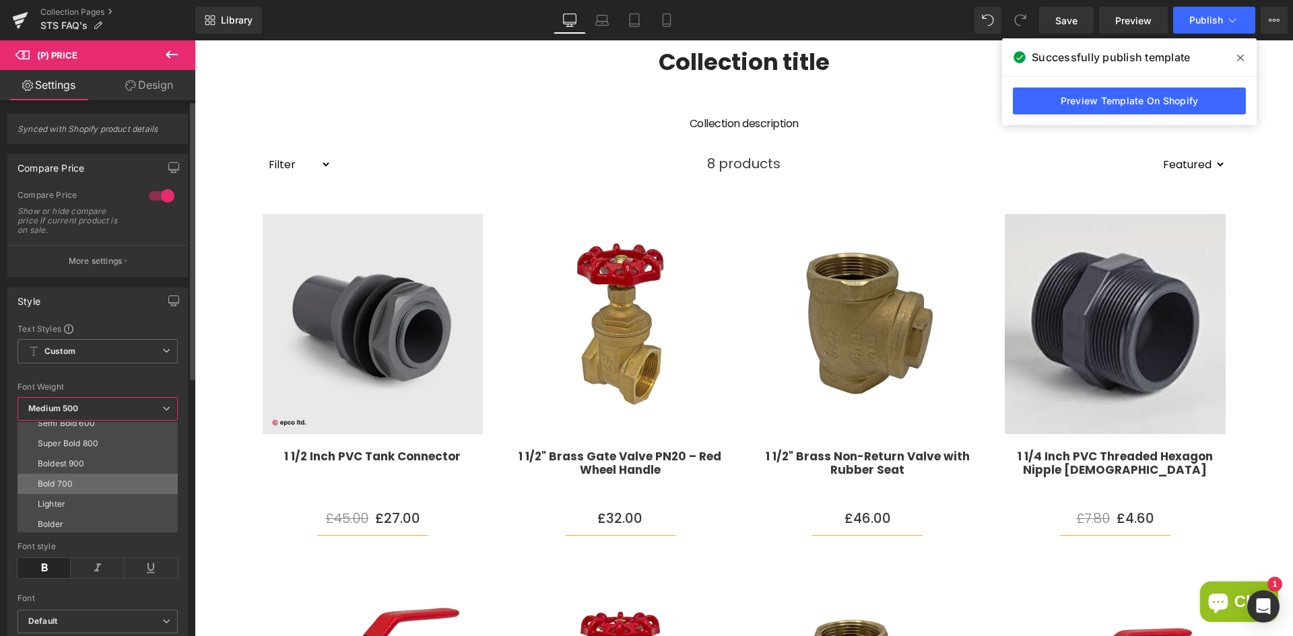
scroll to position [112, 0]
click at [77, 464] on div "Boldest 900" at bounding box center [61, 461] width 47 height 9
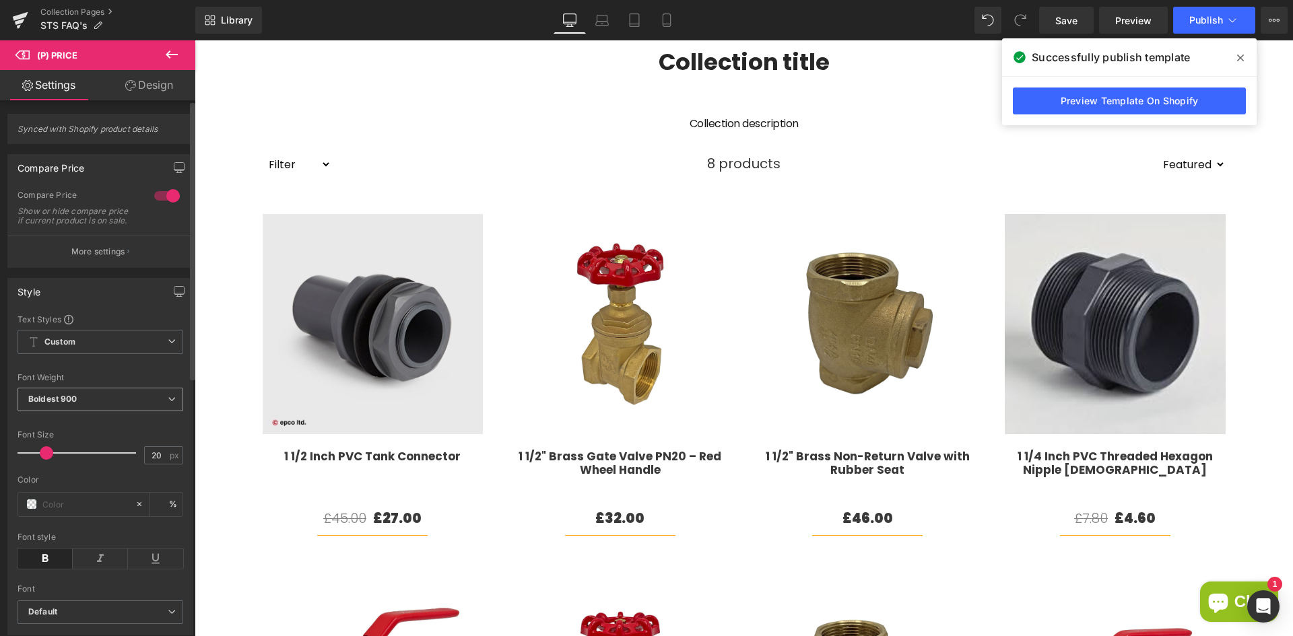
click at [72, 404] on b "Boldest 900" at bounding box center [52, 399] width 49 height 10
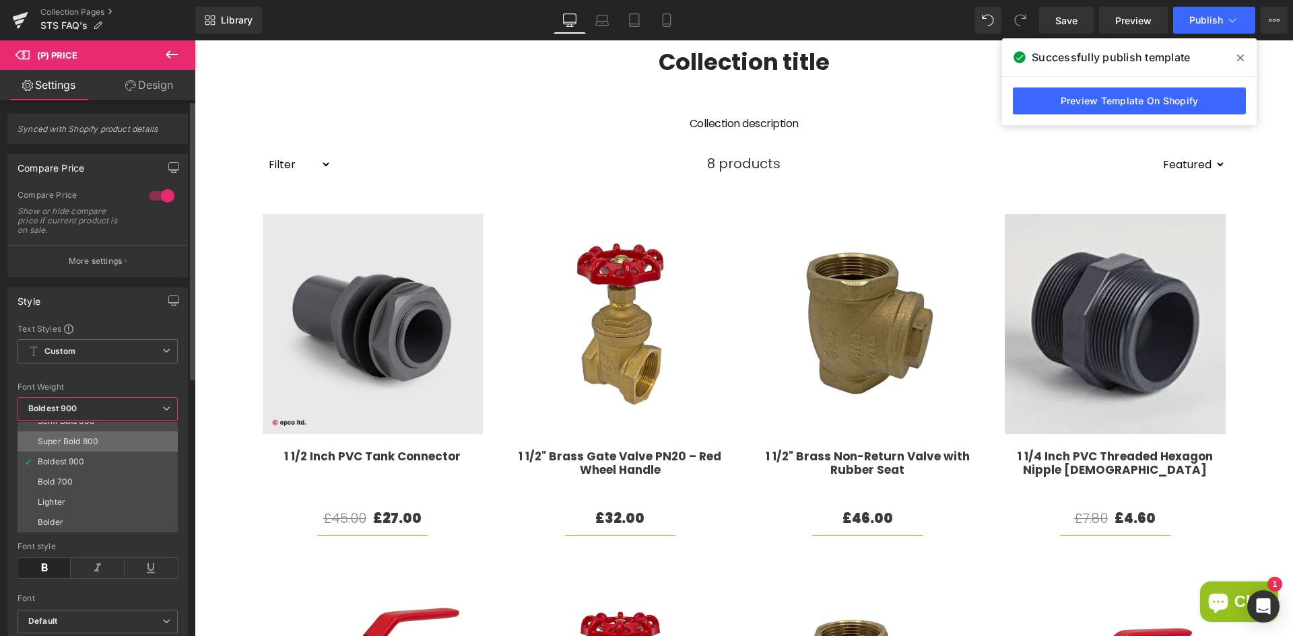
click at [73, 441] on div "Super Bold 800" at bounding box center [68, 441] width 61 height 9
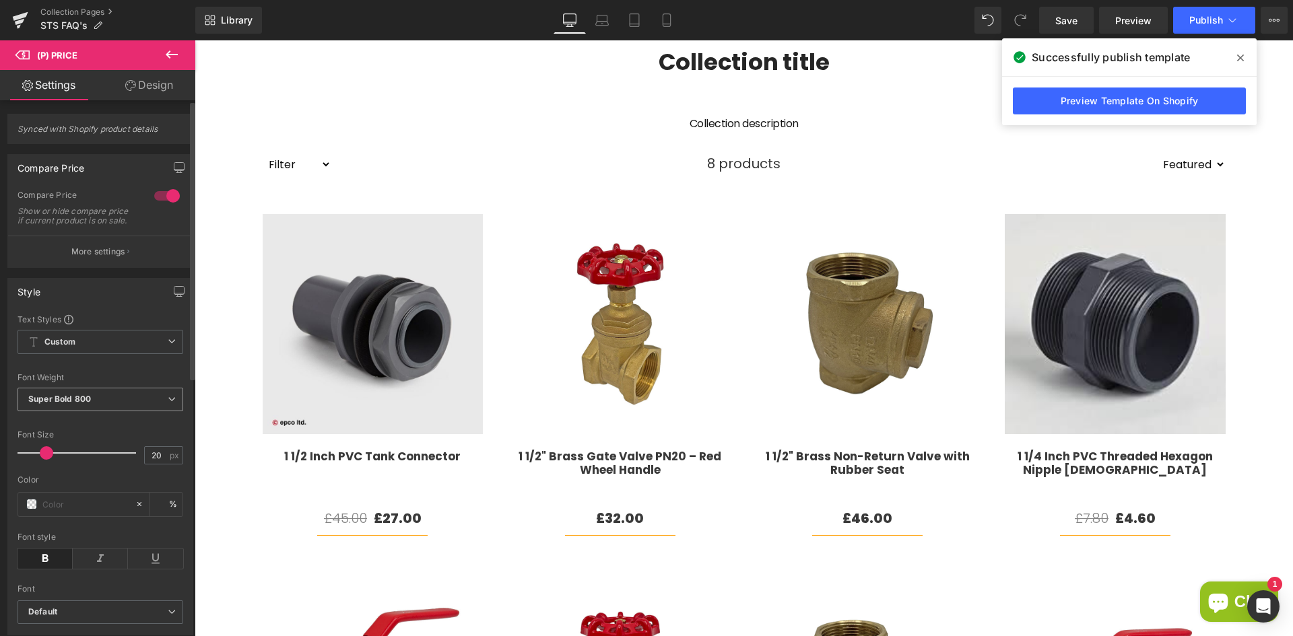
click at [81, 411] on span "Super Bold 800" at bounding box center [101, 400] width 166 height 24
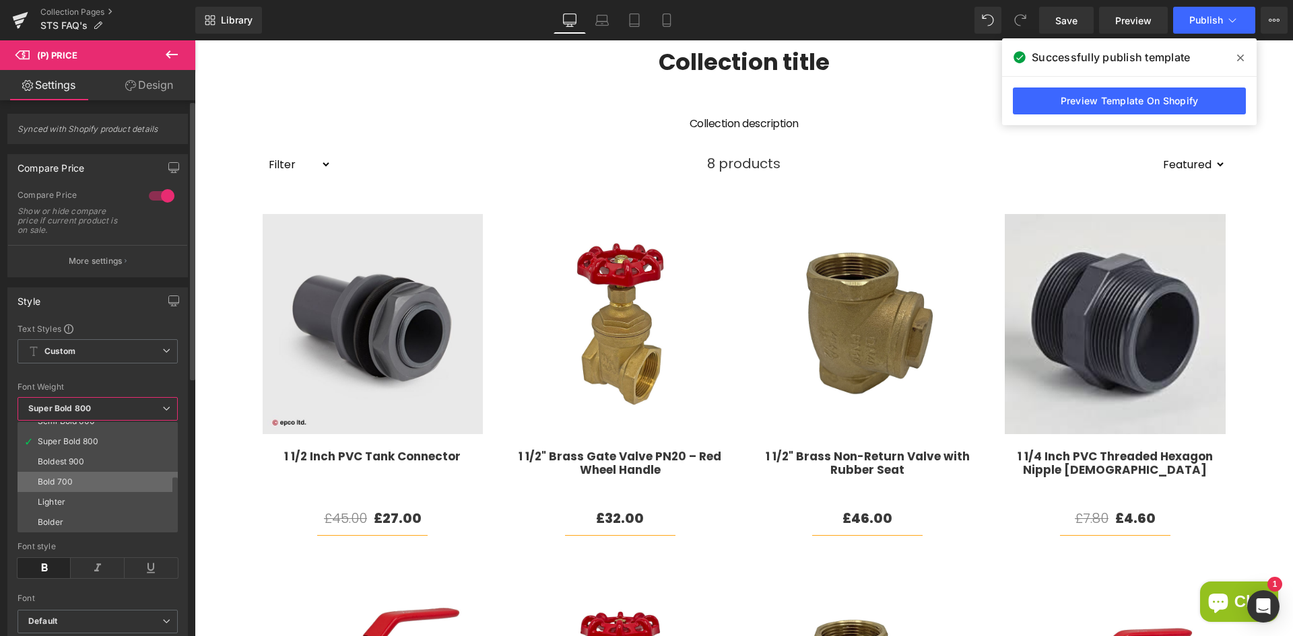
click at [73, 475] on li "Bold 700" at bounding box center [101, 482] width 166 height 20
